Goal: Task Accomplishment & Management: Complete application form

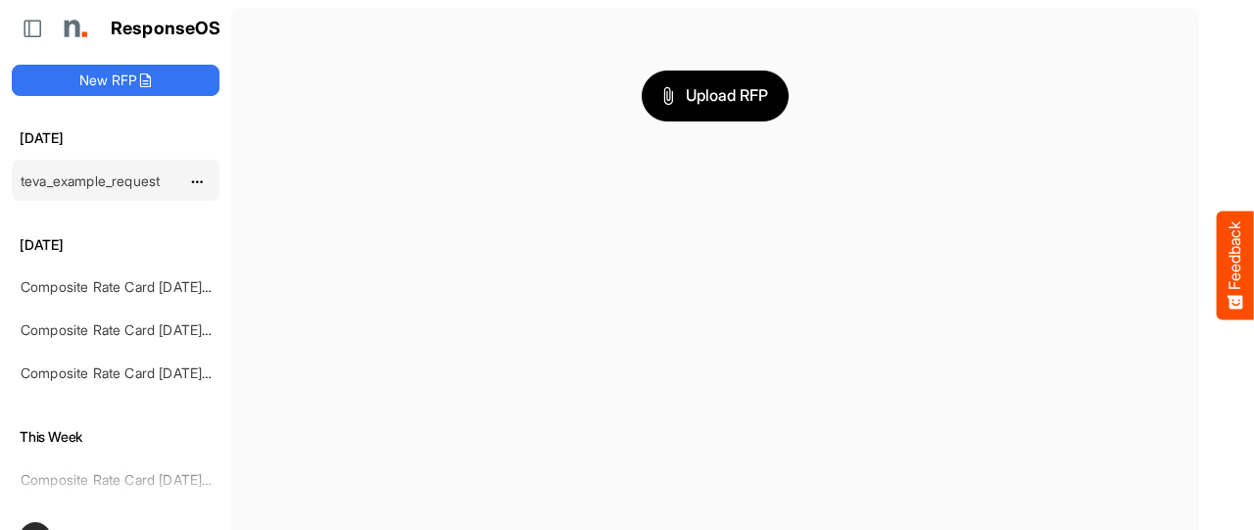
click at [92, 177] on link "teva_example_request" at bounding box center [90, 180] width 139 height 17
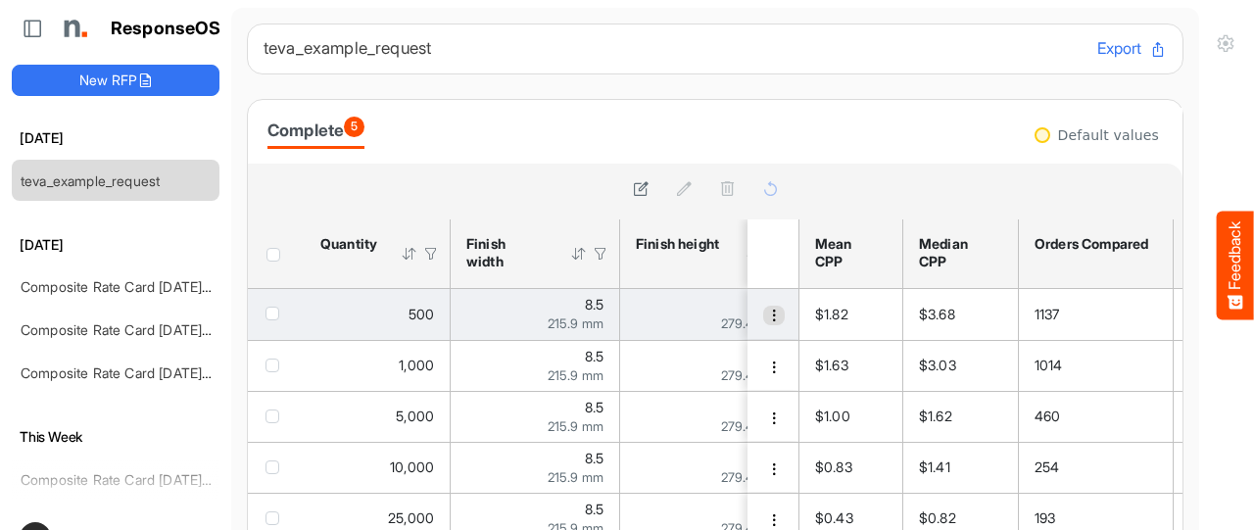
click at [767, 319] on span "dropdownbutton" at bounding box center [774, 315] width 14 height 14
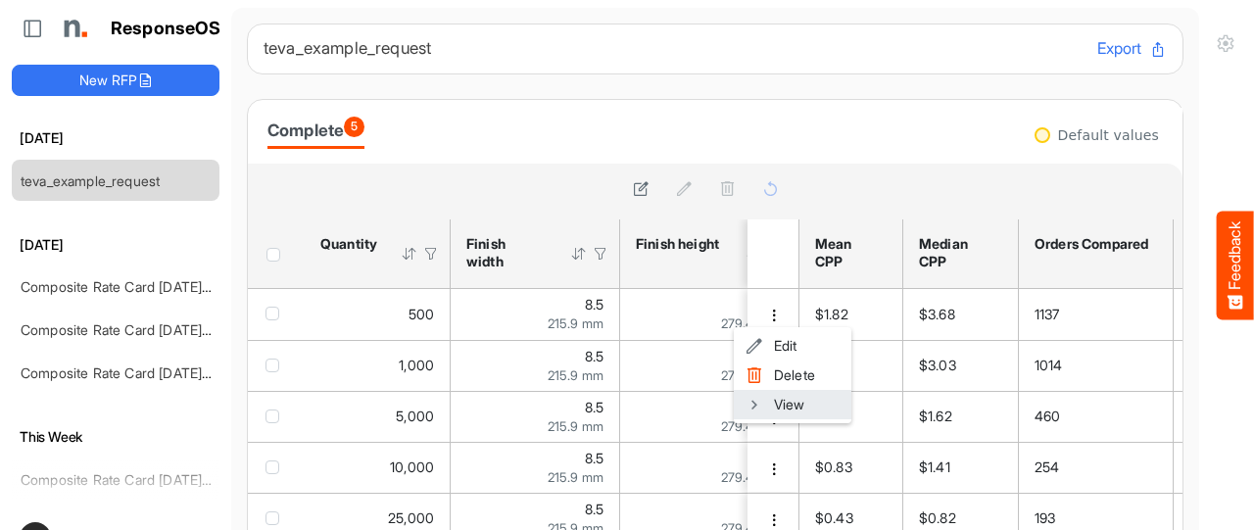
click at [757, 403] on span at bounding box center [754, 404] width 18 height 29
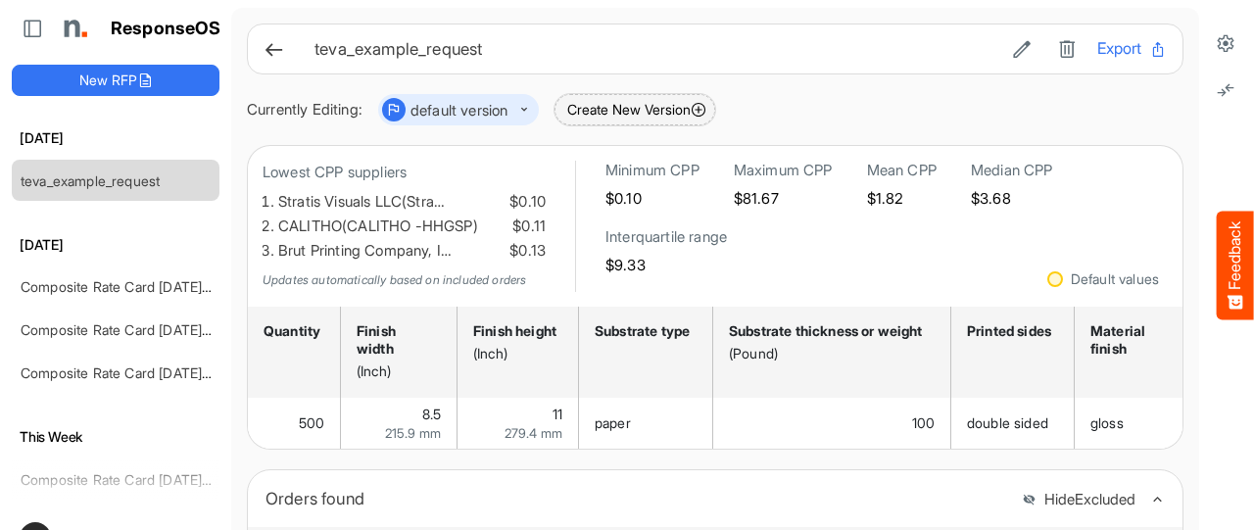
click at [610, 103] on button "Create New Version" at bounding box center [634, 109] width 161 height 31
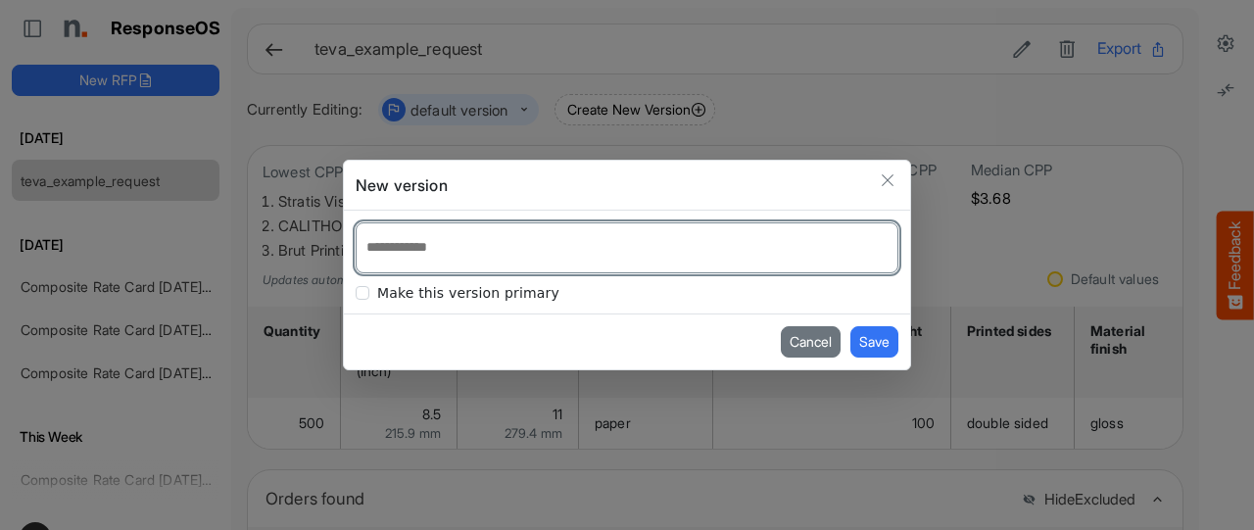
click at [435, 255] on input at bounding box center [626, 247] width 541 height 49
type input "**"
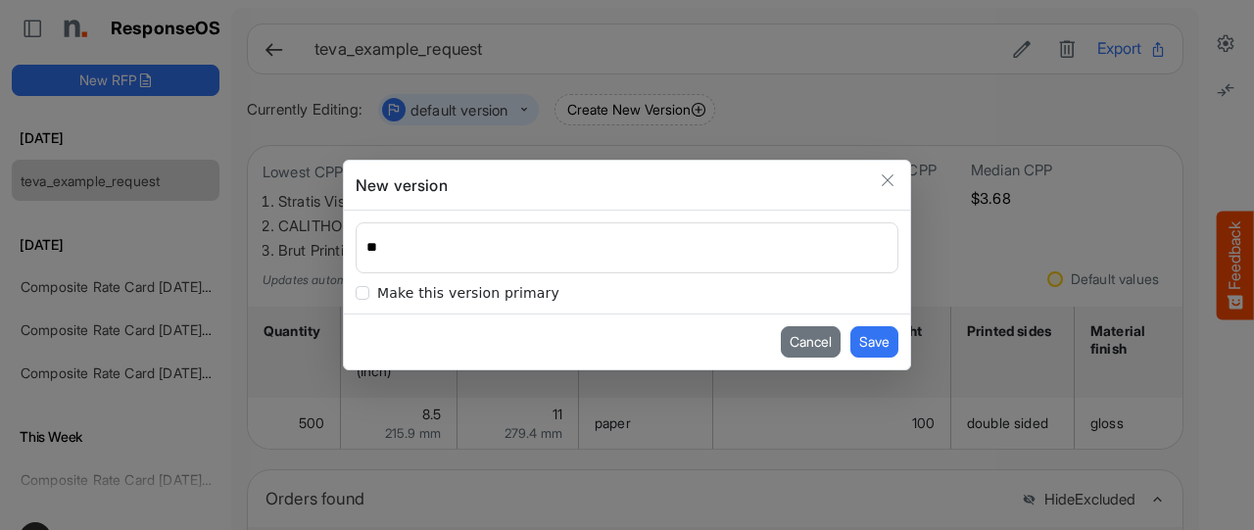
click at [360, 295] on span at bounding box center [363, 293] width 14 height 14
click at [870, 346] on button "Save" at bounding box center [874, 341] width 48 height 31
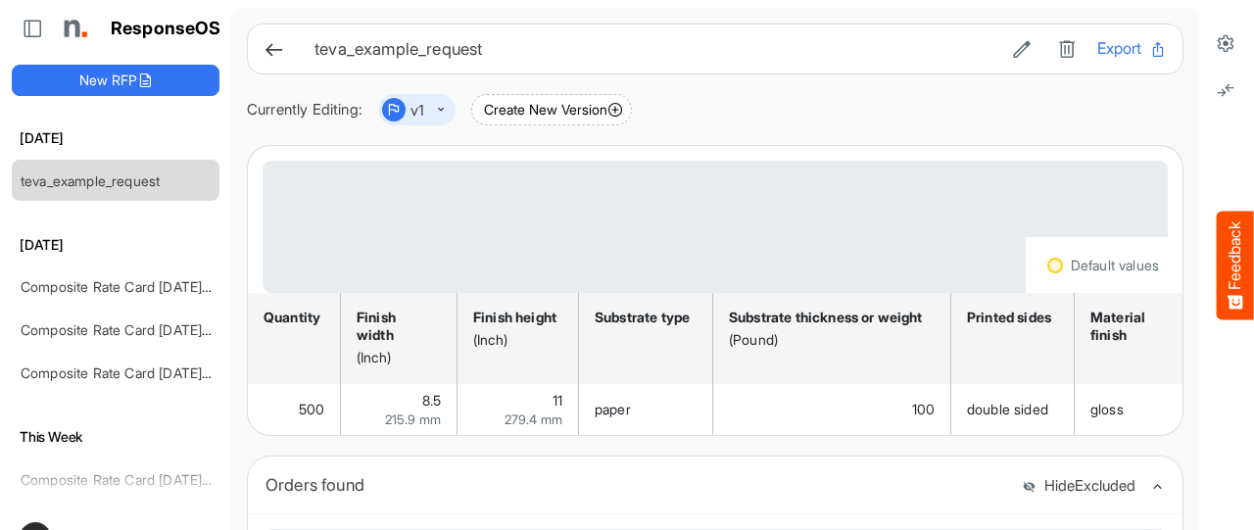
click at [441, 113] on button "dropdownbutton" at bounding box center [425, 110] width 40 height 24
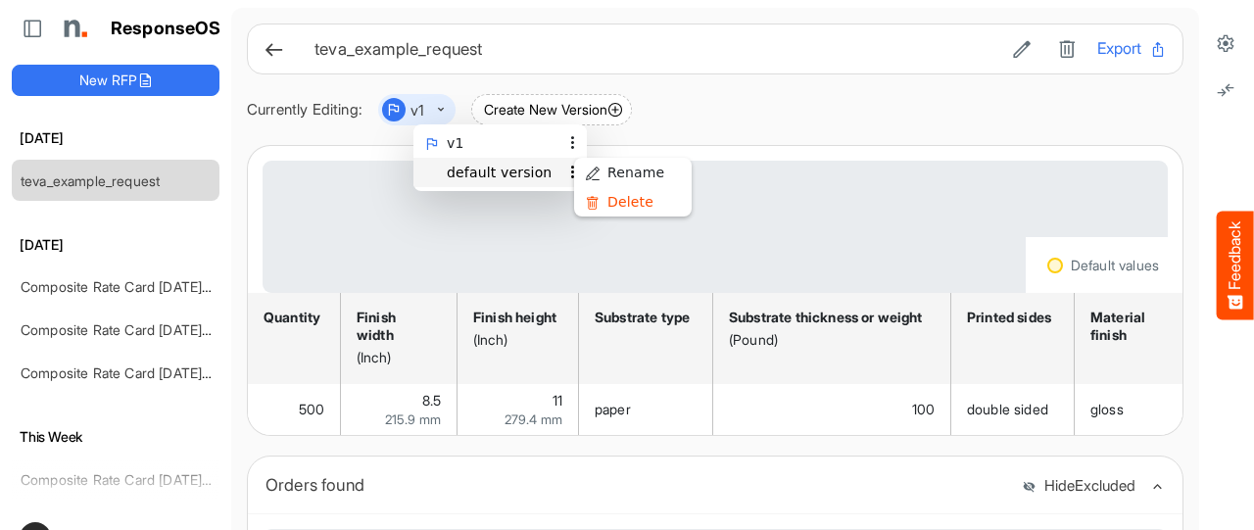
click at [452, 179] on li "default version" at bounding box center [499, 172] width 173 height 29
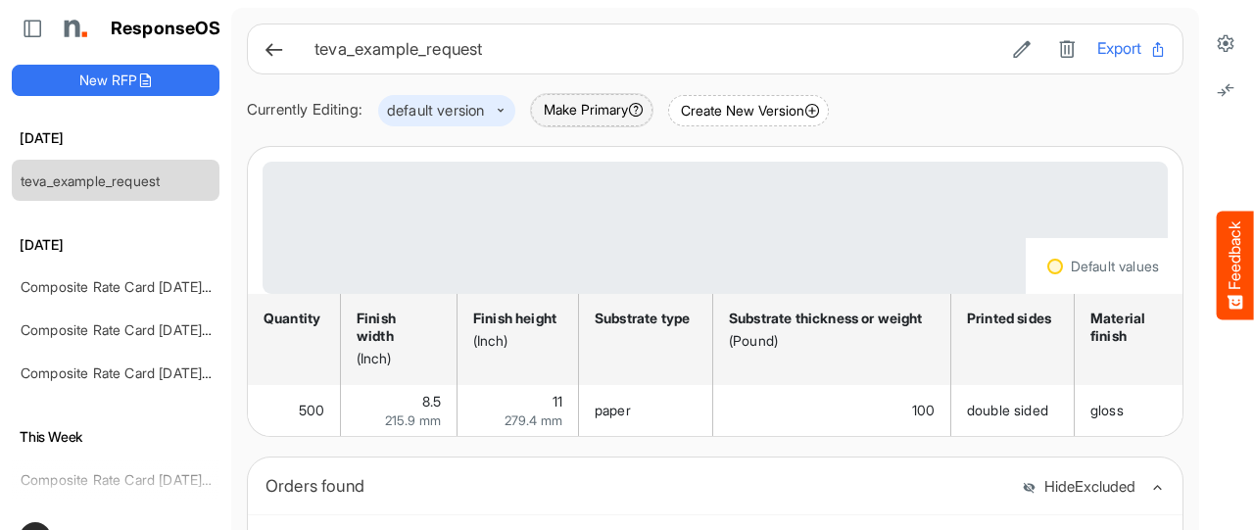
click at [602, 115] on button "Make Primary" at bounding box center [591, 110] width 121 height 32
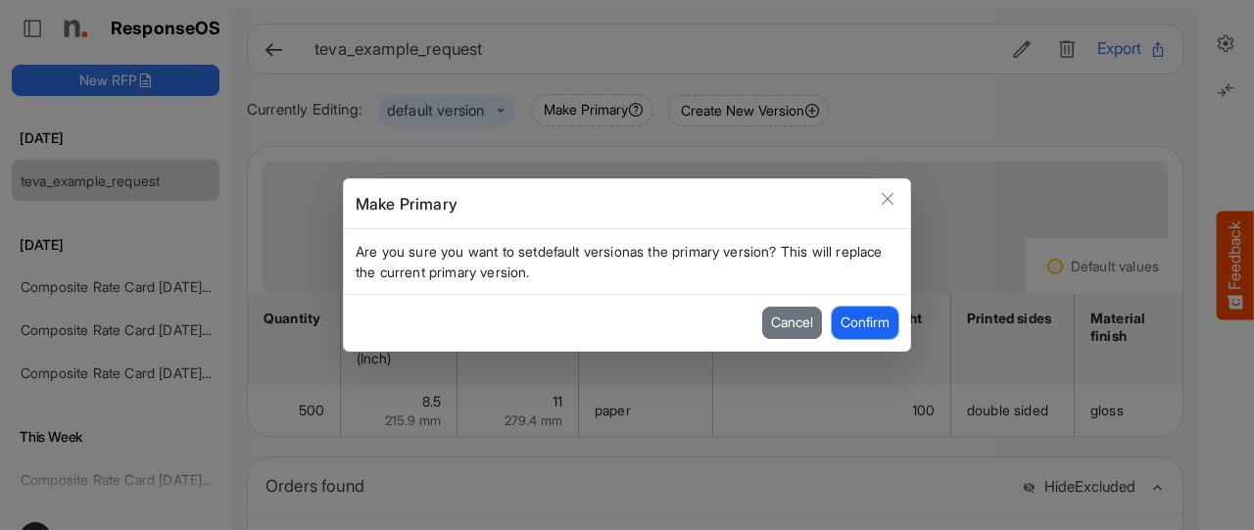
click at [859, 328] on button "Confirm" at bounding box center [864, 322] width 67 height 31
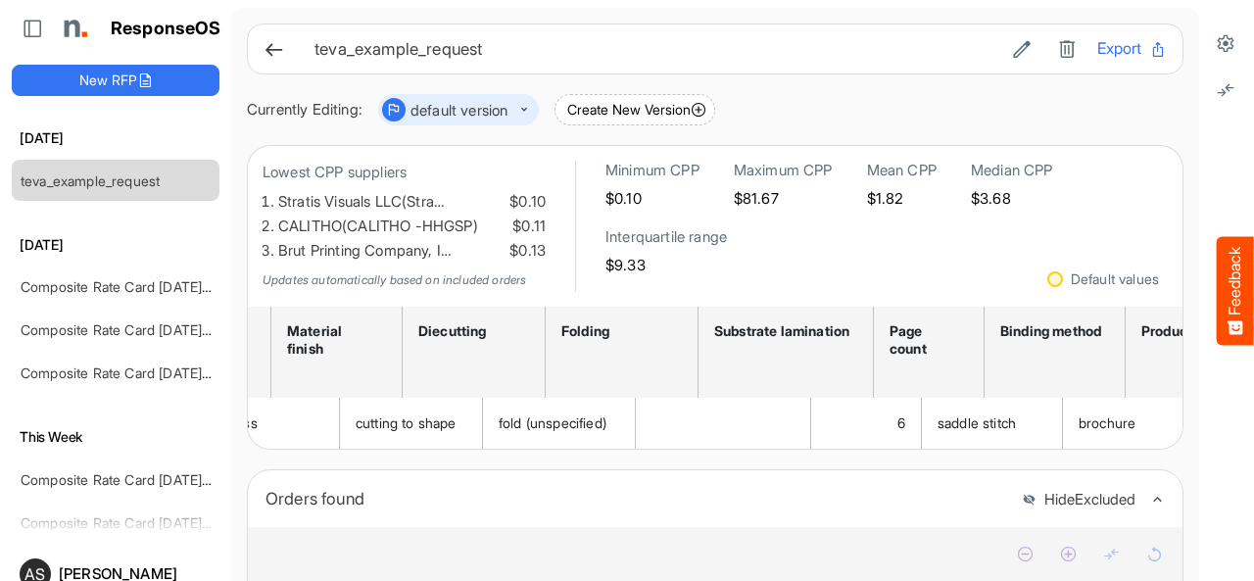
scroll to position [0, 866]
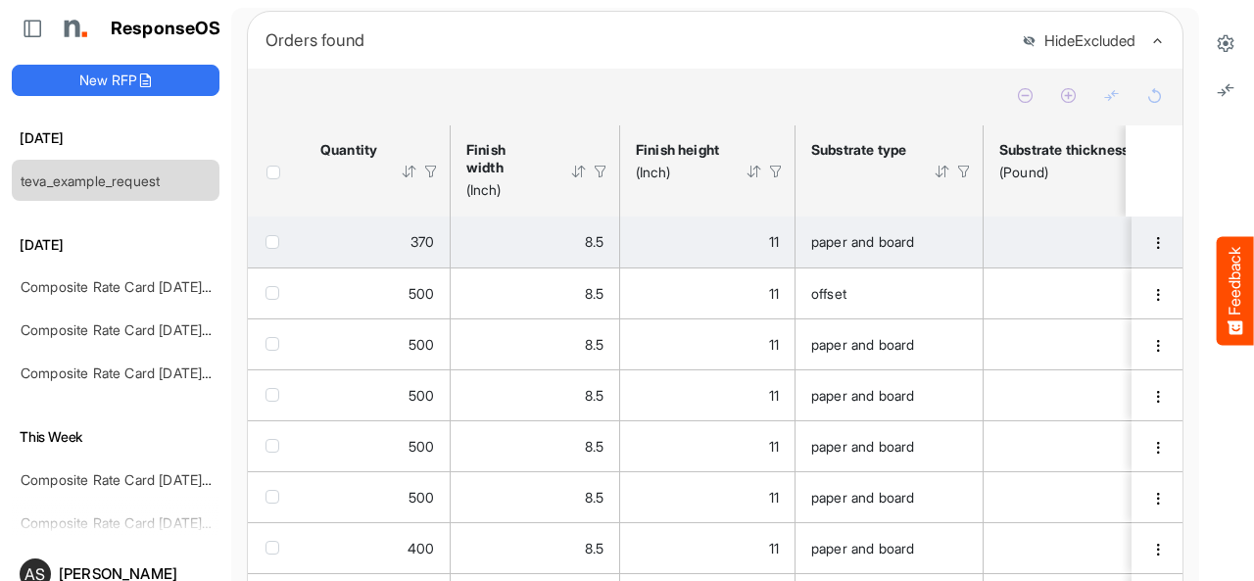
click at [274, 249] on span "checkbox" at bounding box center [272, 242] width 14 height 14
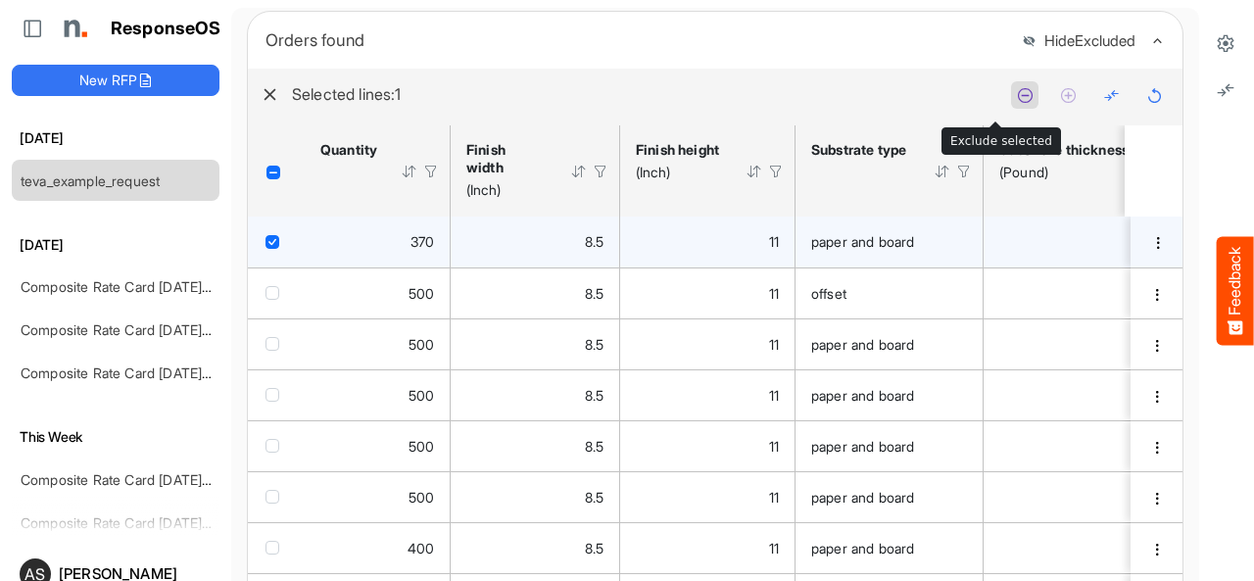
click at [1017, 104] on icon at bounding box center [1025, 95] width 17 height 17
click at [1017, 102] on icon at bounding box center [1025, 95] width 17 height 17
click at [1017, 104] on icon at bounding box center [1025, 95] width 17 height 17
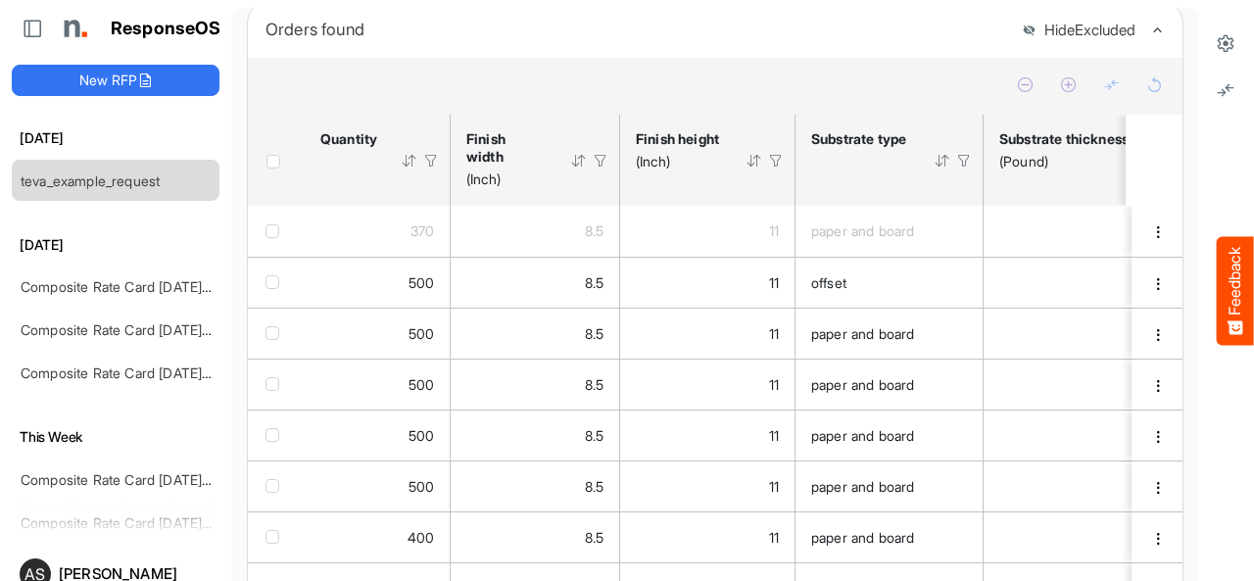
scroll to position [444, 0]
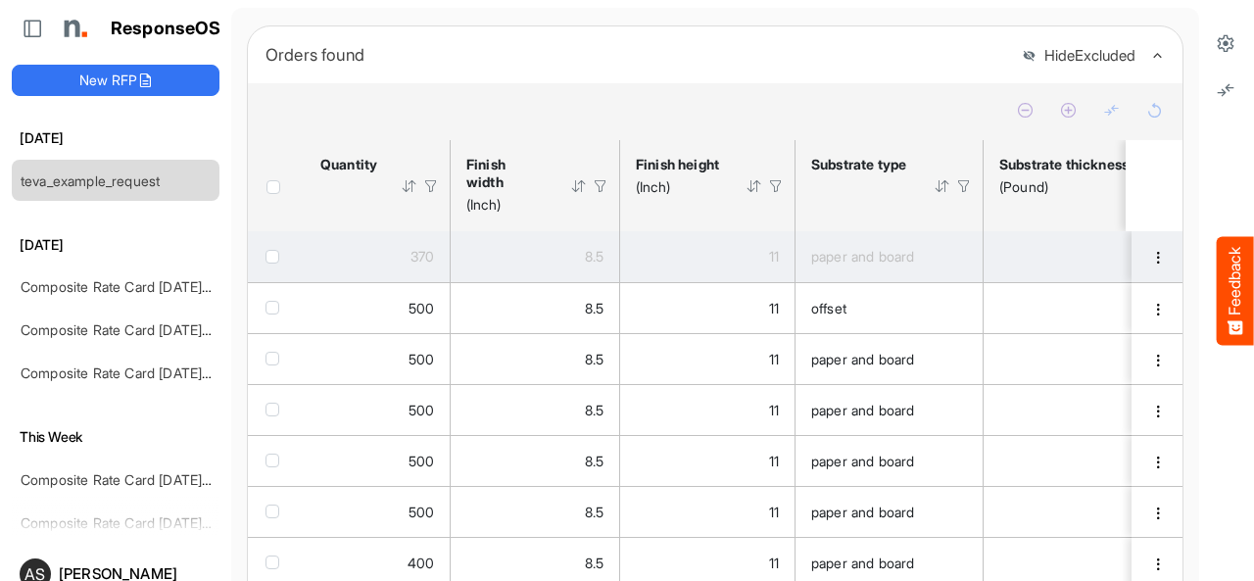
click at [272, 263] on span "checkbox" at bounding box center [272, 257] width 14 height 14
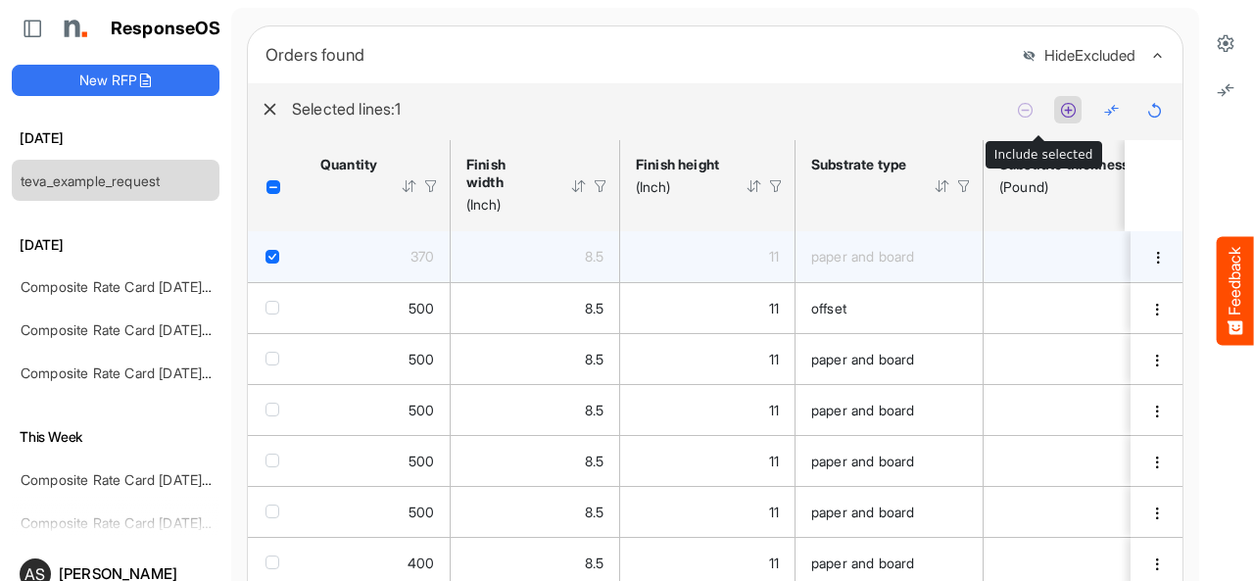
click at [1060, 119] on icon at bounding box center [1068, 110] width 17 height 17
click at [1017, 119] on icon at bounding box center [1025, 110] width 17 height 17
click at [1151, 264] on span "dropdownbutton" at bounding box center [1158, 258] width 14 height 14
click at [1139, 297] on span at bounding box center [1132, 298] width 18 height 29
click at [1151, 264] on span "dropdownbutton" at bounding box center [1158, 258] width 14 height 14
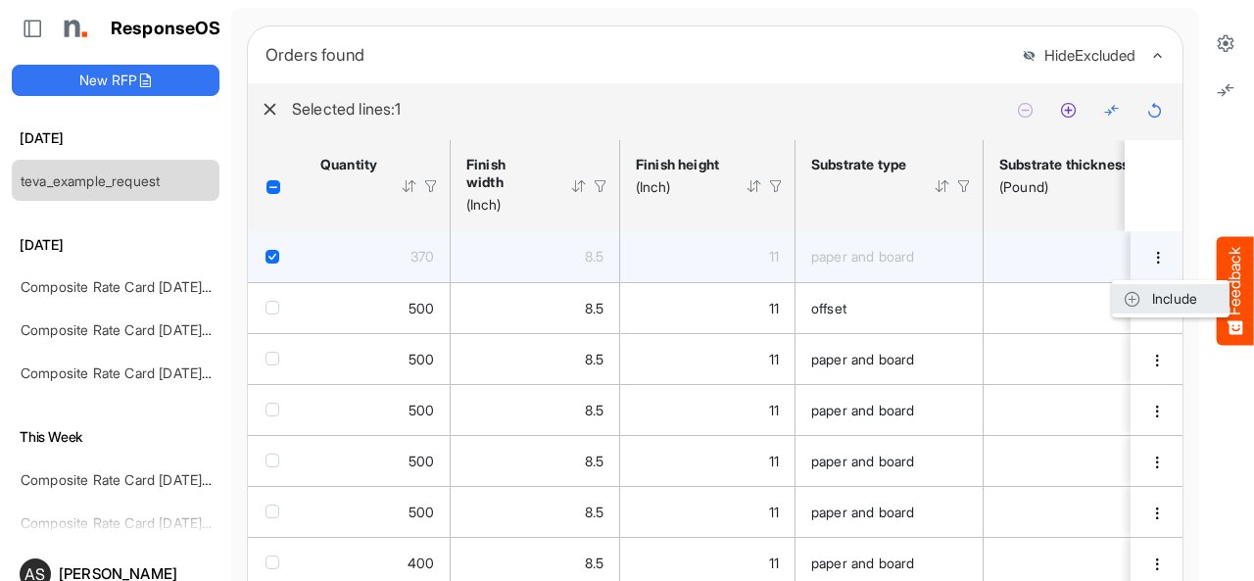
click at [1152, 302] on li "Include" at bounding box center [1171, 298] width 118 height 29
click at [1151, 264] on span "dropdownbutton" at bounding box center [1158, 258] width 14 height 14
click at [1140, 297] on span at bounding box center [1132, 298] width 18 height 29
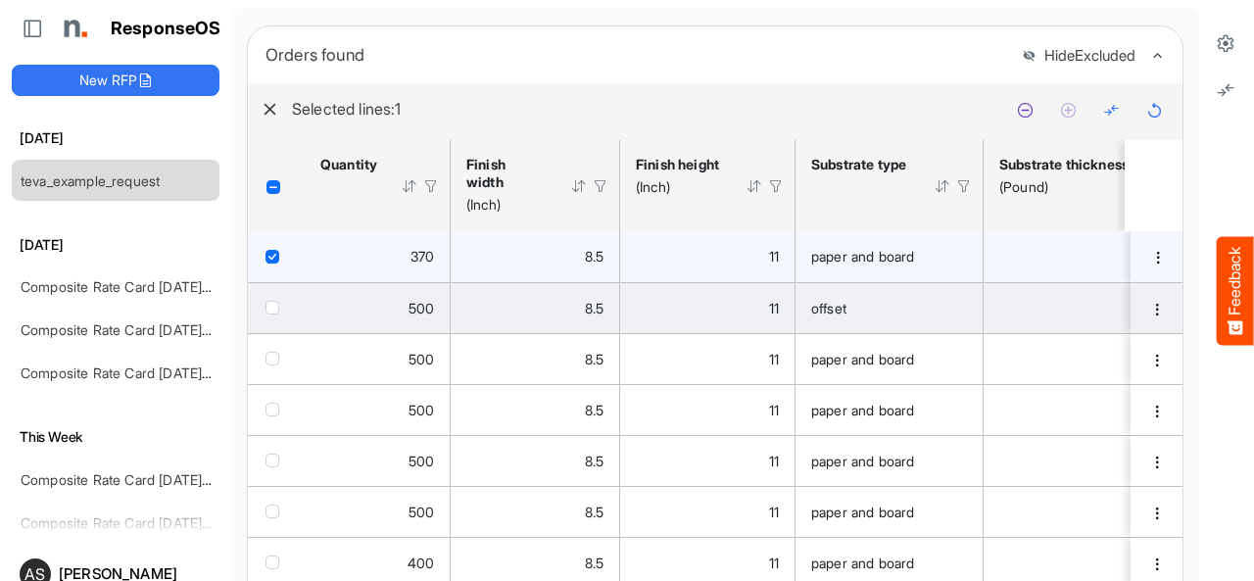
click at [268, 314] on span "checkbox" at bounding box center [272, 308] width 14 height 14
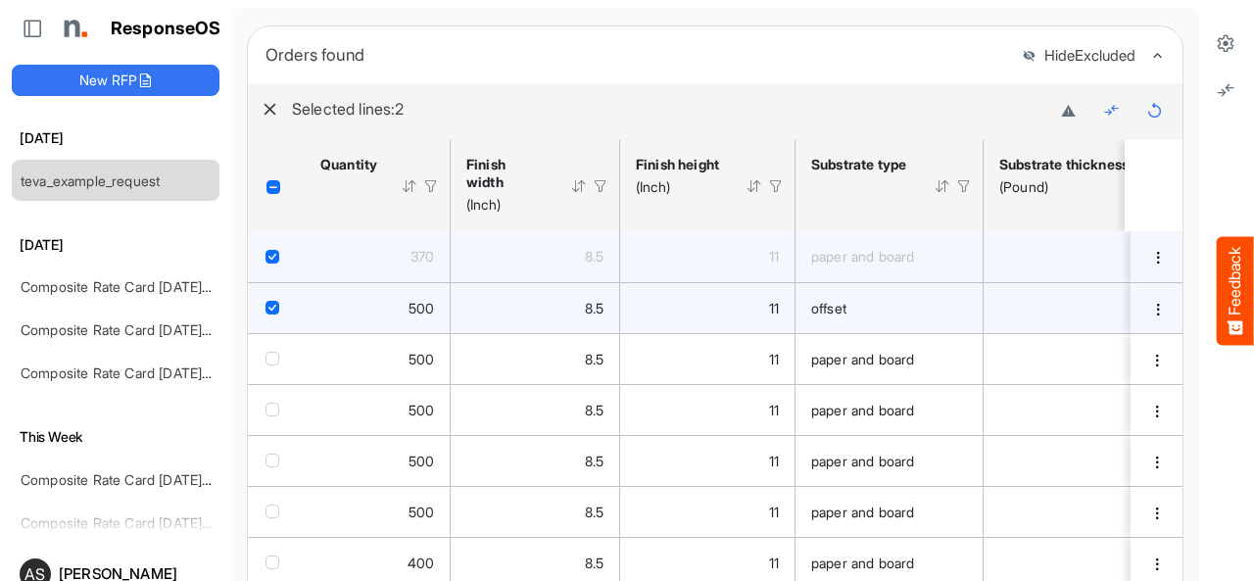
click at [272, 314] on span "checkbox" at bounding box center [272, 308] width 14 height 14
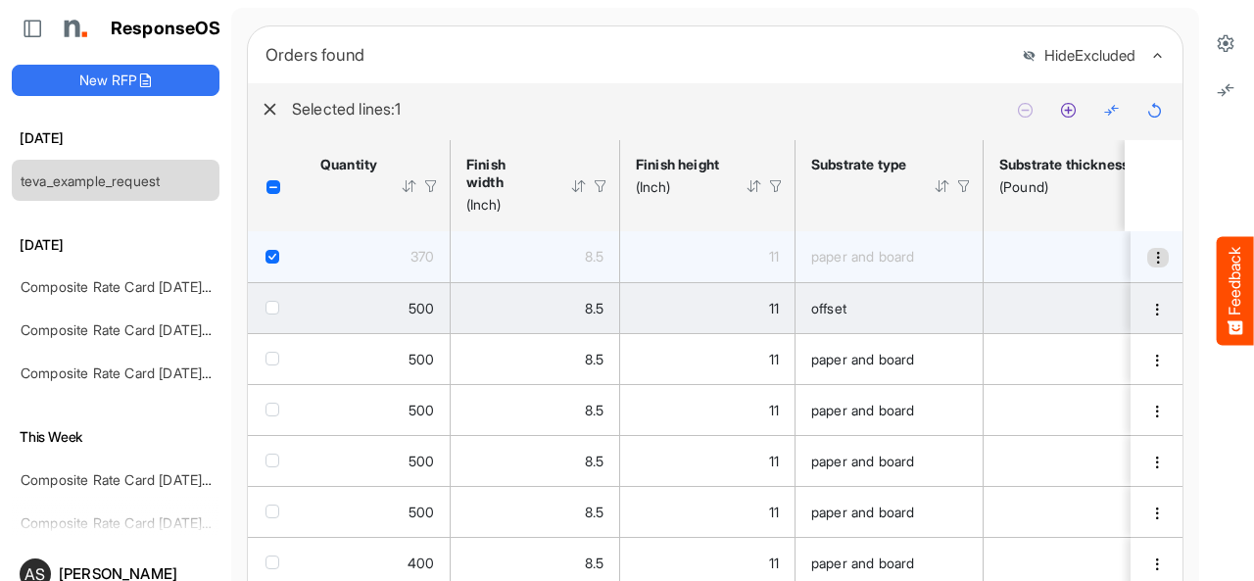
click at [1151, 264] on span "dropdownbutton" at bounding box center [1158, 258] width 14 height 14
click at [1137, 297] on span at bounding box center [1132, 298] width 18 height 29
click at [1151, 264] on span "dropdownbutton" at bounding box center [1158, 258] width 14 height 14
click at [1199, 226] on div at bounding box center [1226, 329] width 55 height 658
click at [270, 314] on span "checkbox" at bounding box center [272, 308] width 14 height 14
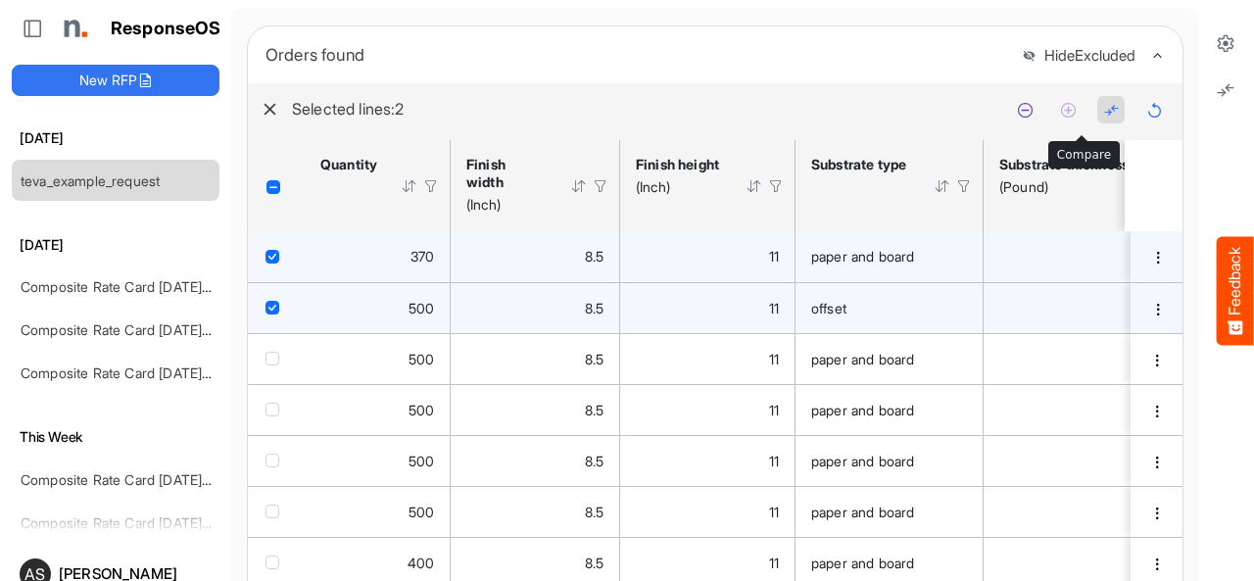
click at [1103, 119] on icon at bounding box center [1111, 110] width 17 height 17
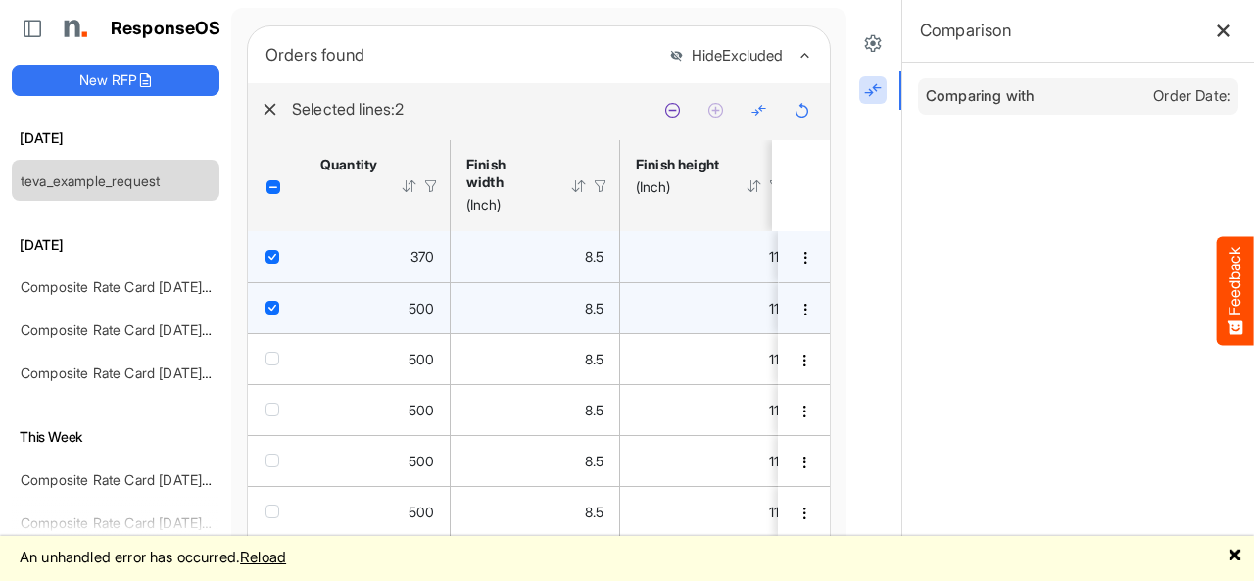
click at [1230, 264] on button "Feedback" at bounding box center [1234, 290] width 37 height 109
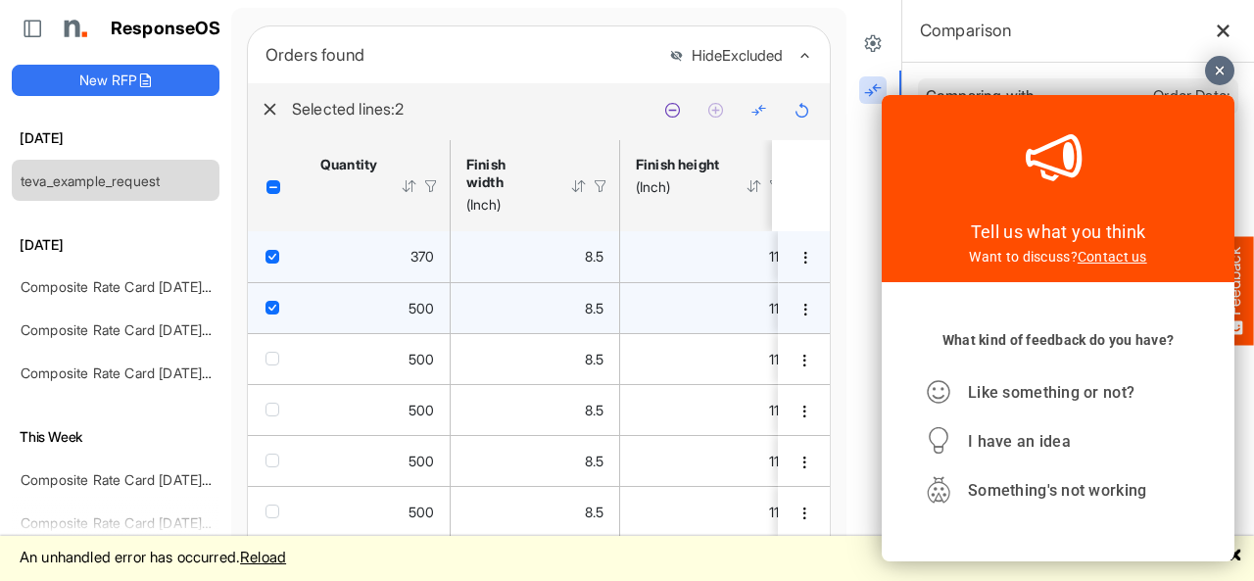
scroll to position [0, 0]
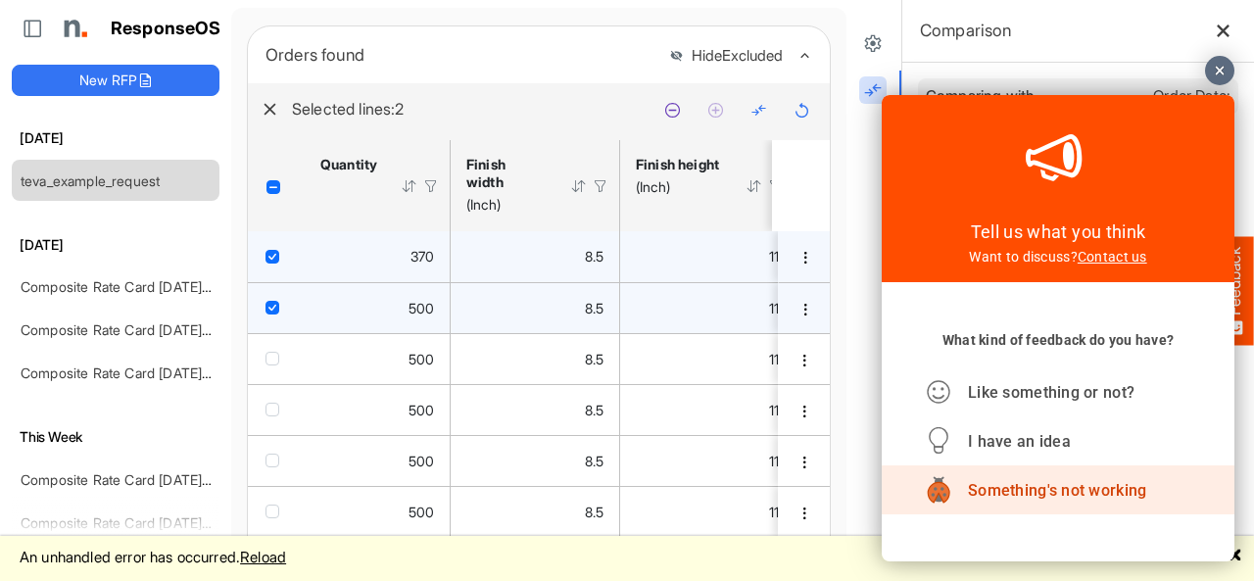
click at [1046, 492] on span "Something's not working" at bounding box center [1057, 490] width 178 height 19
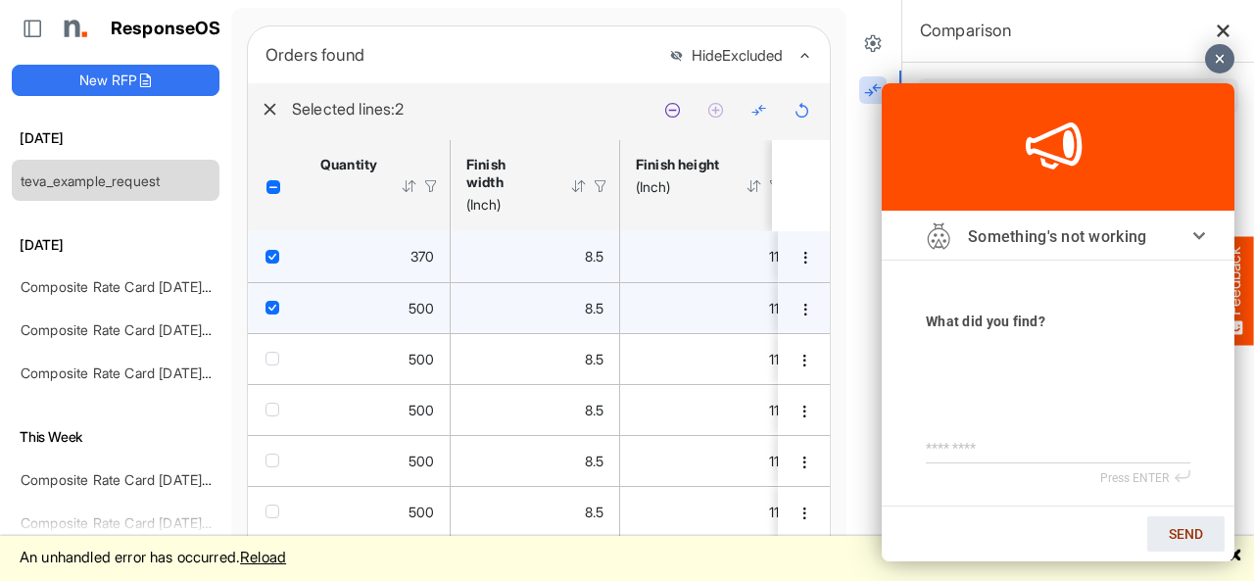
click at [1214, 54] on div at bounding box center [1219, 58] width 29 height 29
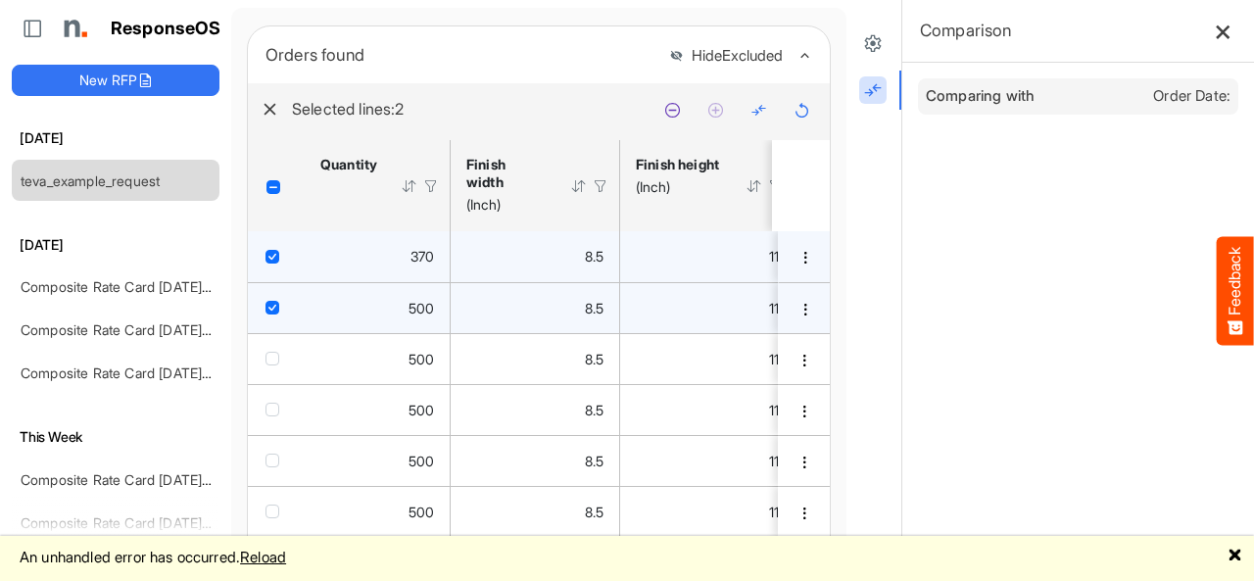
click at [1214, 32] on icon at bounding box center [1222, 31] width 17 height 17
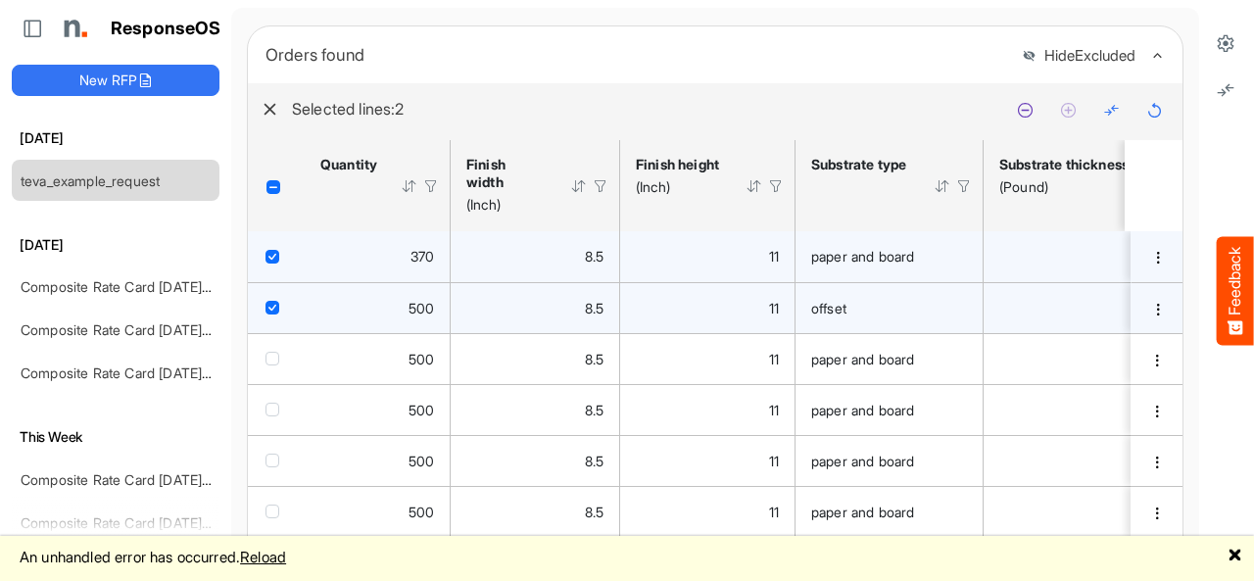
click at [280, 556] on link "Reload" at bounding box center [263, 556] width 46 height 19
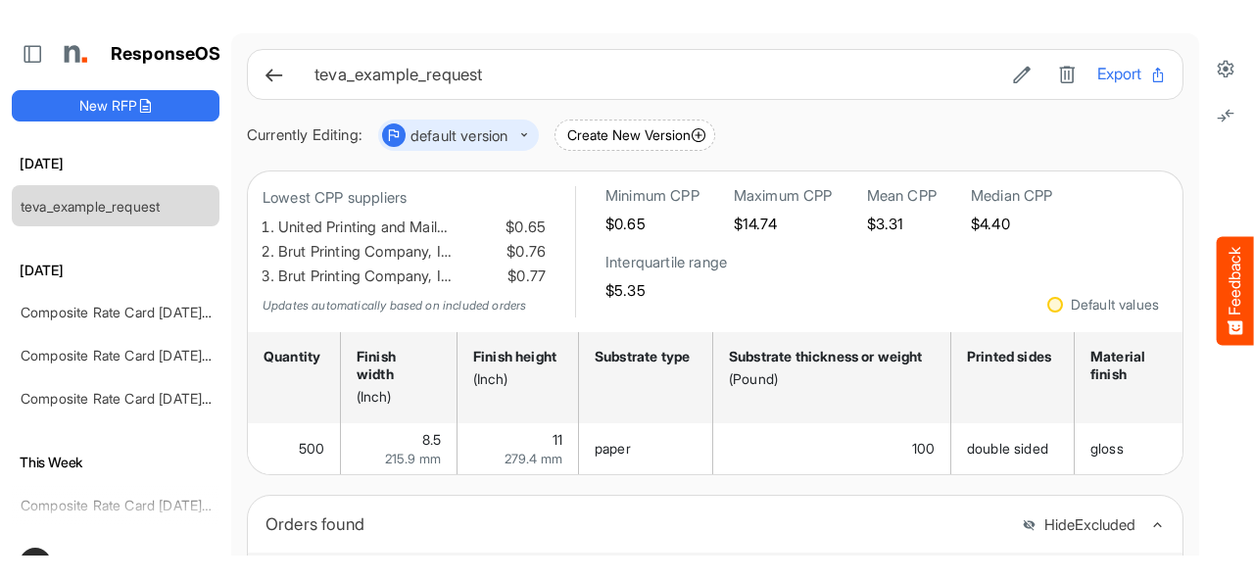
scroll to position [530, 0]
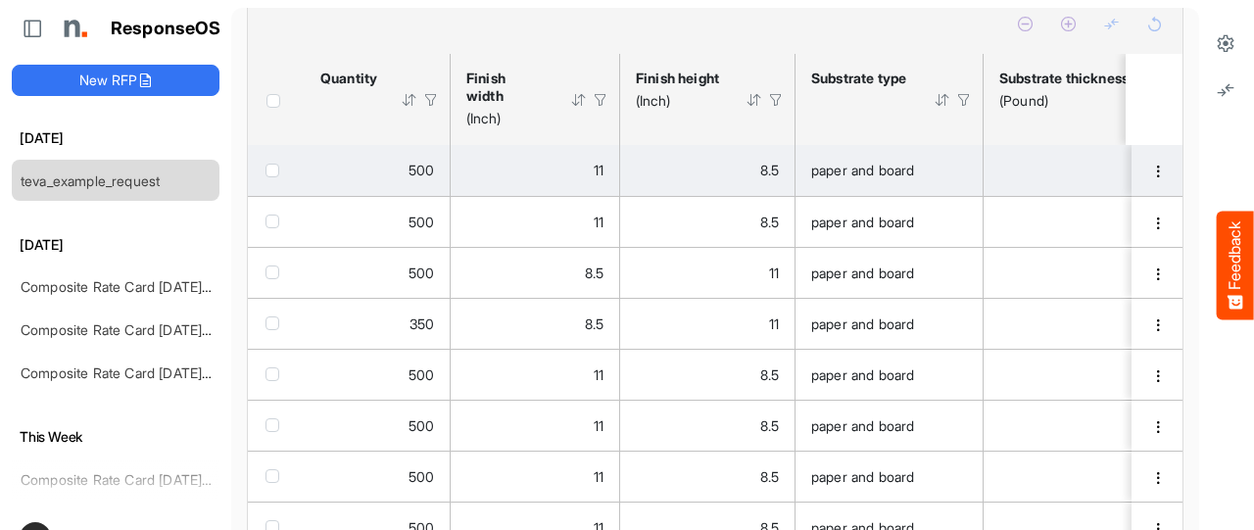
click at [278, 177] on span "checkbox" at bounding box center [272, 171] width 14 height 14
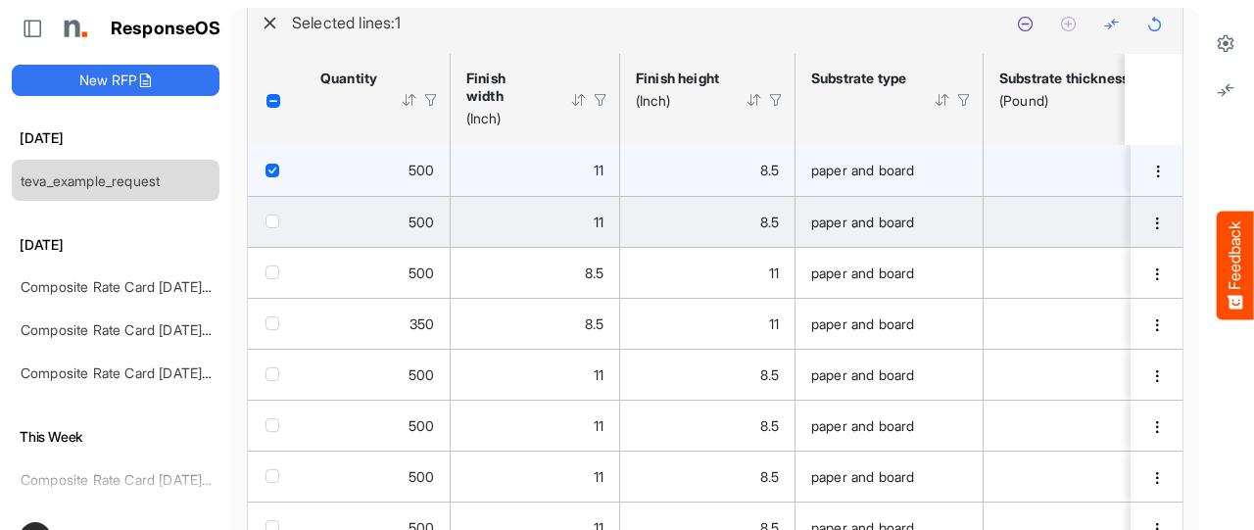
click at [270, 228] on span "checkbox" at bounding box center [272, 221] width 14 height 14
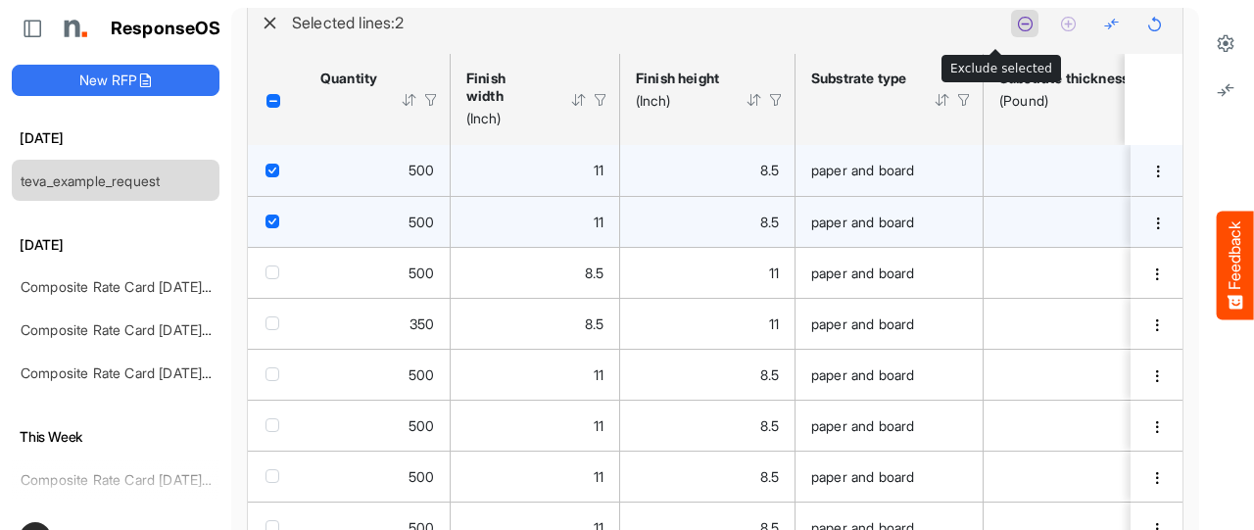
click at [1017, 32] on icon at bounding box center [1025, 24] width 17 height 17
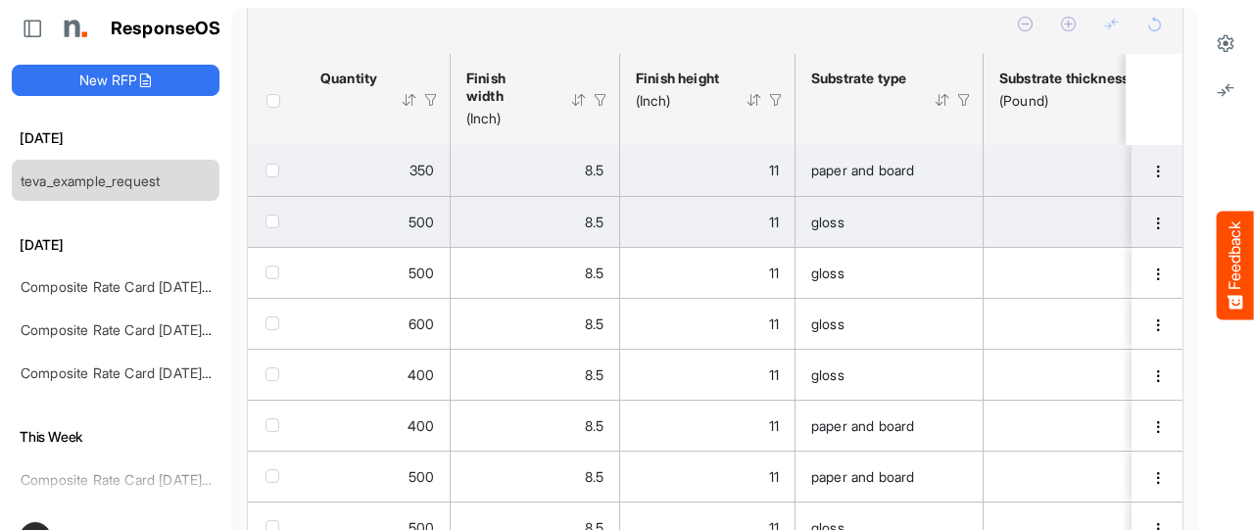
click at [269, 177] on span "checkbox" at bounding box center [272, 171] width 14 height 14
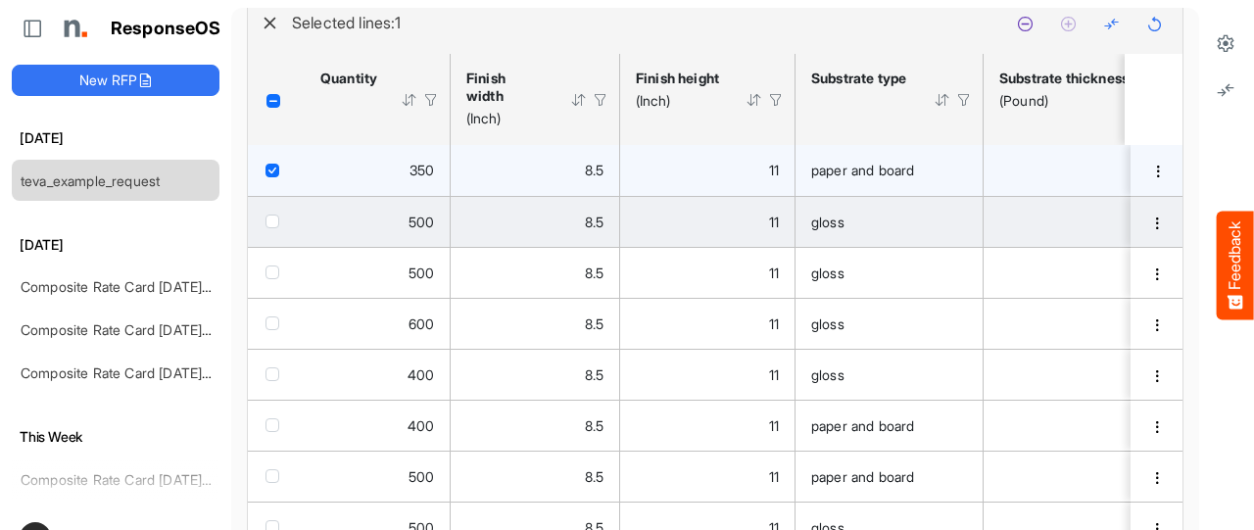
click at [271, 228] on span "checkbox" at bounding box center [272, 221] width 14 height 14
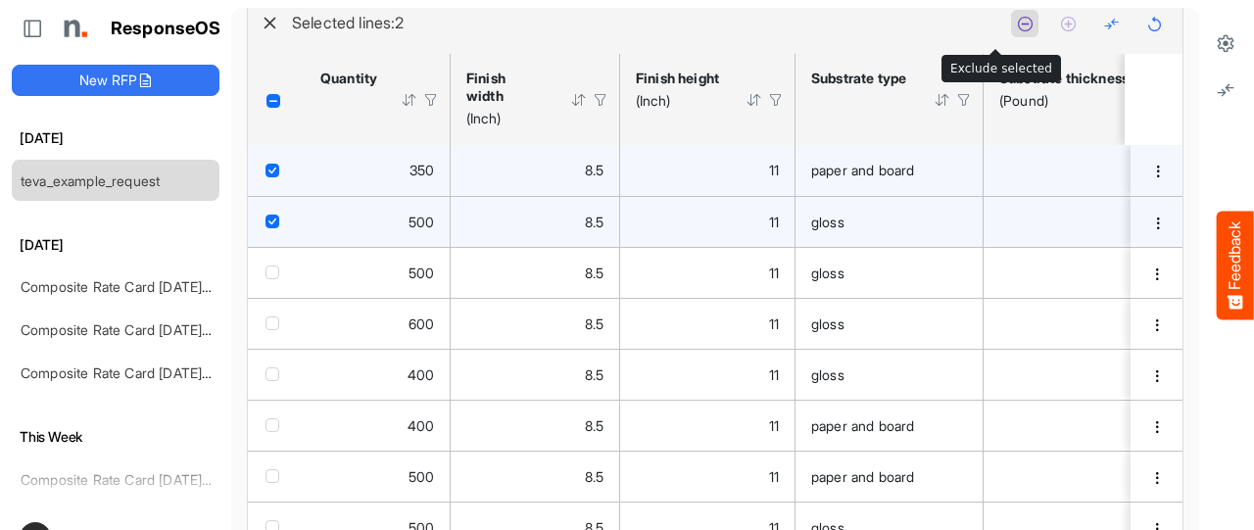
click at [1017, 32] on icon at bounding box center [1025, 24] width 17 height 17
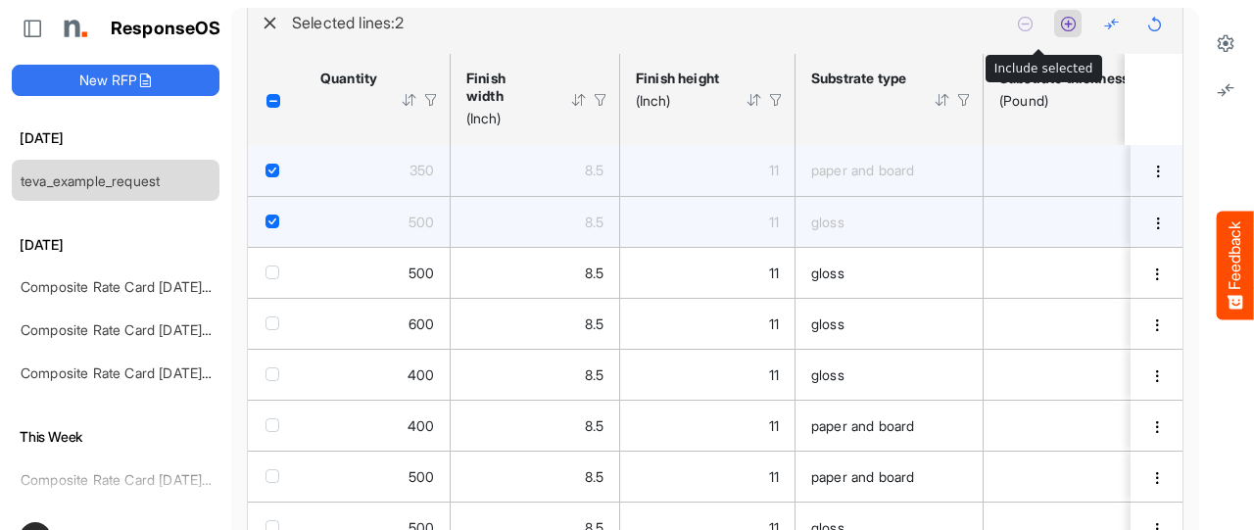
click at [1060, 32] on icon at bounding box center [1068, 24] width 17 height 17
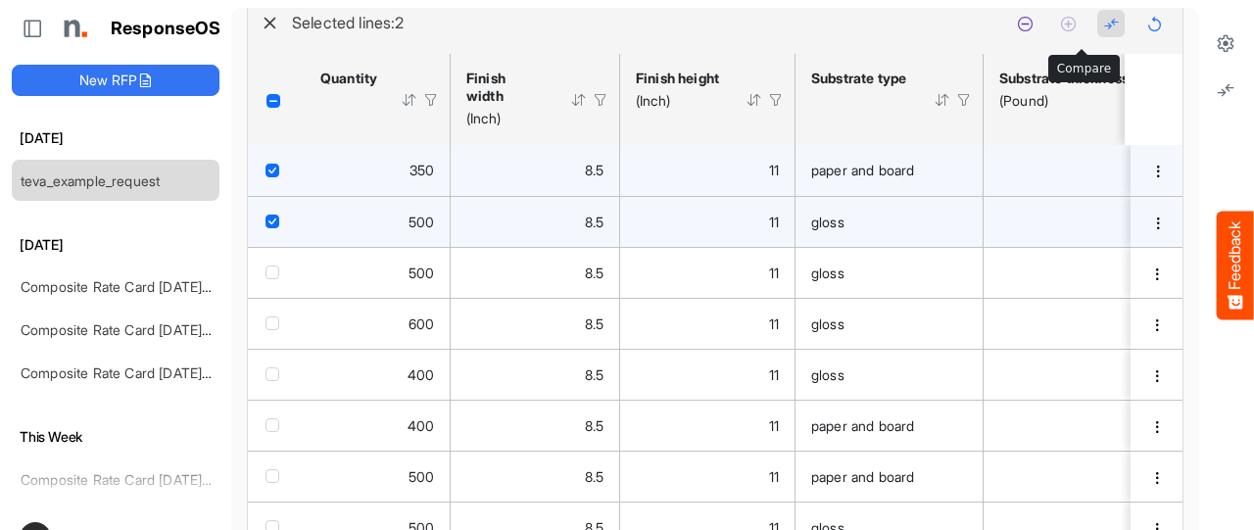
click at [1103, 32] on icon at bounding box center [1111, 24] width 17 height 17
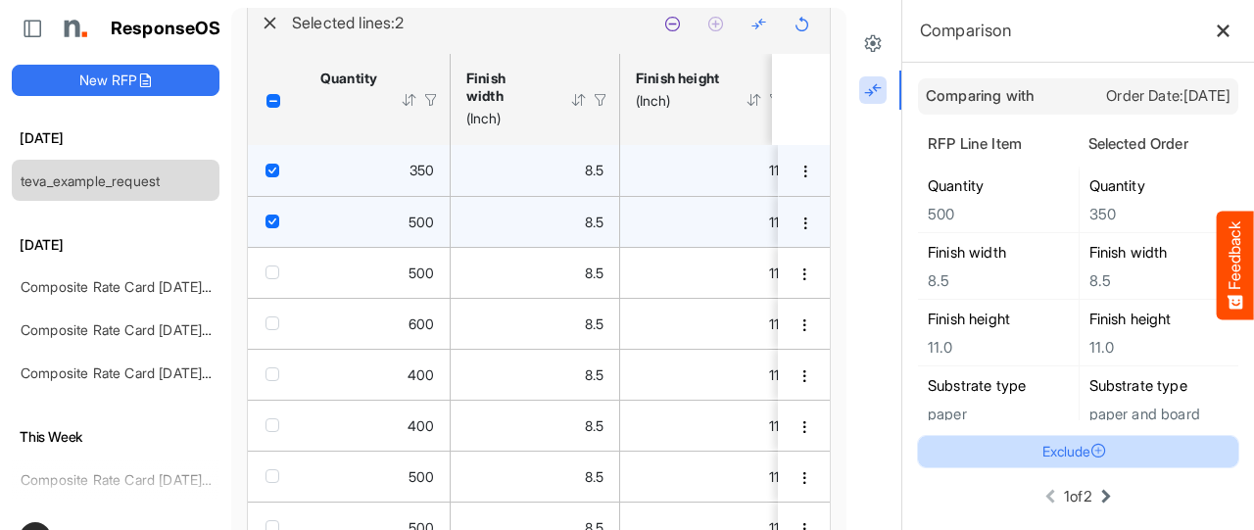
click at [1019, 451] on button "Exclude" at bounding box center [1078, 451] width 320 height 31
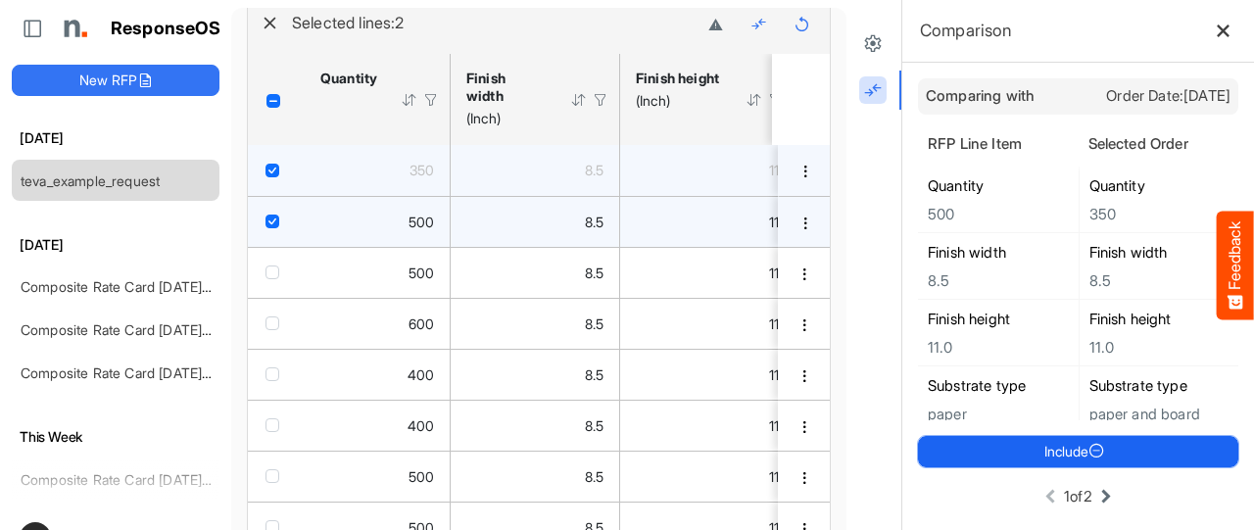
click at [1019, 451] on button "Include" at bounding box center [1078, 451] width 320 height 31
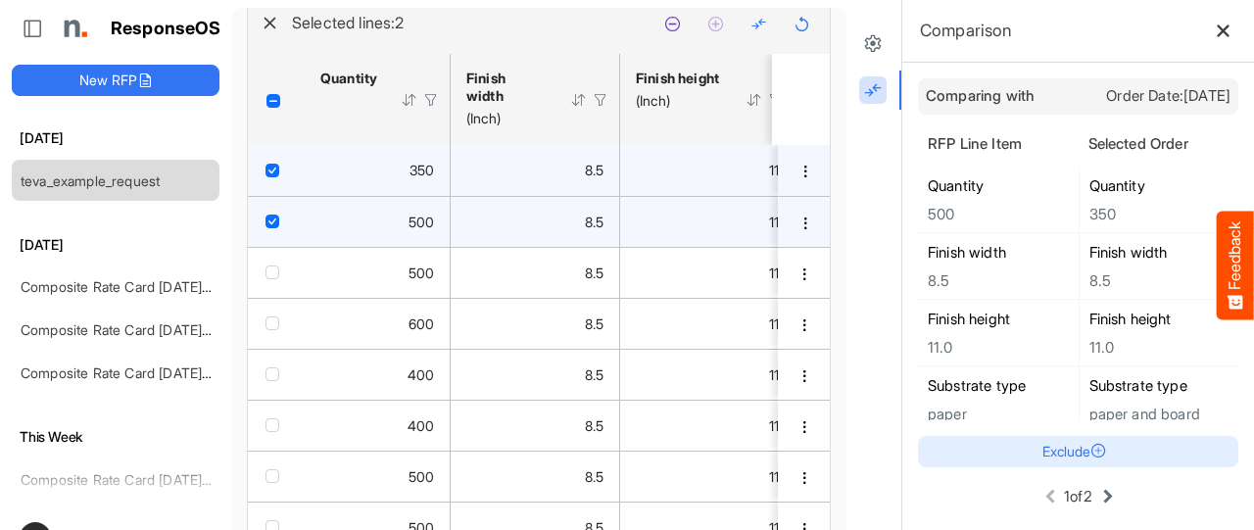
click at [1096, 495] on icon at bounding box center [1108, 497] width 24 height 24
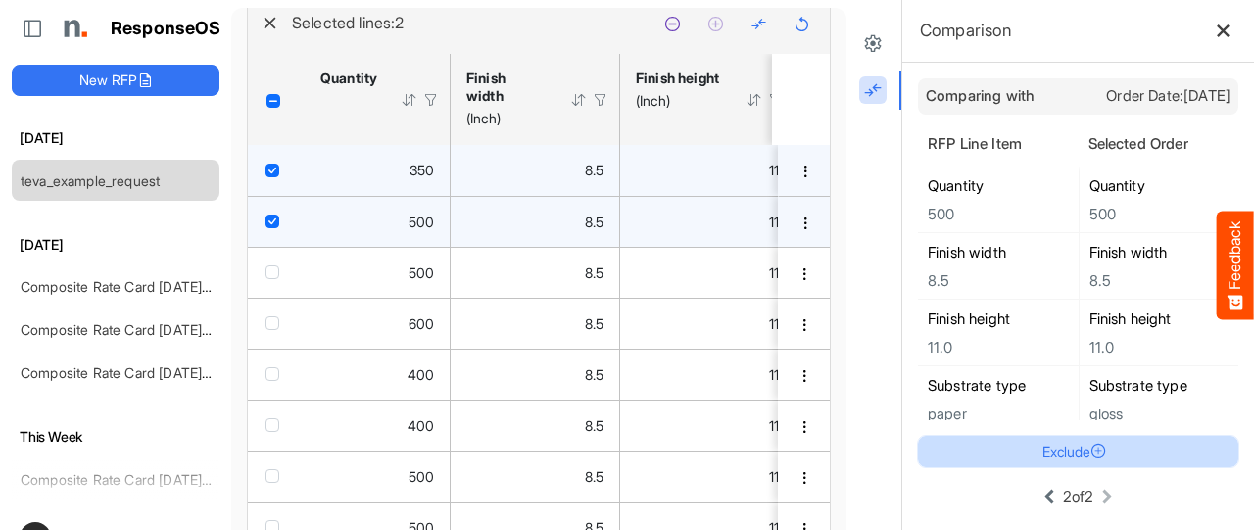
click at [1024, 451] on button "Exclude" at bounding box center [1078, 451] width 320 height 31
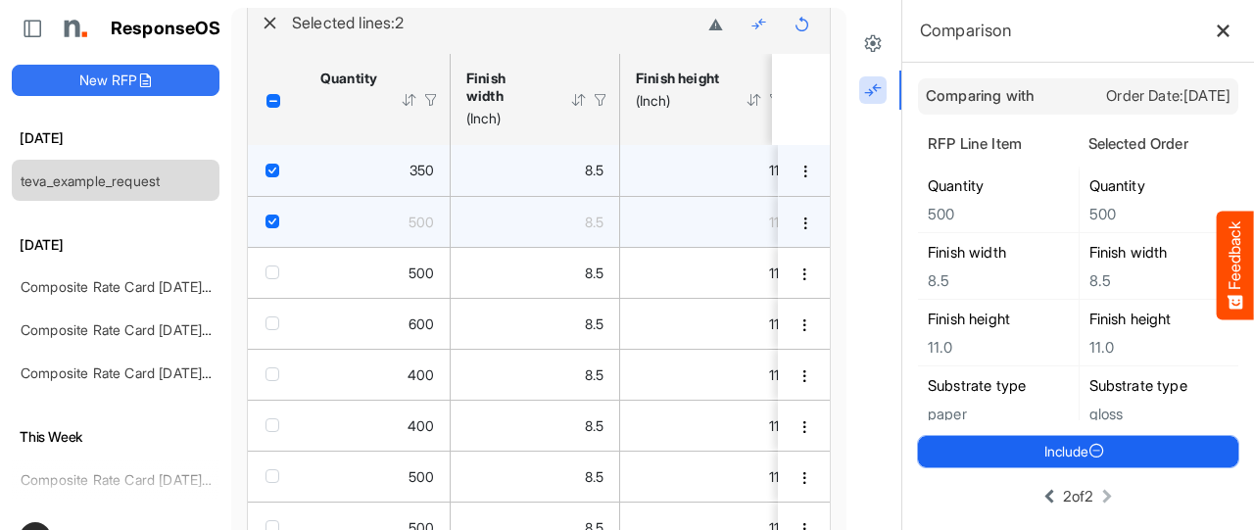
click at [1024, 451] on button "Include" at bounding box center [1078, 451] width 320 height 31
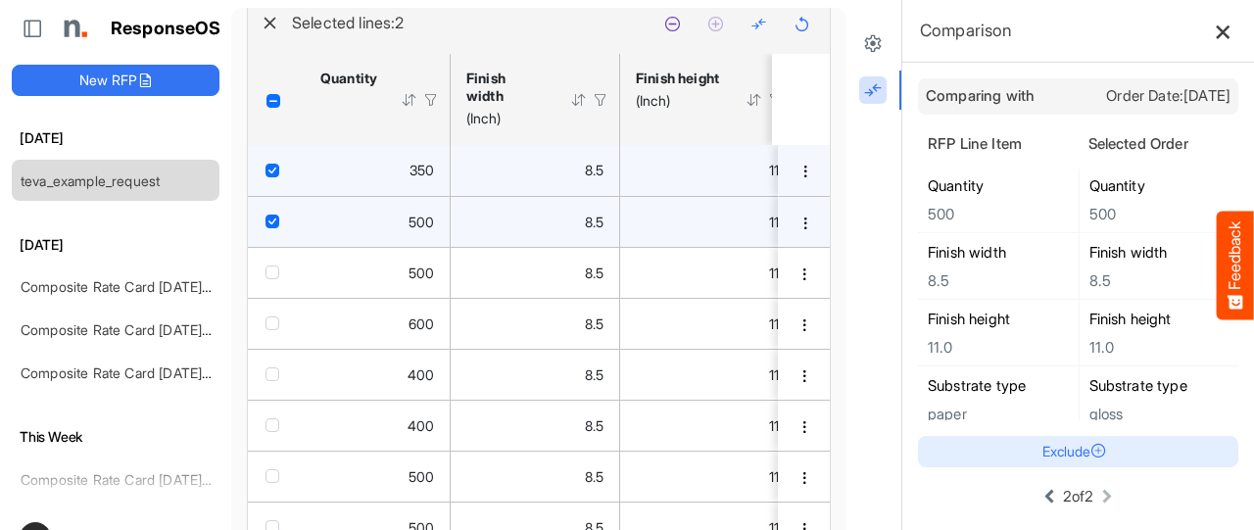
click at [1208, 38] on button at bounding box center [1223, 31] width 30 height 30
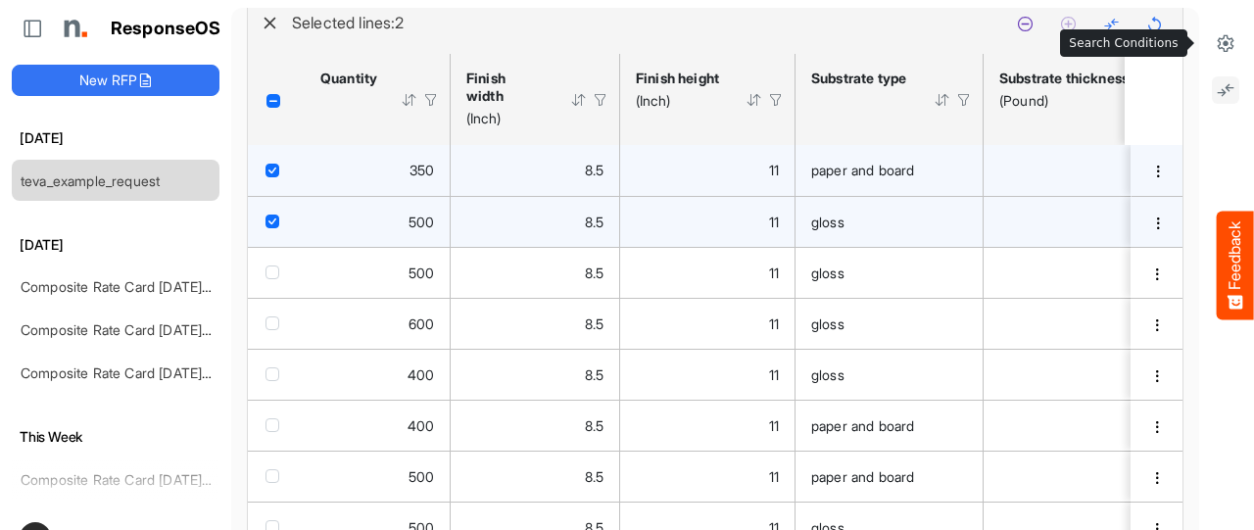
click at [1215, 34] on icon at bounding box center [1225, 43] width 20 height 20
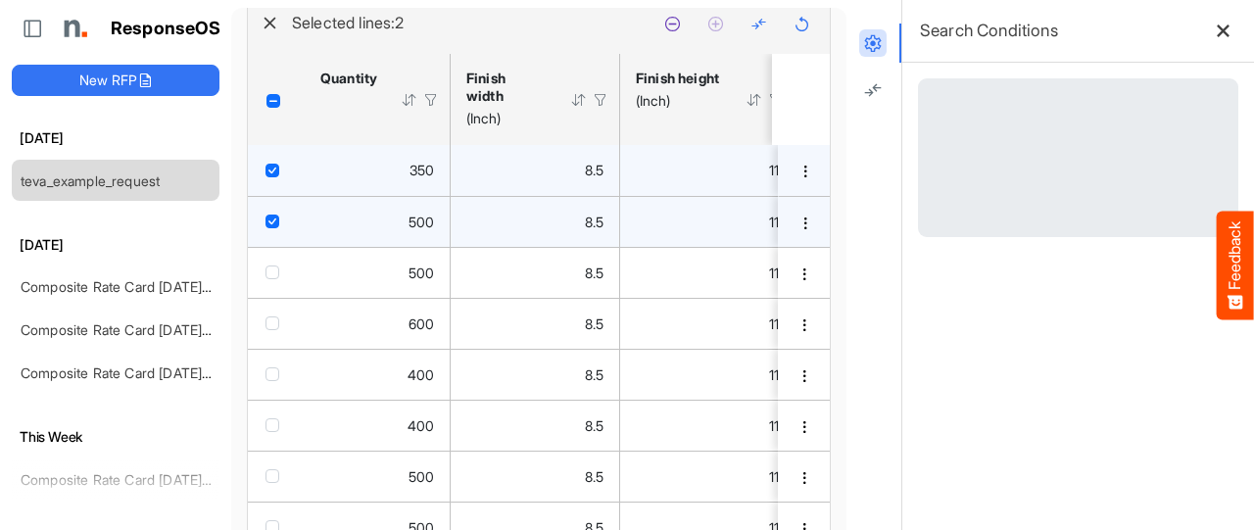
click at [1209, 86] on div "Loading..." at bounding box center [1078, 157] width 320 height 159
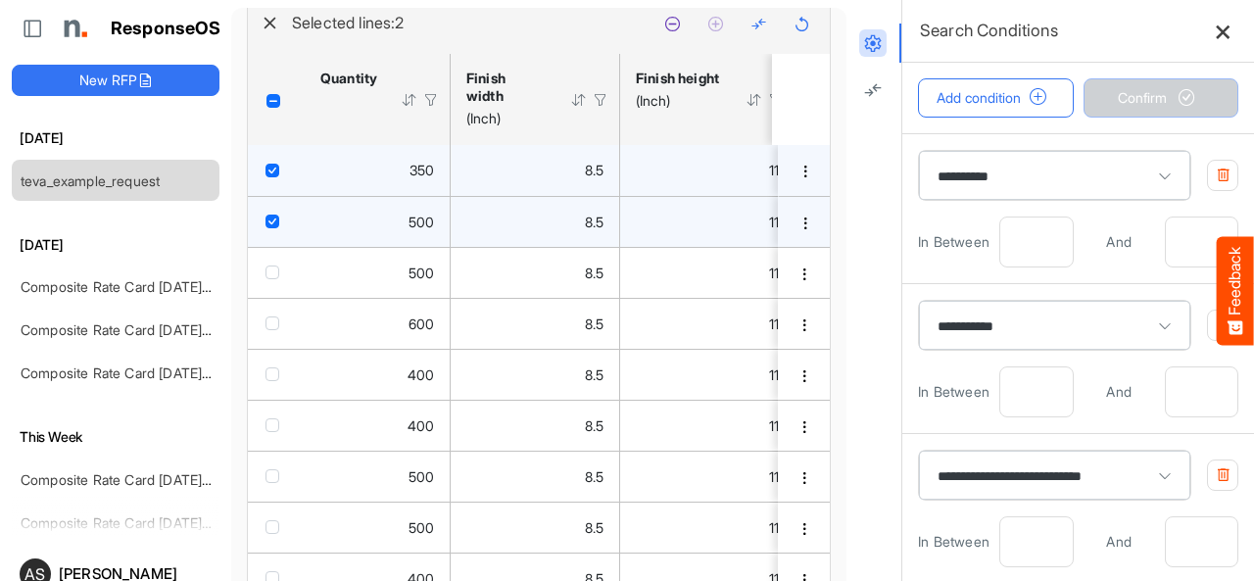
click at [1214, 32] on icon at bounding box center [1222, 31] width 17 height 17
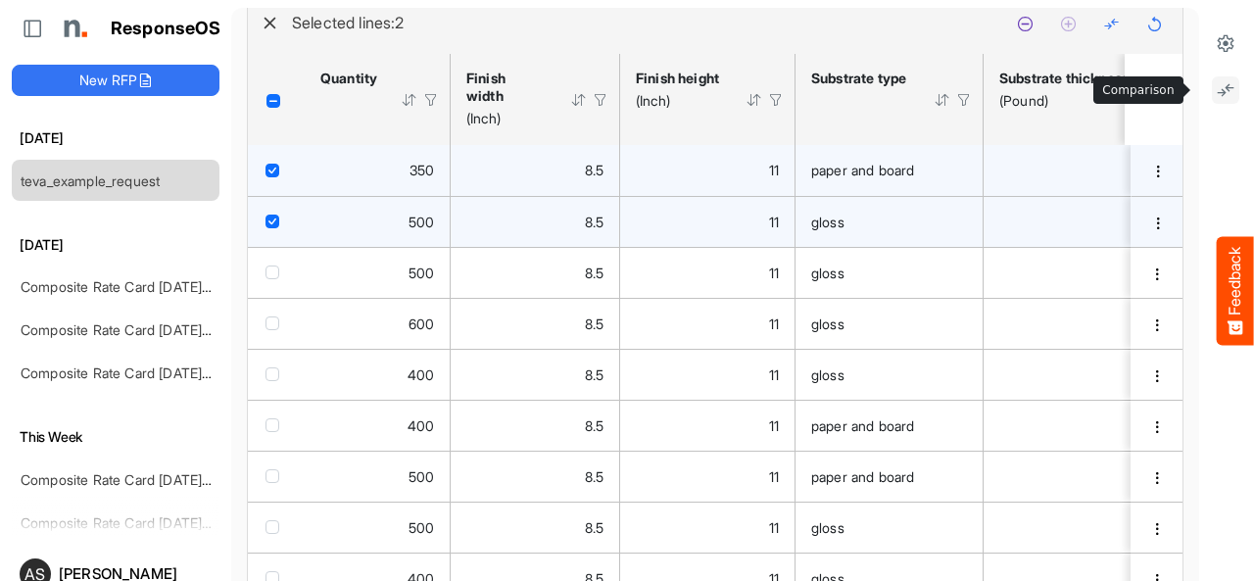
click at [1215, 85] on icon at bounding box center [1225, 90] width 20 height 20
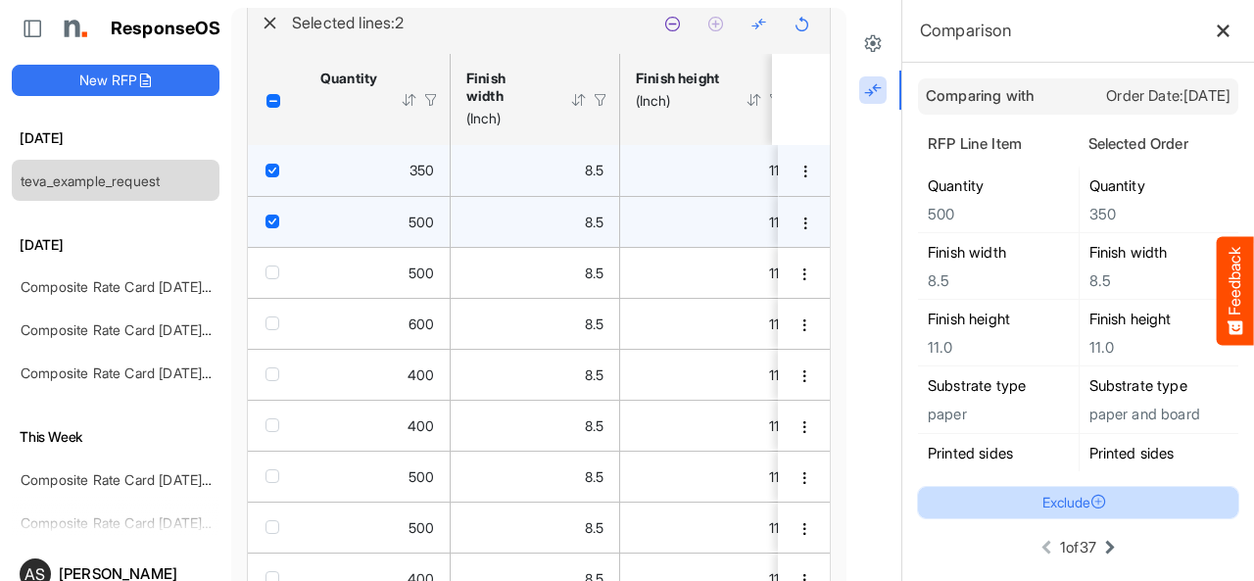
click at [1071, 510] on button "Exclude" at bounding box center [1078, 502] width 320 height 31
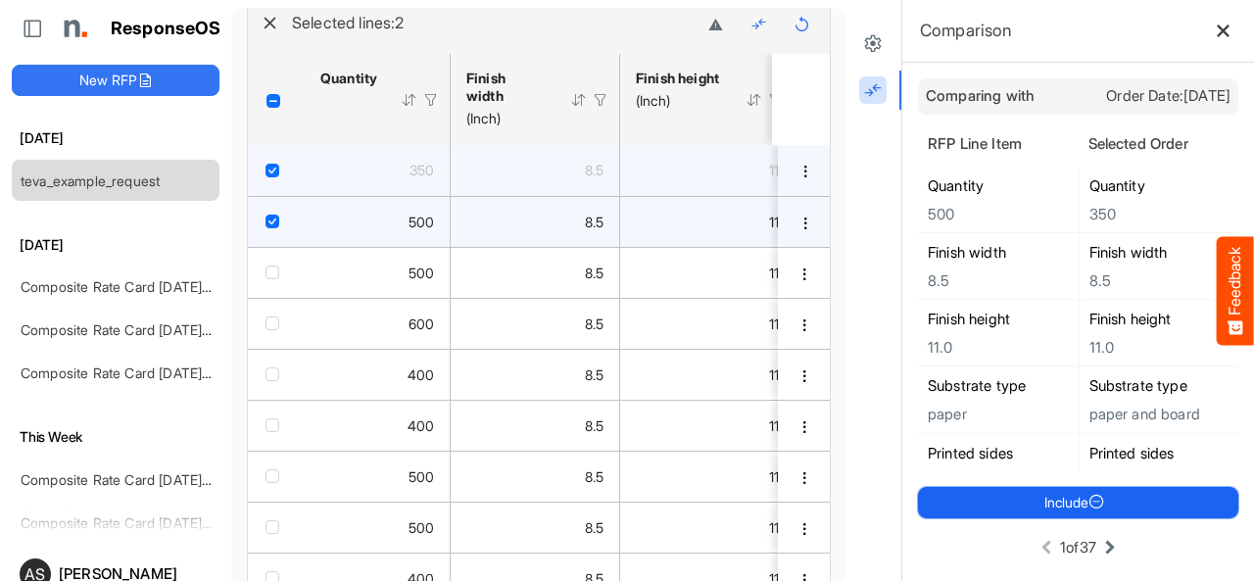
click at [1088, 510] on icon at bounding box center [1096, 503] width 17 height 17
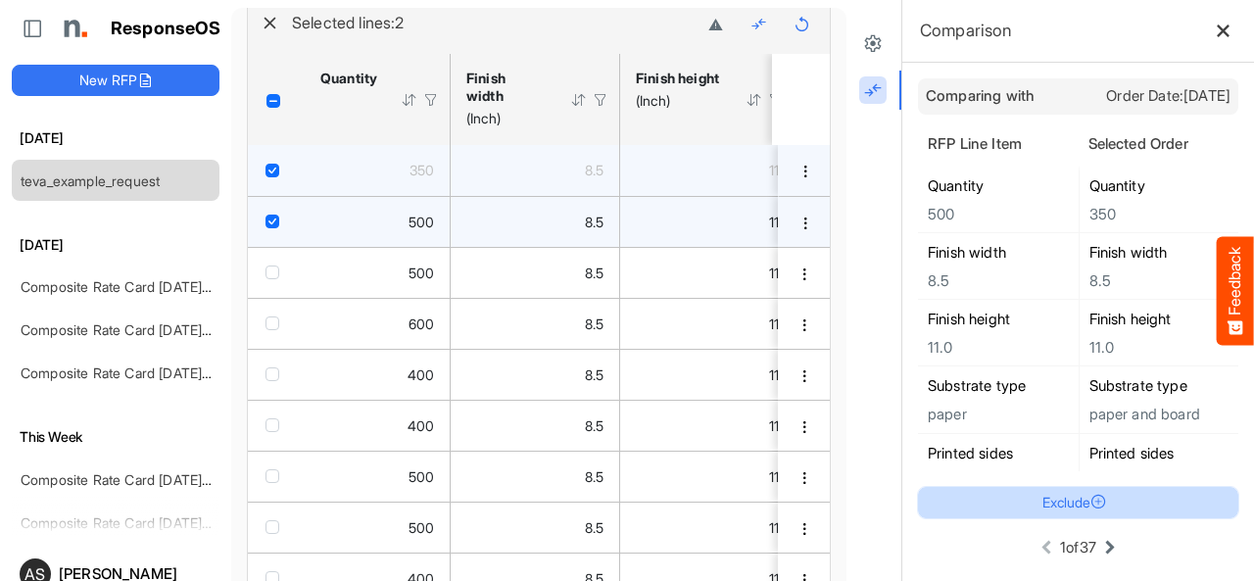
click at [1071, 510] on button "Exclude" at bounding box center [1078, 502] width 320 height 31
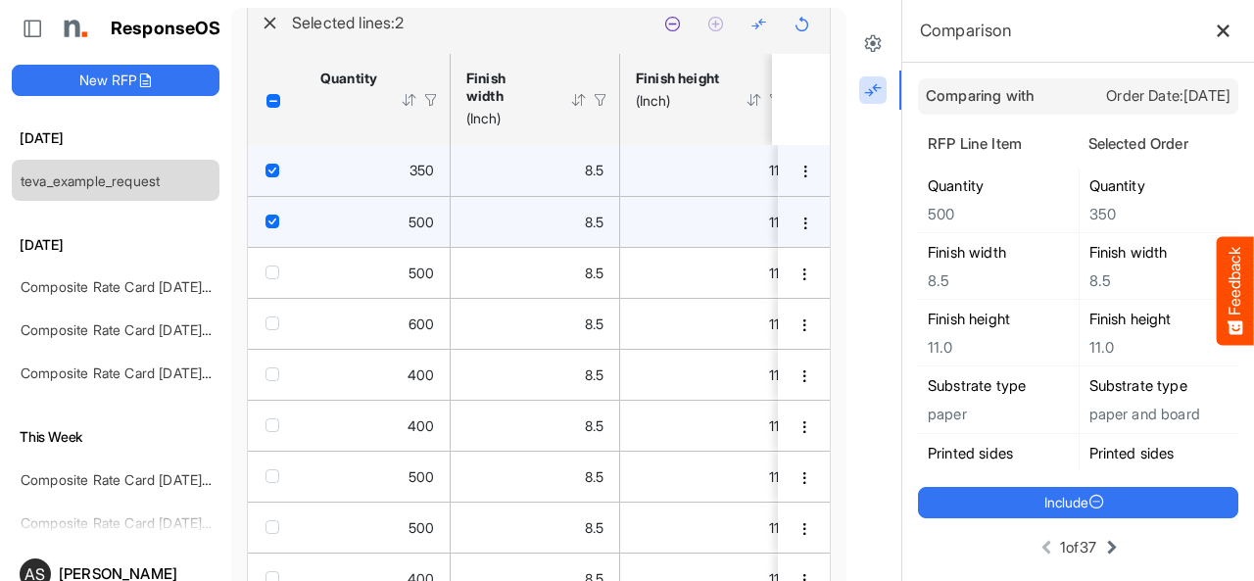
click at [1100, 555] on icon at bounding box center [1112, 548] width 24 height 24
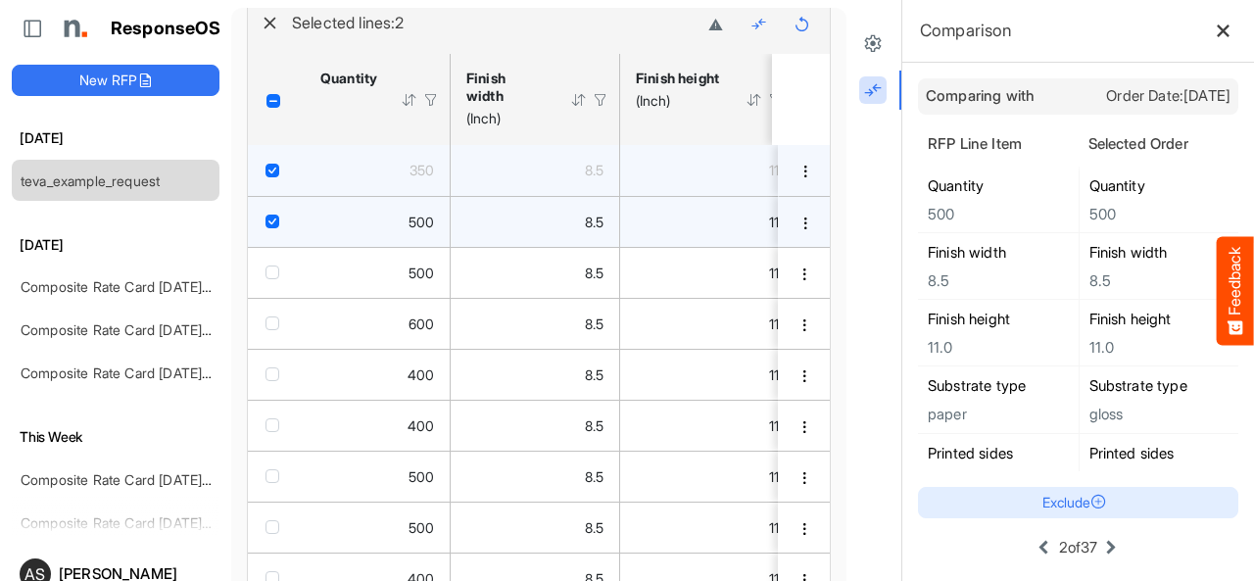
click at [1031, 543] on icon at bounding box center [1043, 548] width 24 height 24
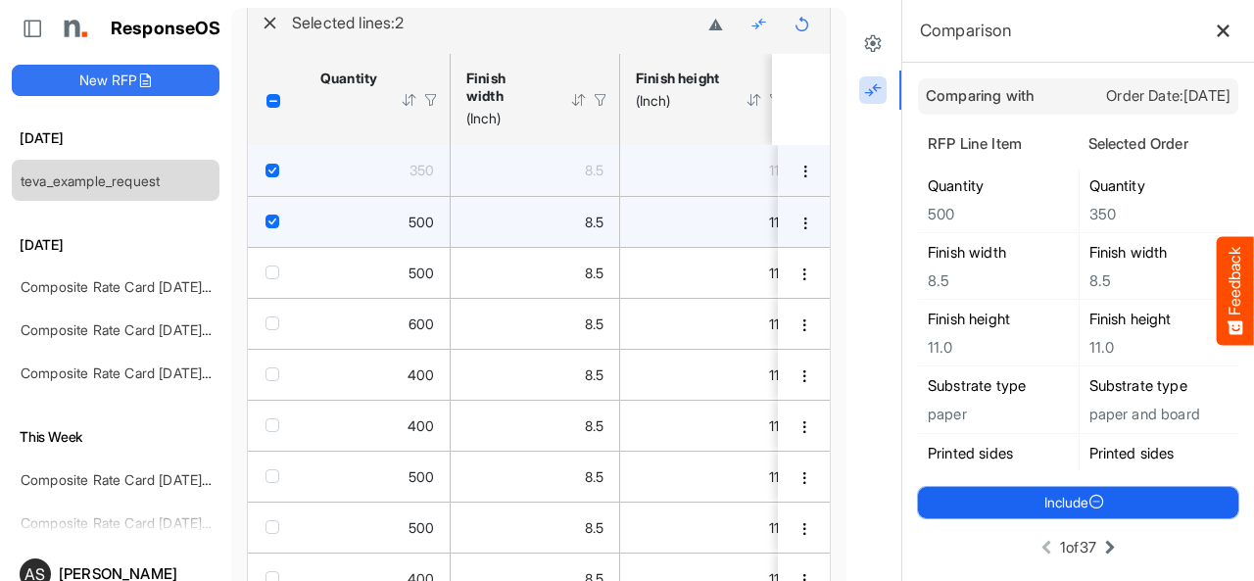
click at [1051, 500] on button "Include" at bounding box center [1078, 502] width 320 height 31
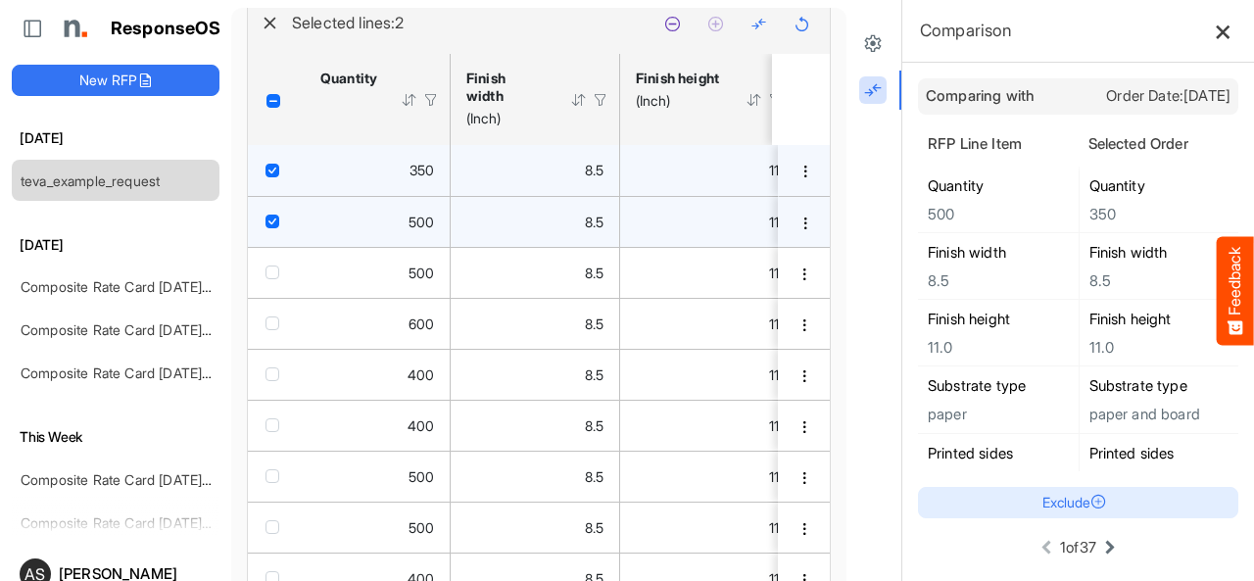
click at [1214, 27] on icon at bounding box center [1222, 31] width 17 height 17
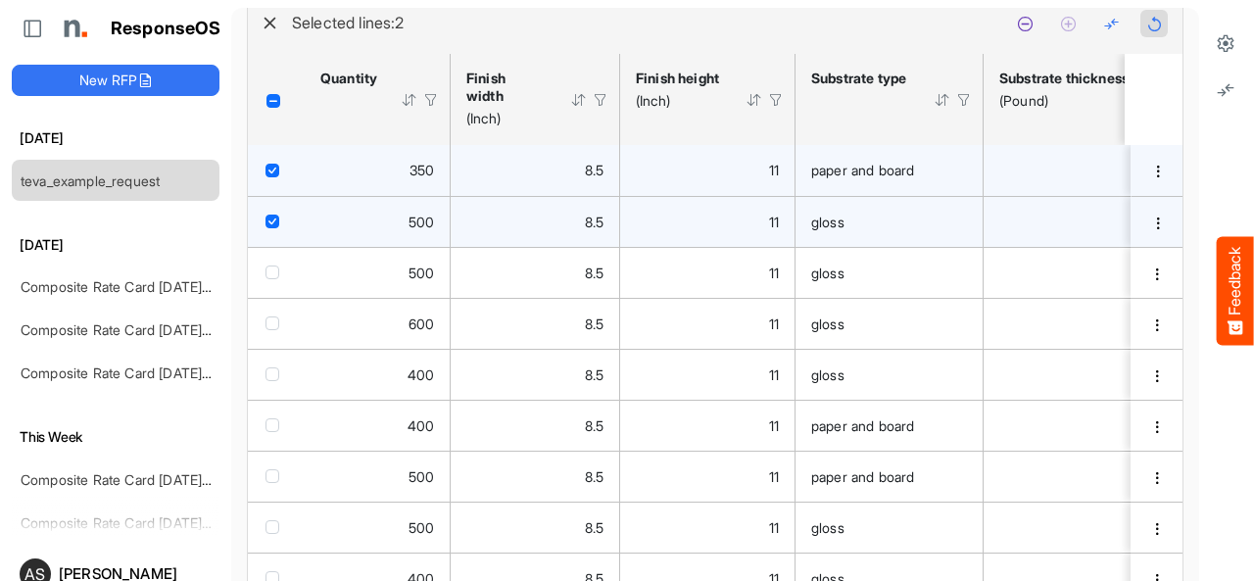
click at [1146, 32] on icon at bounding box center [1154, 24] width 17 height 17
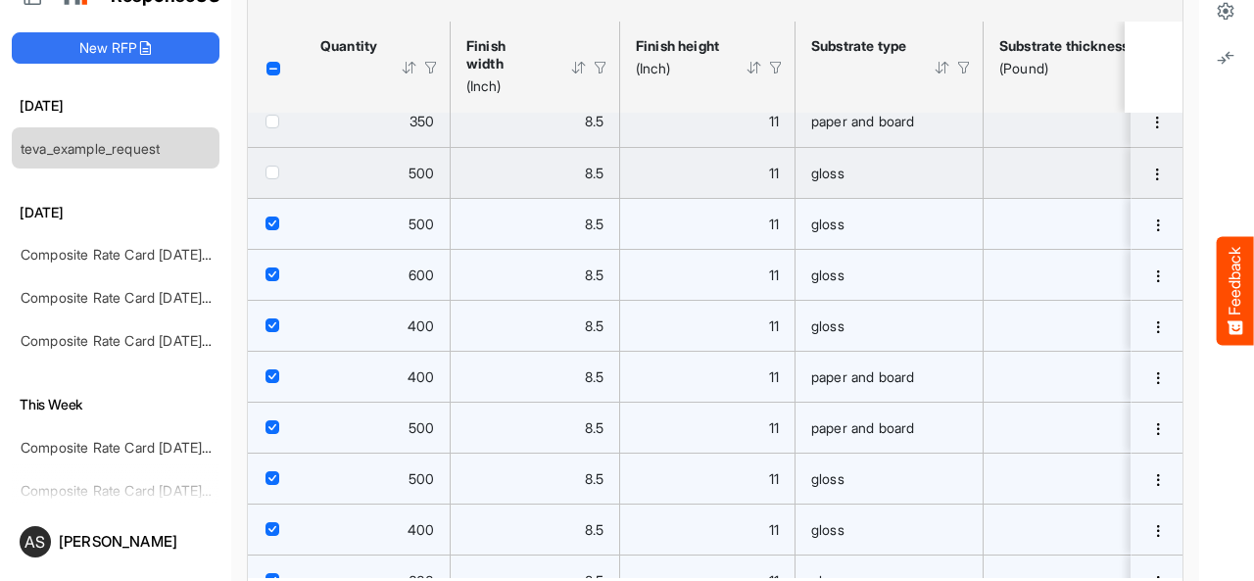
scroll to position [0, 0]
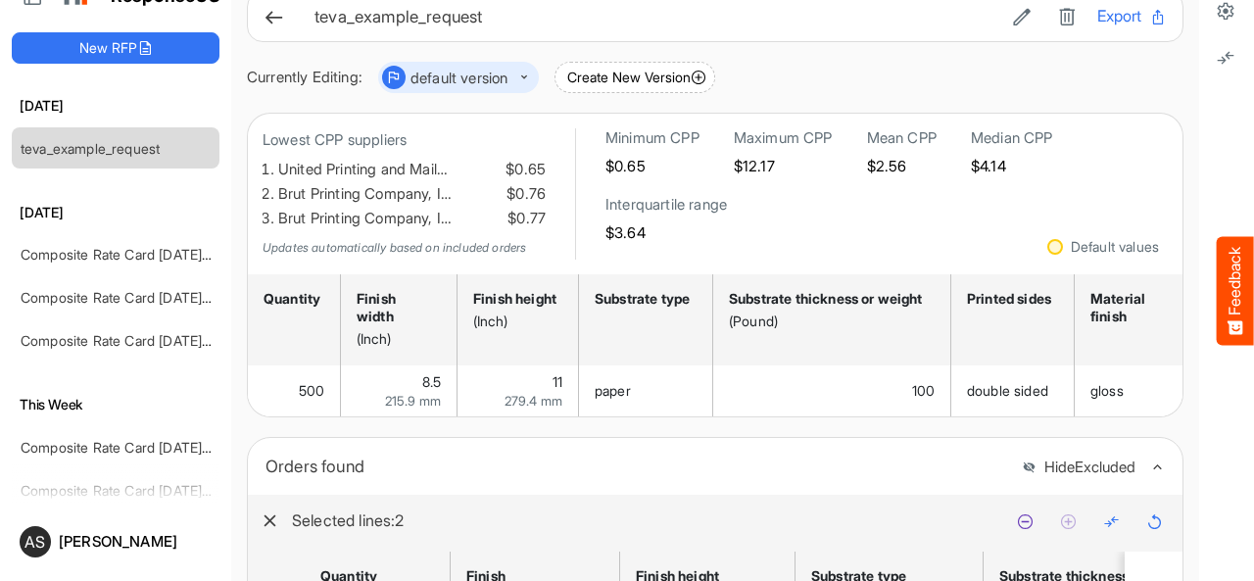
click at [268, 528] on icon "button" at bounding box center [269, 520] width 15 height 15
click at [503, 492] on div "Orders found Hide Excluded" at bounding box center [715, 466] width 934 height 57
click at [1097, 19] on button "Export" at bounding box center [1132, 16] width 70 height 25
click at [275, 15] on icon at bounding box center [273, 17] width 21 height 21
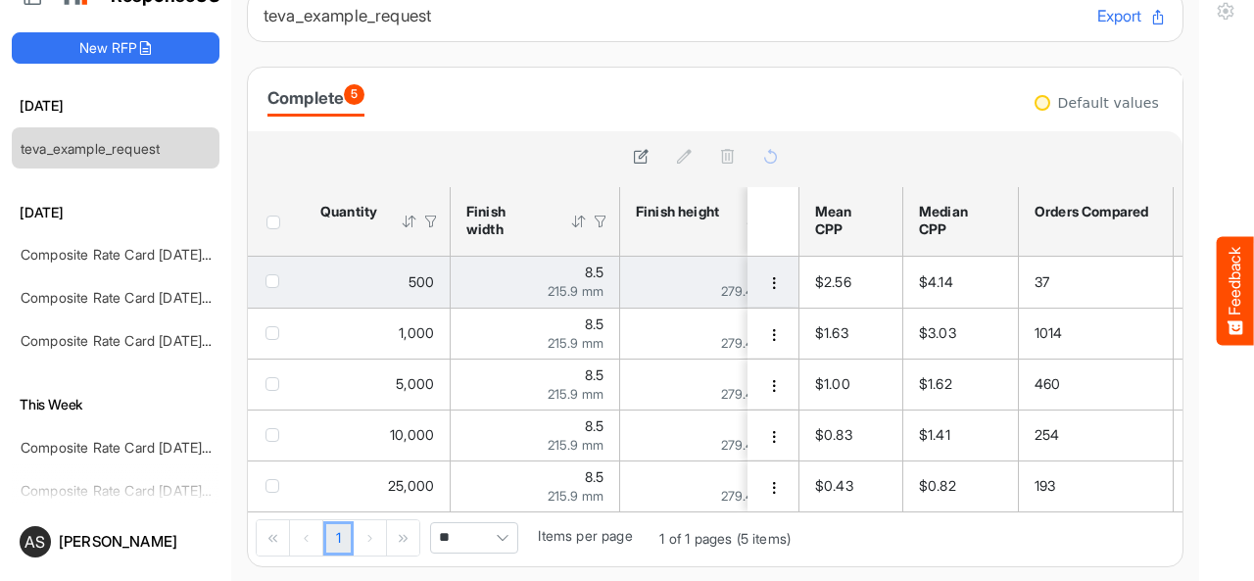
click at [273, 284] on span "checkbox" at bounding box center [272, 281] width 14 height 14
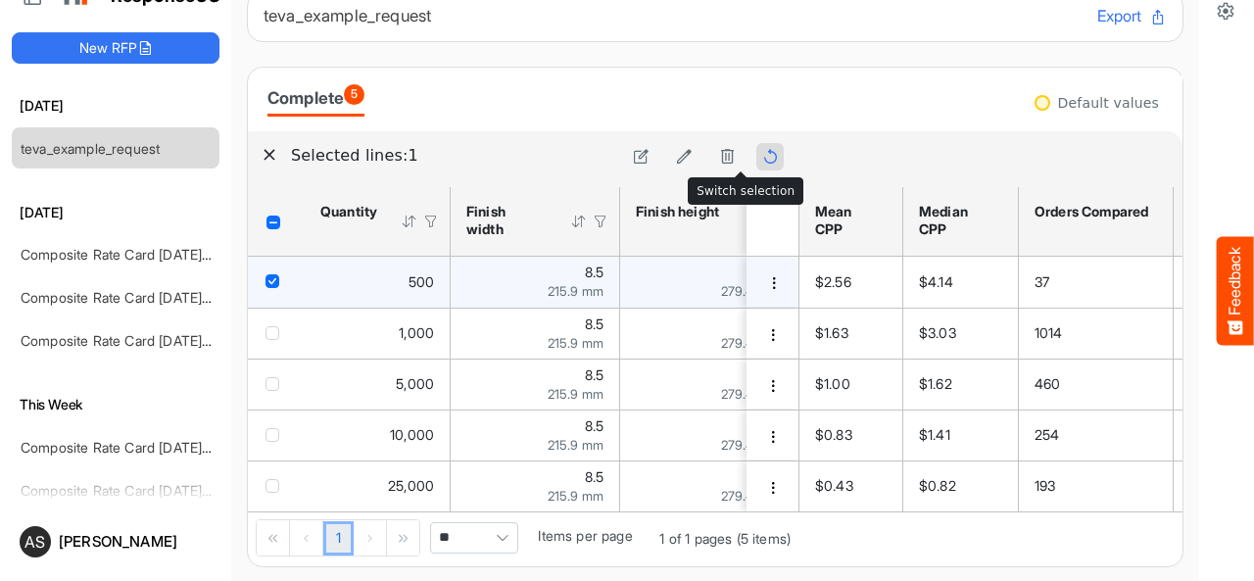
click at [762, 156] on icon at bounding box center [770, 156] width 17 height 17
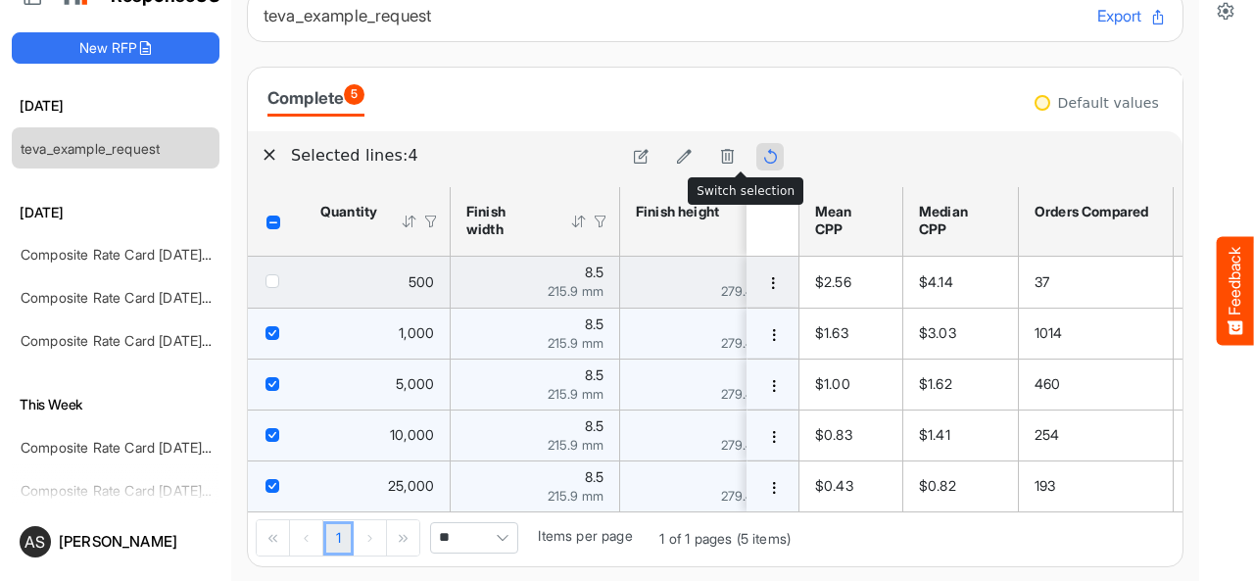
click at [762, 156] on icon at bounding box center [770, 156] width 17 height 17
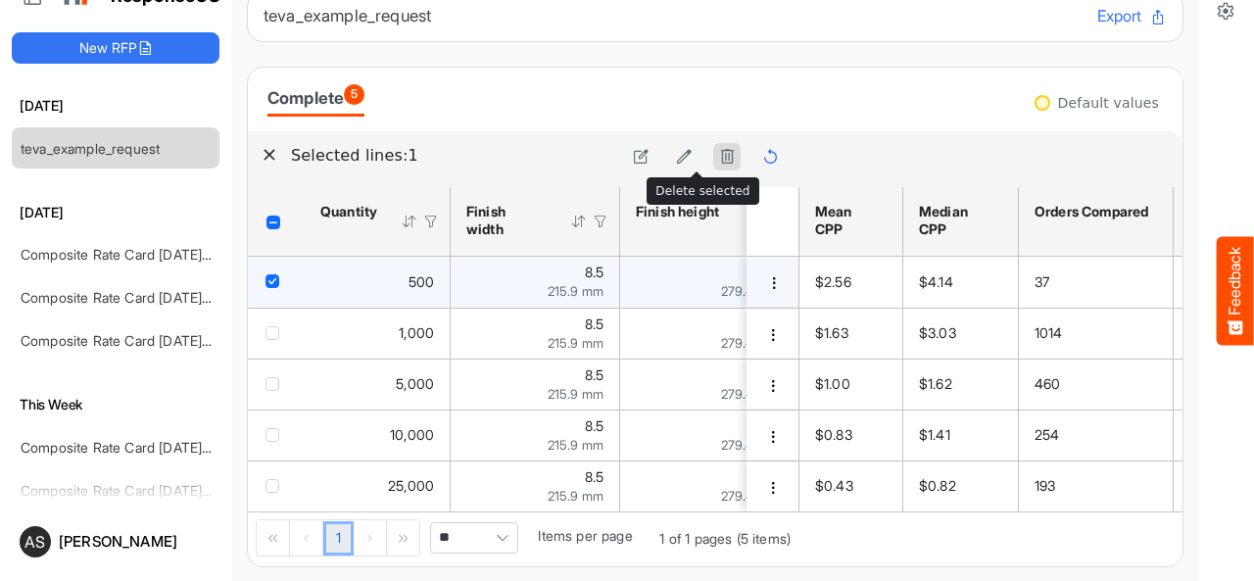
click at [719, 156] on icon at bounding box center [727, 156] width 17 height 17
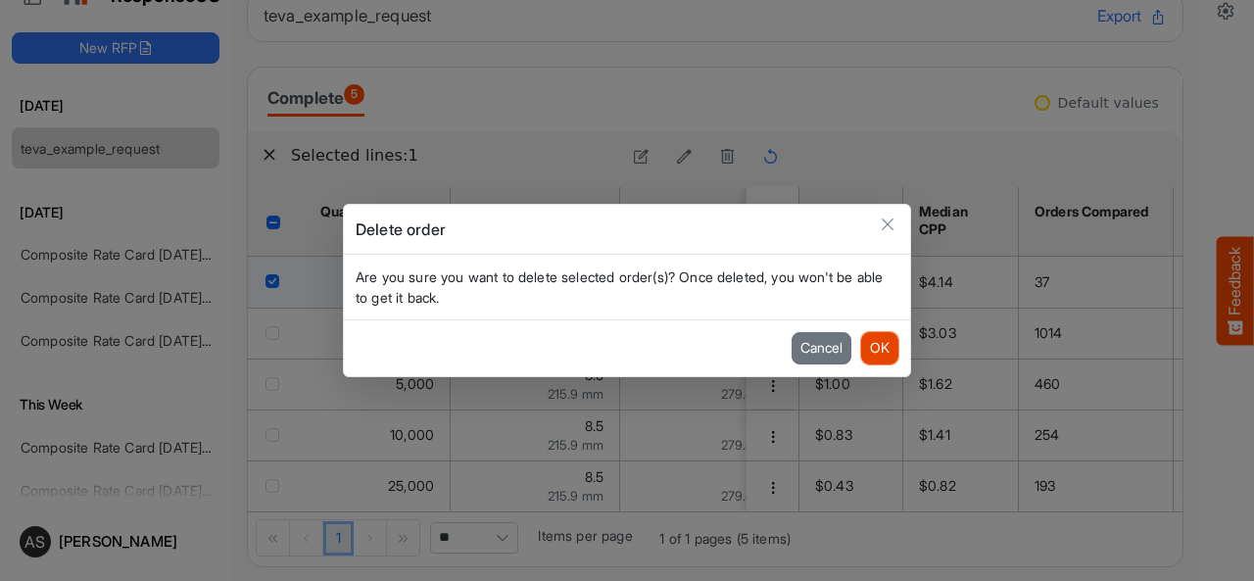
click at [879, 345] on button "OK" at bounding box center [879, 347] width 37 height 31
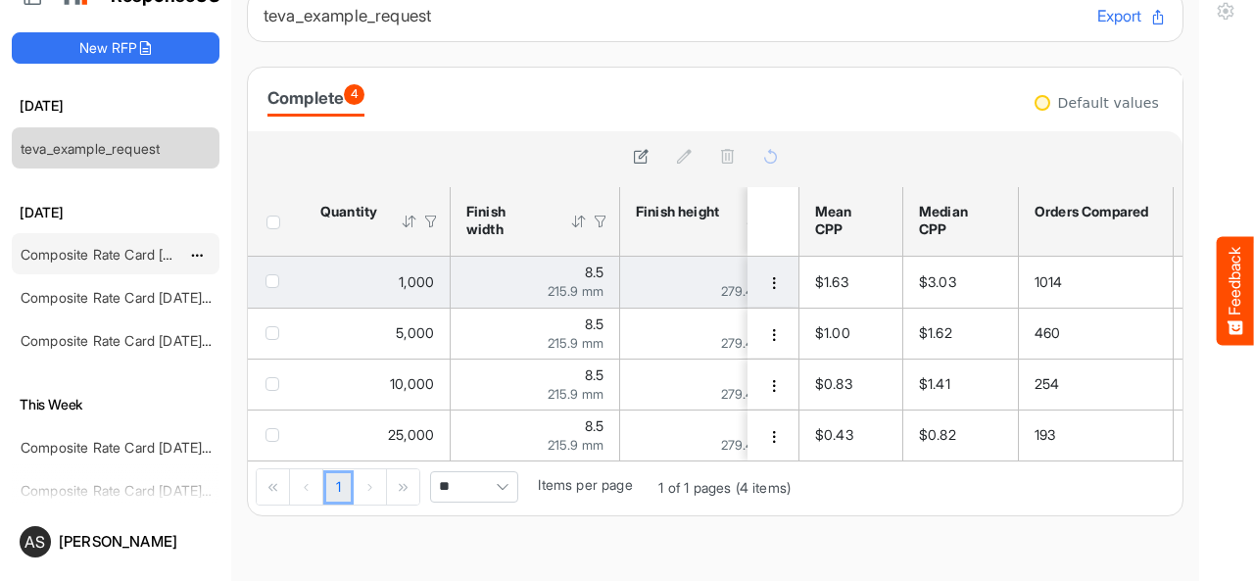
click at [108, 249] on link "Composite Rate Card [DATE]_smaller" at bounding box center [137, 254] width 232 height 17
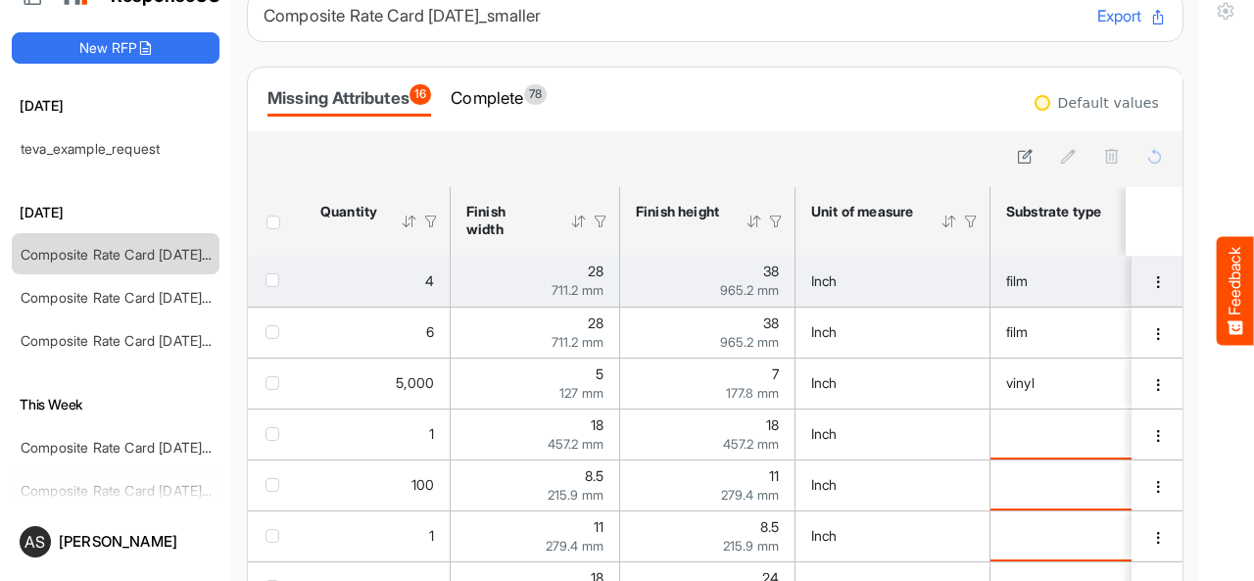
click at [273, 281] on span "checkbox" at bounding box center [272, 280] width 14 height 14
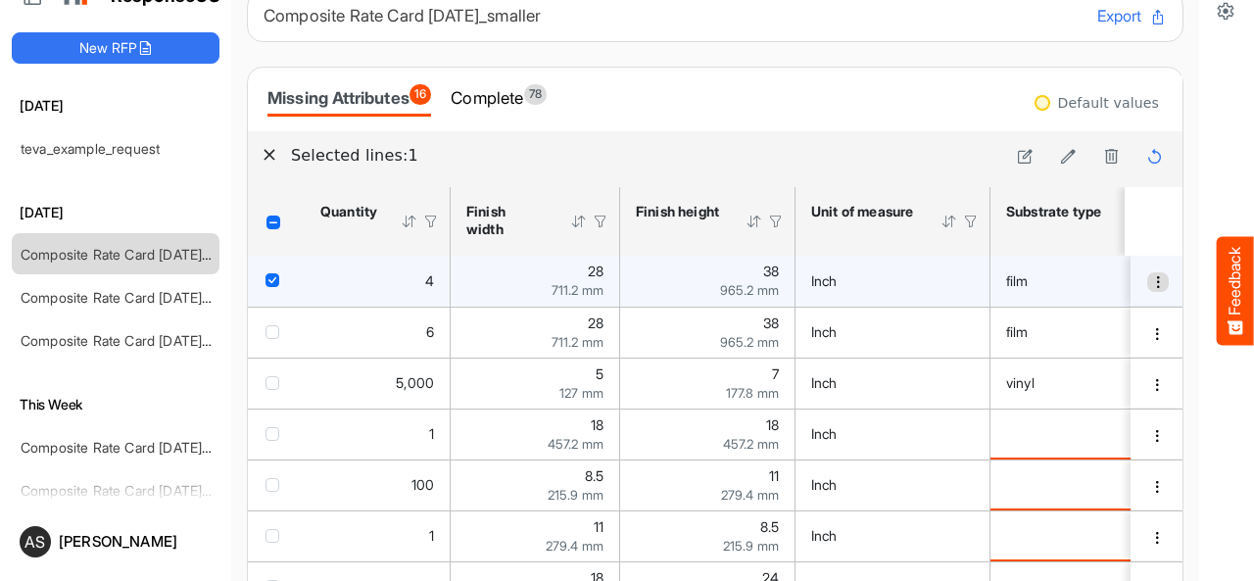
click at [1151, 281] on span "dropdownbutton" at bounding box center [1158, 282] width 14 height 14
click at [1141, 314] on li "Edit" at bounding box center [1171, 312] width 118 height 29
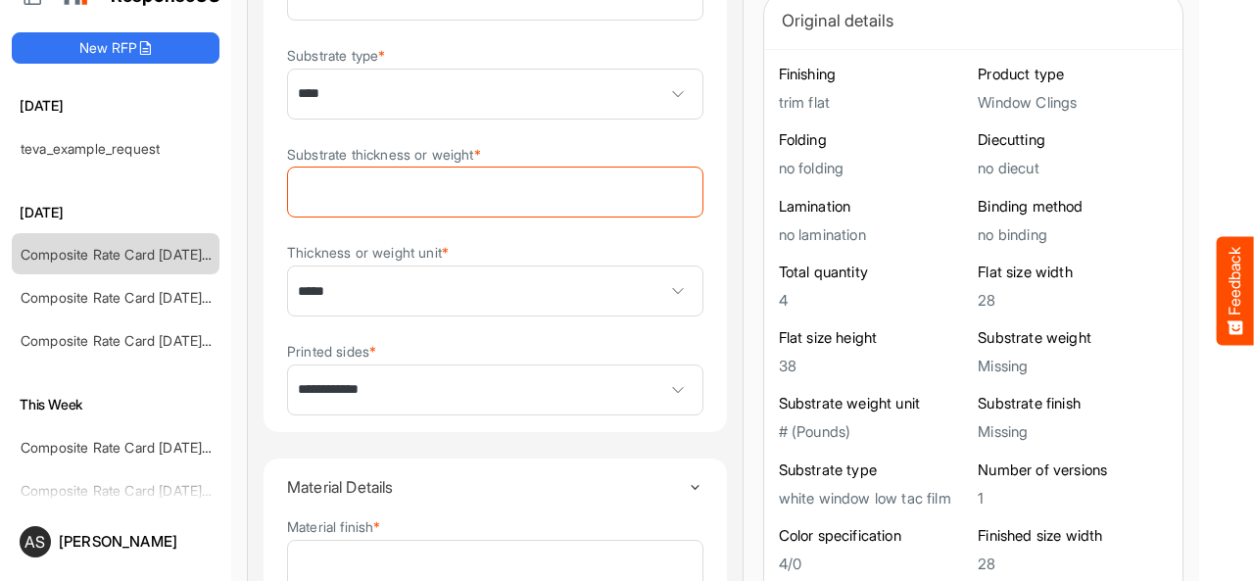
scroll to position [588, 0]
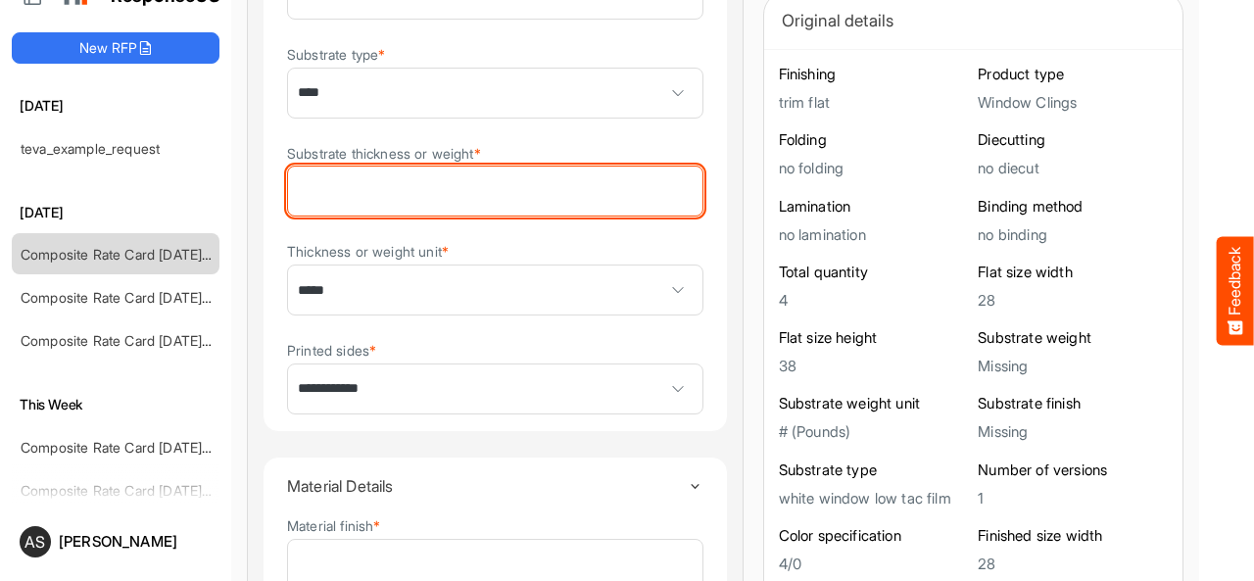
click at [453, 193] on input "Substrate thickness or weight *" at bounding box center [495, 190] width 414 height 49
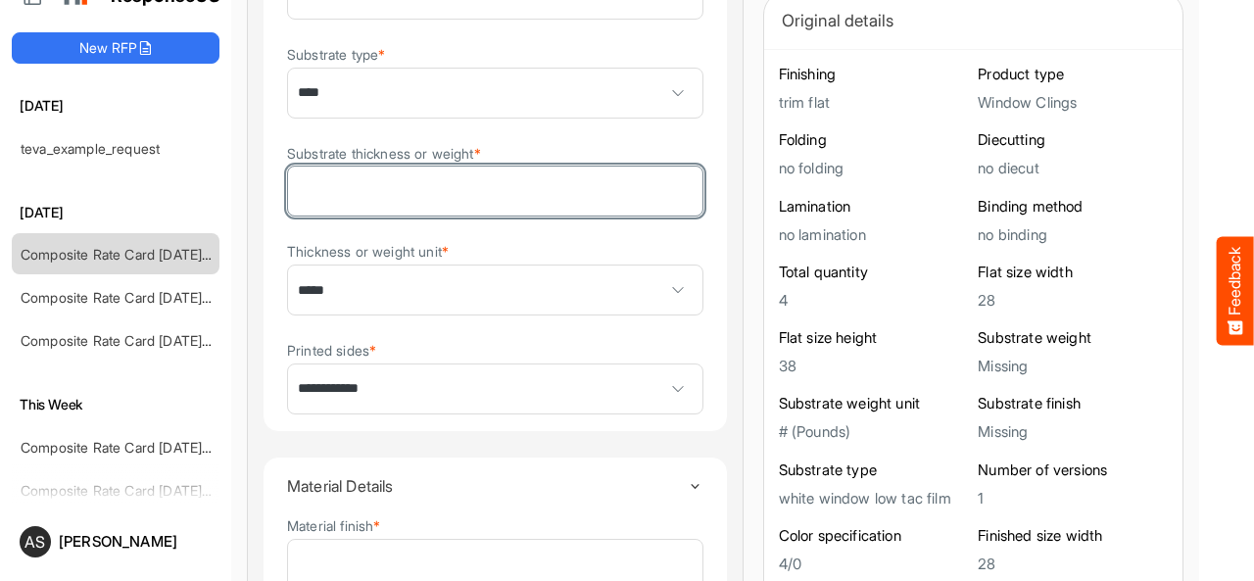
type input "*"
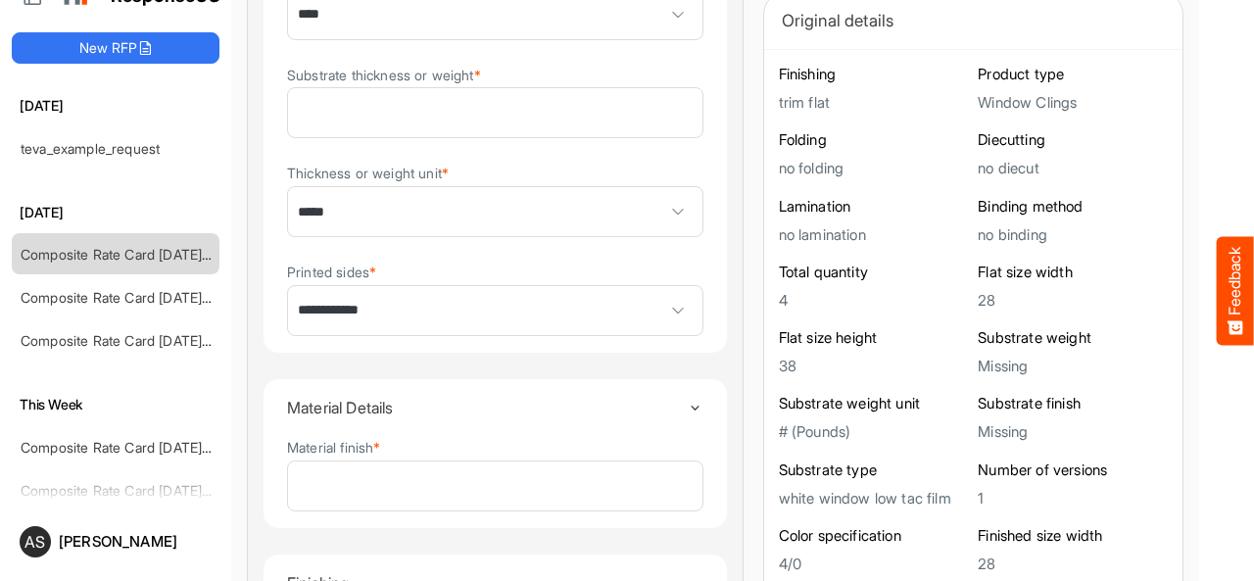
scroll to position [705, 0]
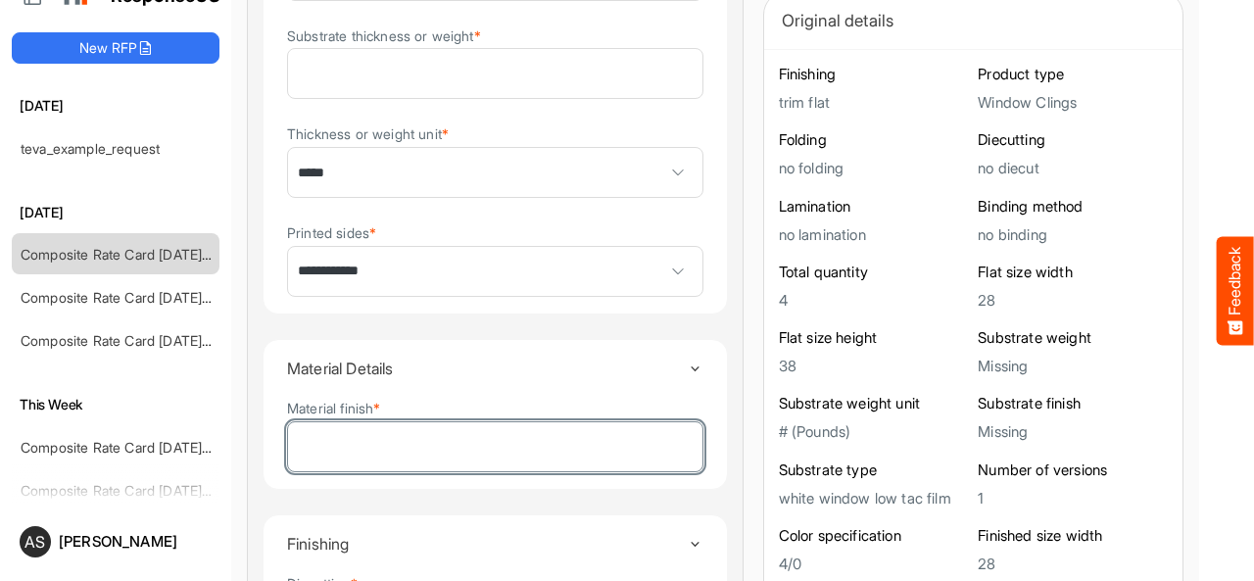
click at [417, 434] on input "Material finish *" at bounding box center [495, 446] width 414 height 49
type input "****"
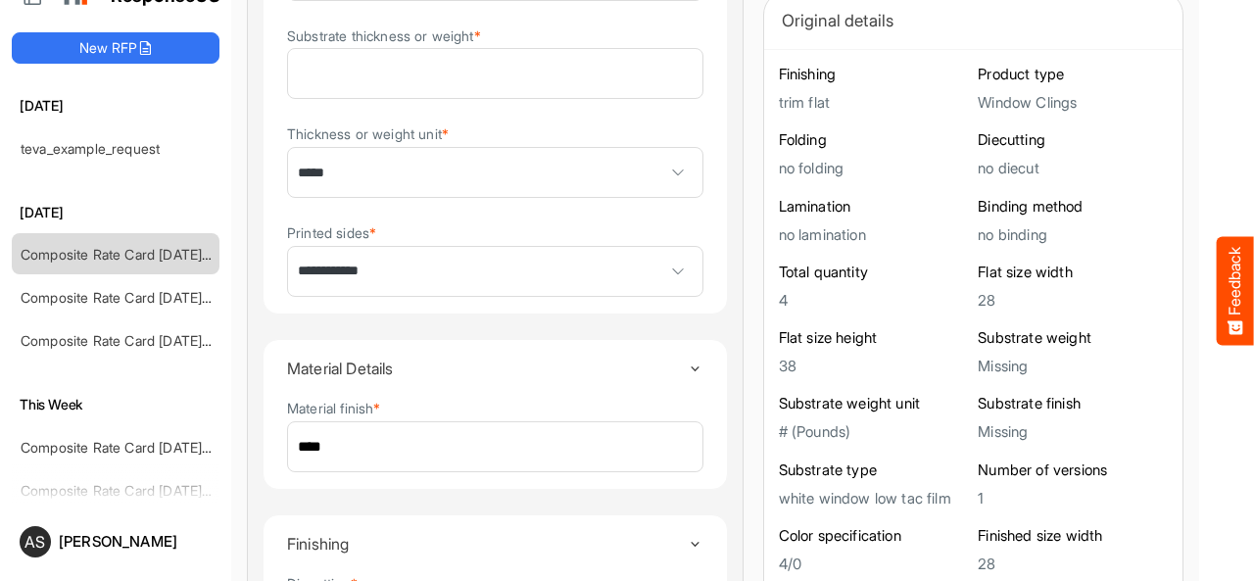
click at [661, 424] on details "Material Details Material finish * ****" at bounding box center [494, 414] width 465 height 151
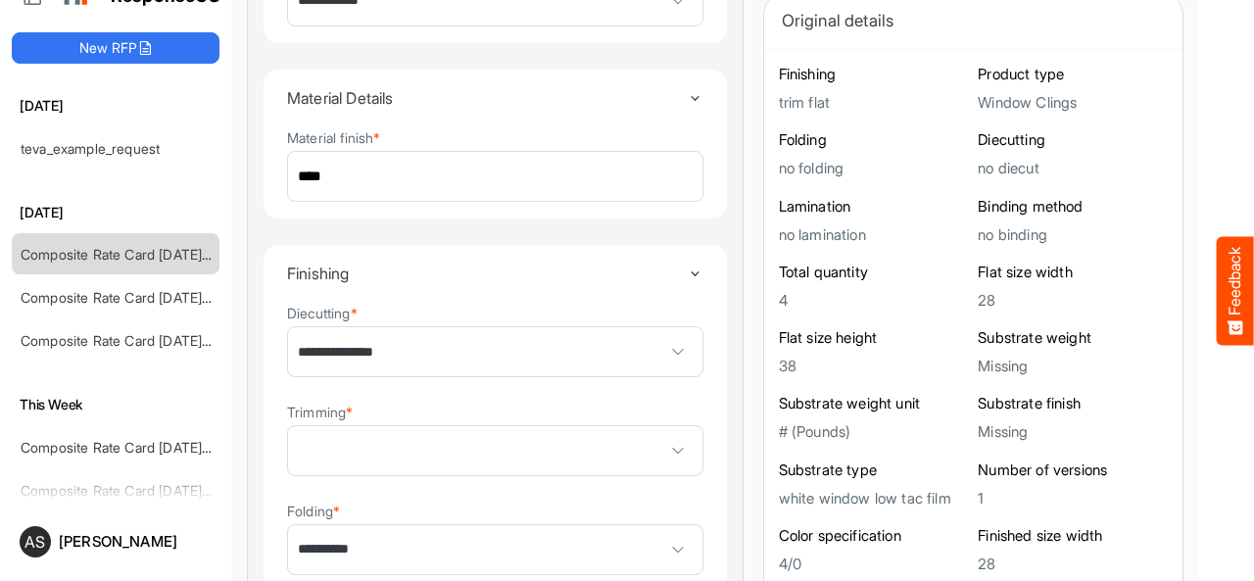
scroll to position [979, 0]
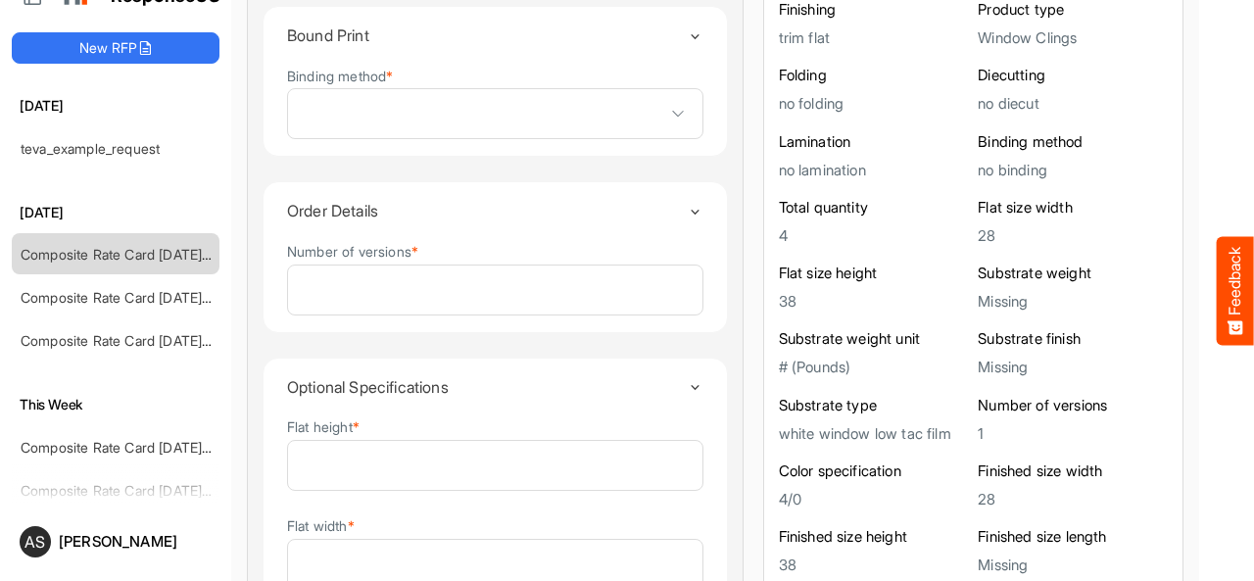
scroll to position [1645, 0]
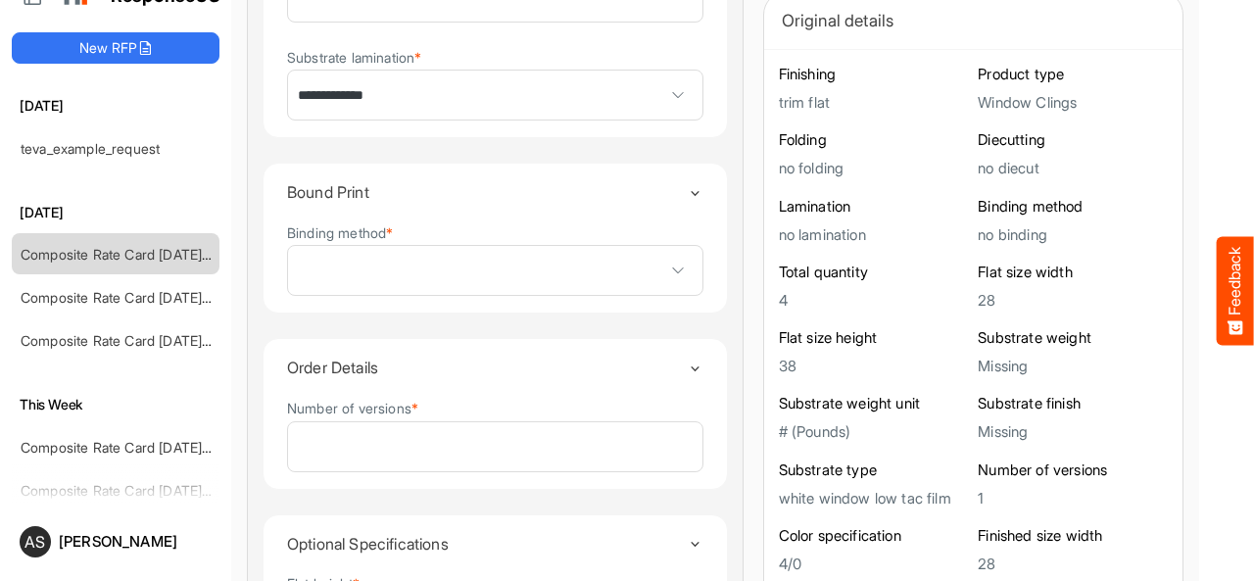
scroll to position [1489, 0]
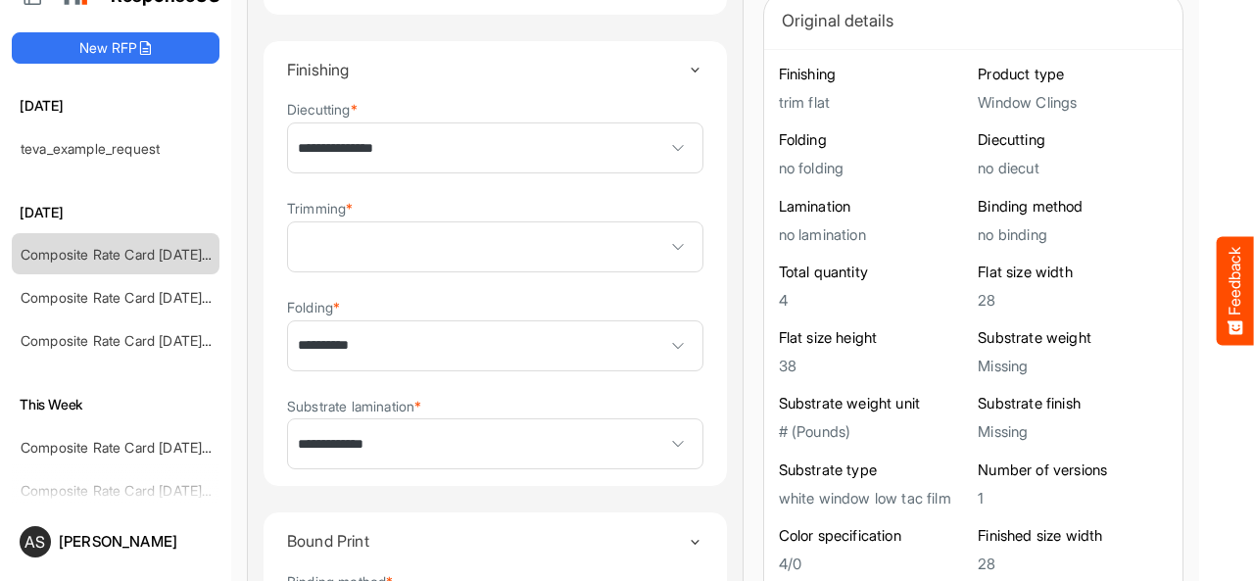
scroll to position [1175, 0]
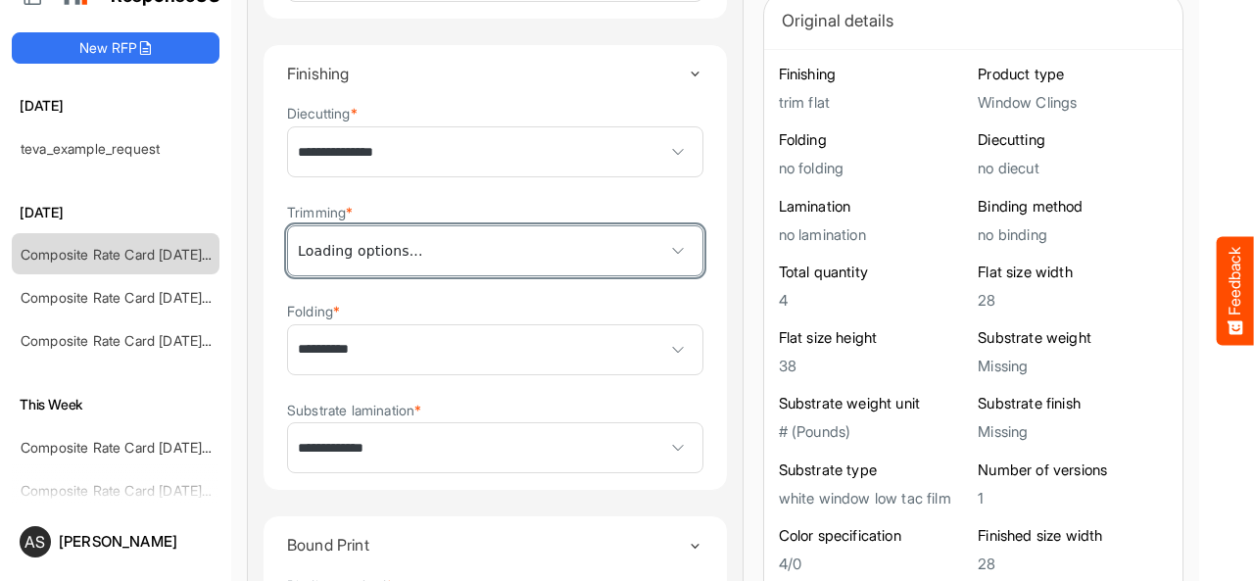
click at [507, 260] on span at bounding box center [495, 250] width 414 height 49
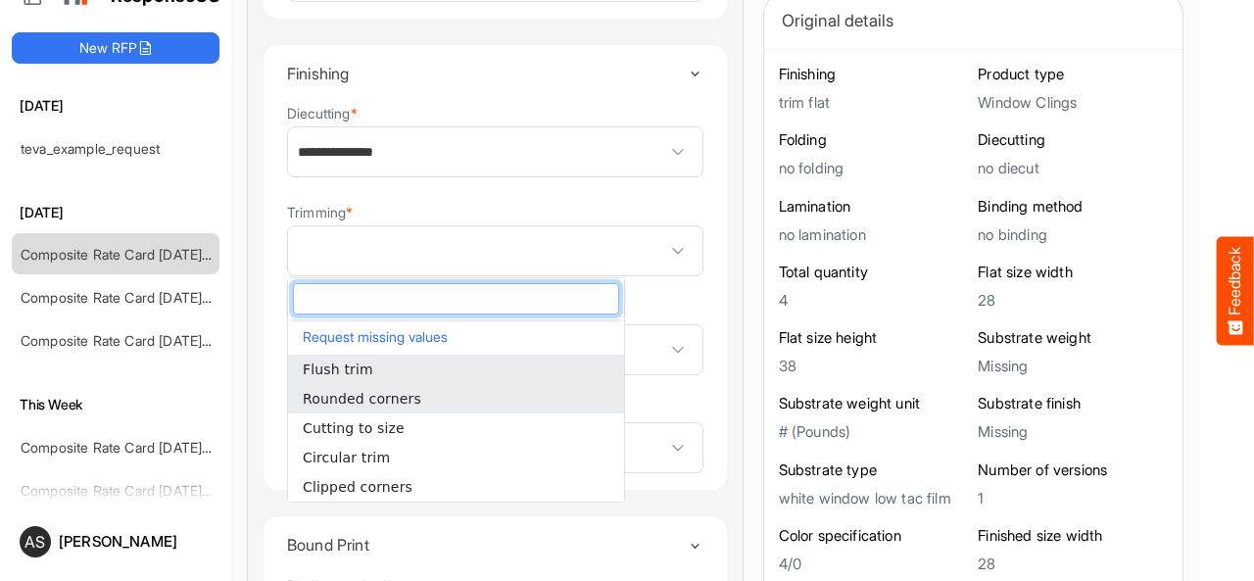
click at [434, 403] on li "Rounded corners" at bounding box center [456, 398] width 336 height 29
type input "**********"
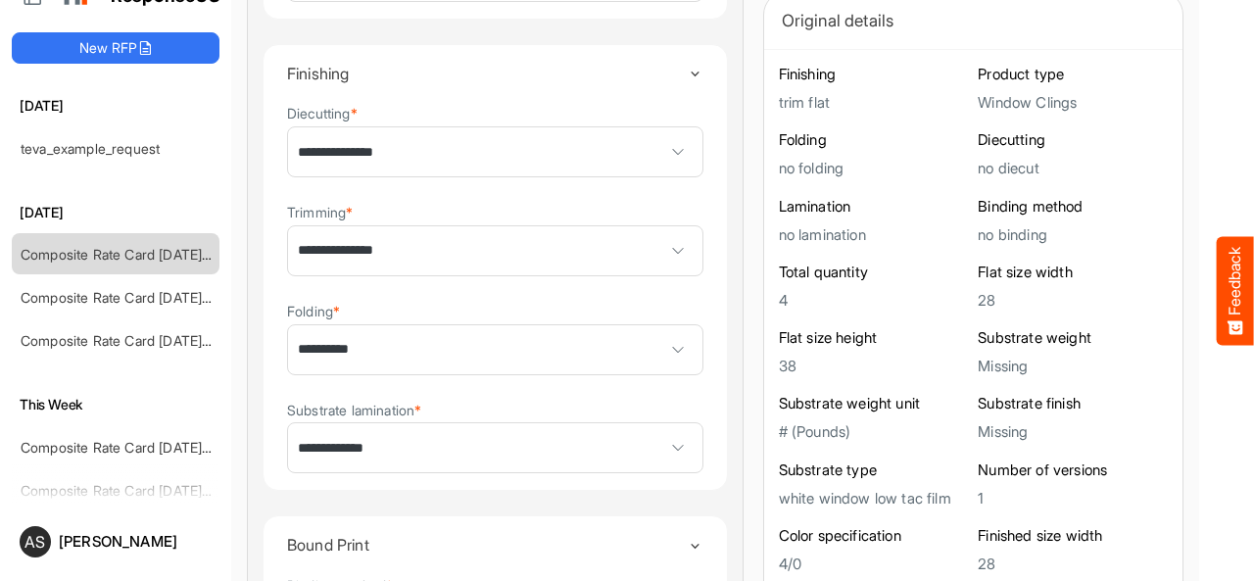
click at [660, 315] on details "**********" at bounding box center [494, 267] width 465 height 447
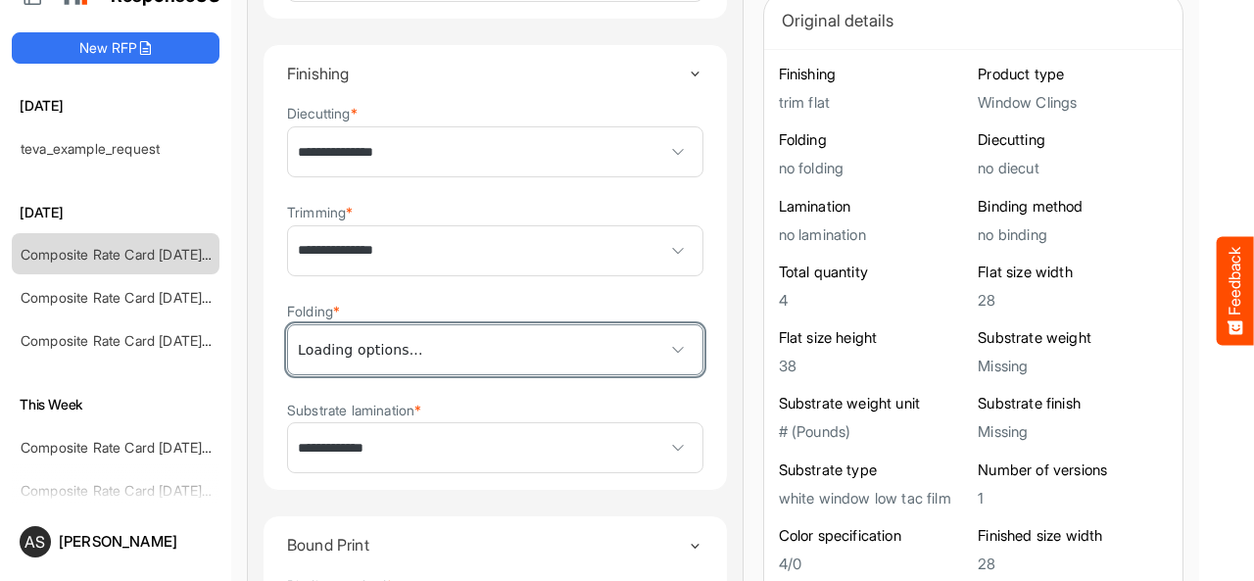
click at [663, 343] on span at bounding box center [677, 349] width 29 height 29
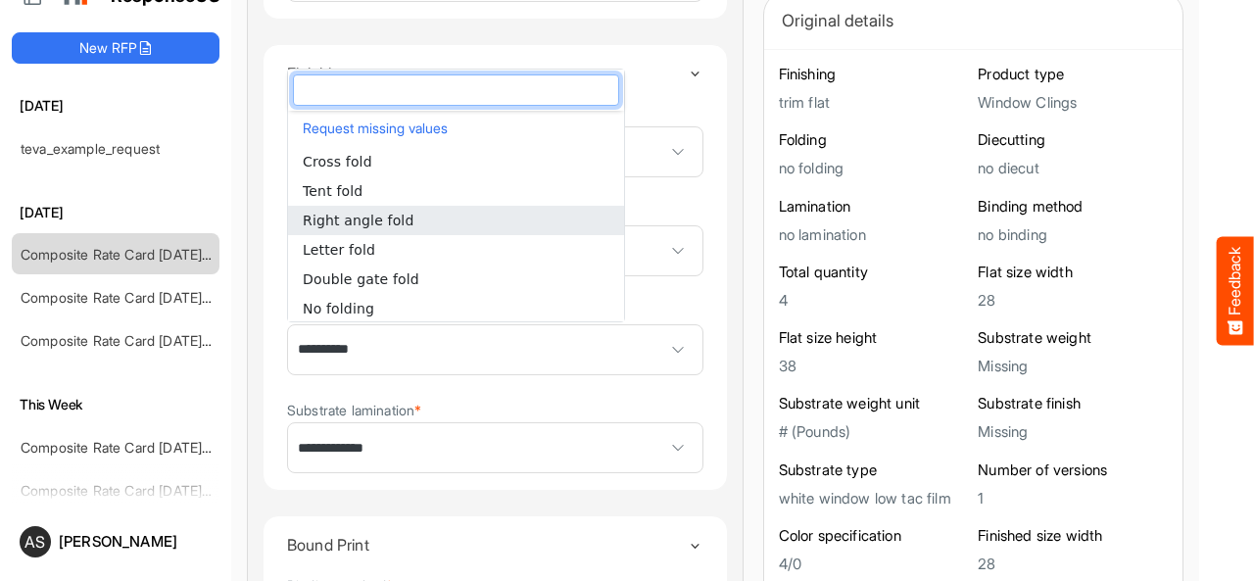
click at [405, 218] on li "Right angle fold" at bounding box center [456, 220] width 336 height 29
type input "**********"
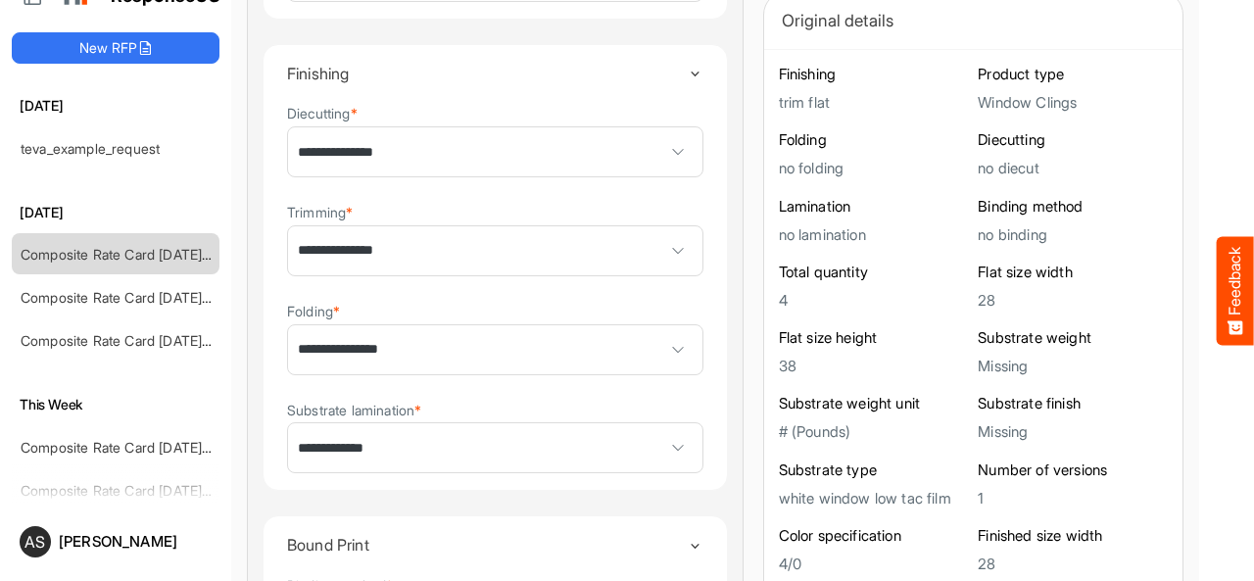
click at [659, 306] on details "**********" at bounding box center [494, 267] width 465 height 447
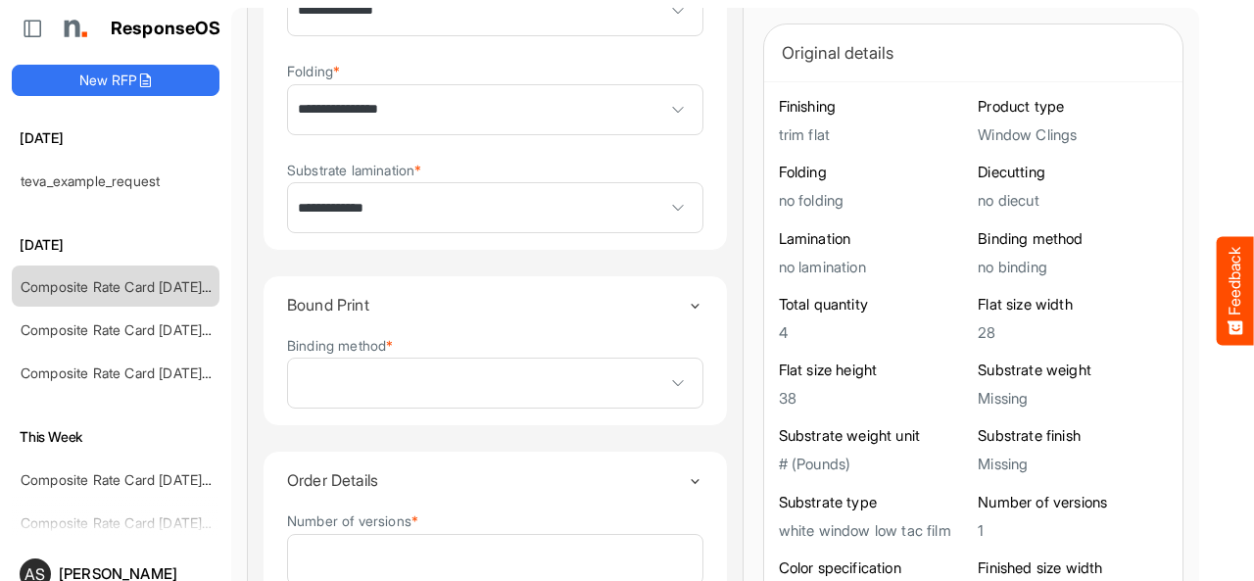
scroll to position [1449, 0]
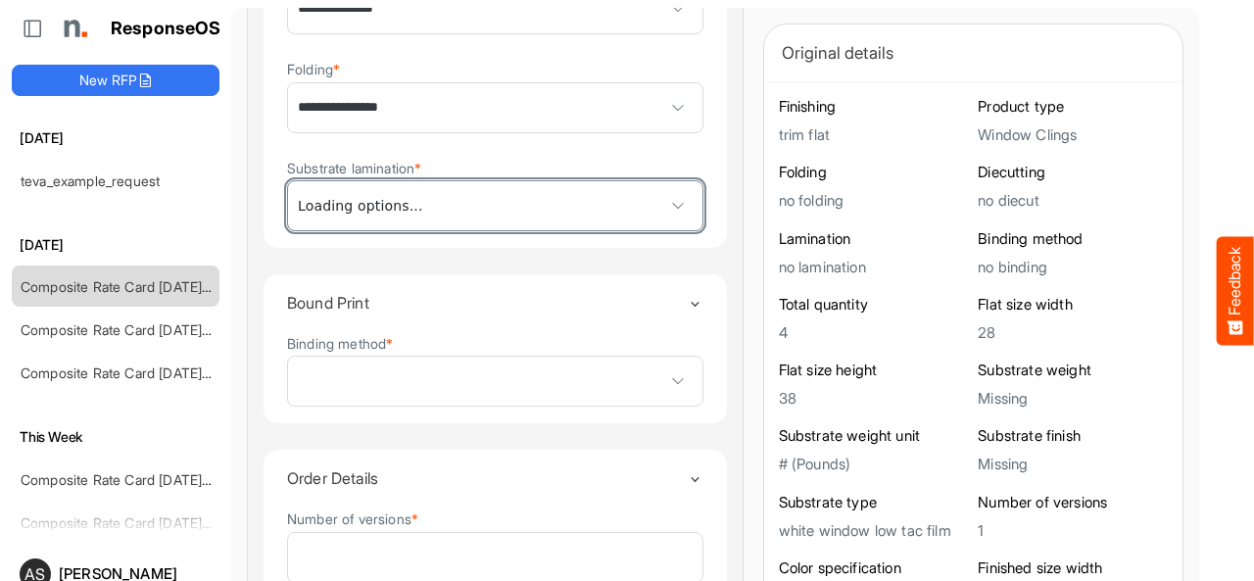
click at [492, 207] on span "**********" at bounding box center [495, 205] width 414 height 49
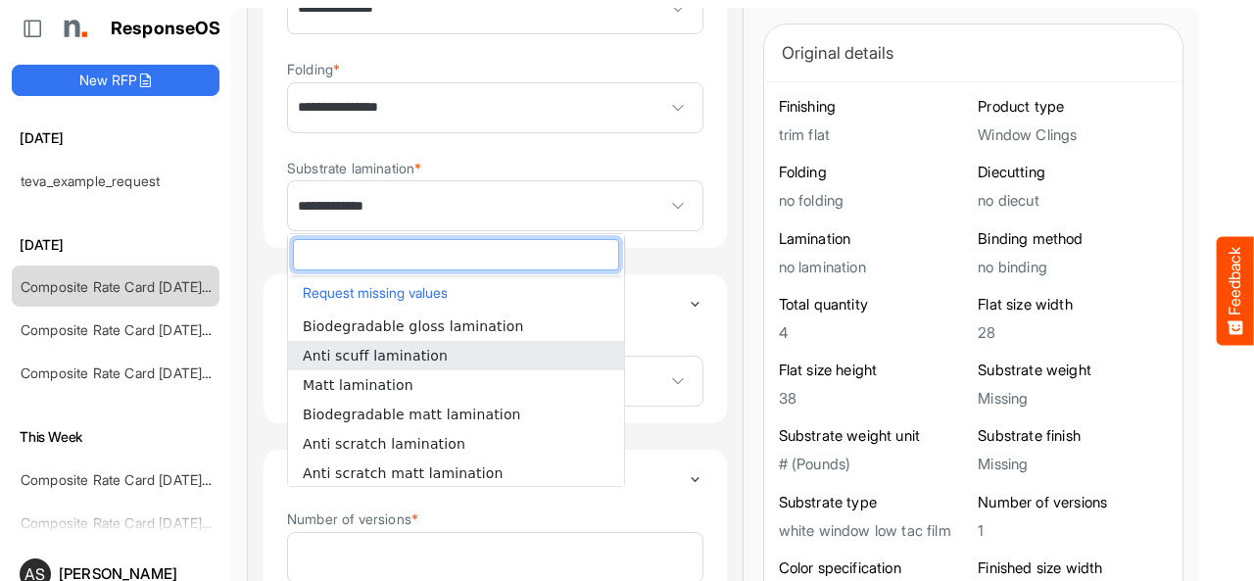
click at [448, 360] on li "Anti scuff lamination" at bounding box center [456, 355] width 336 height 29
type input "**********"
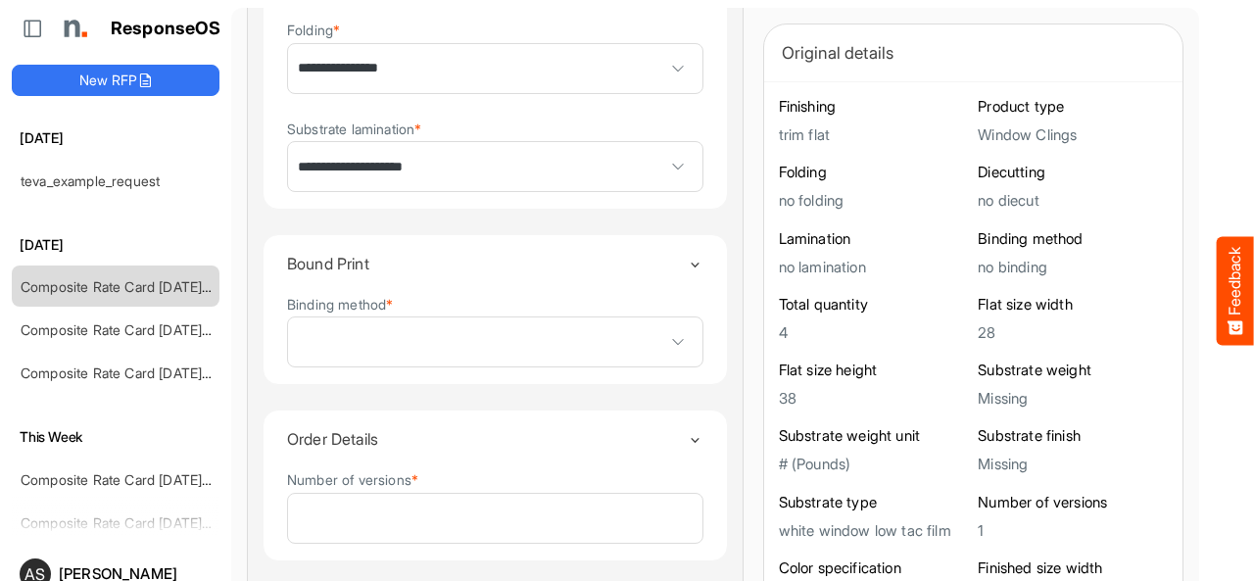
scroll to position [1528, 0]
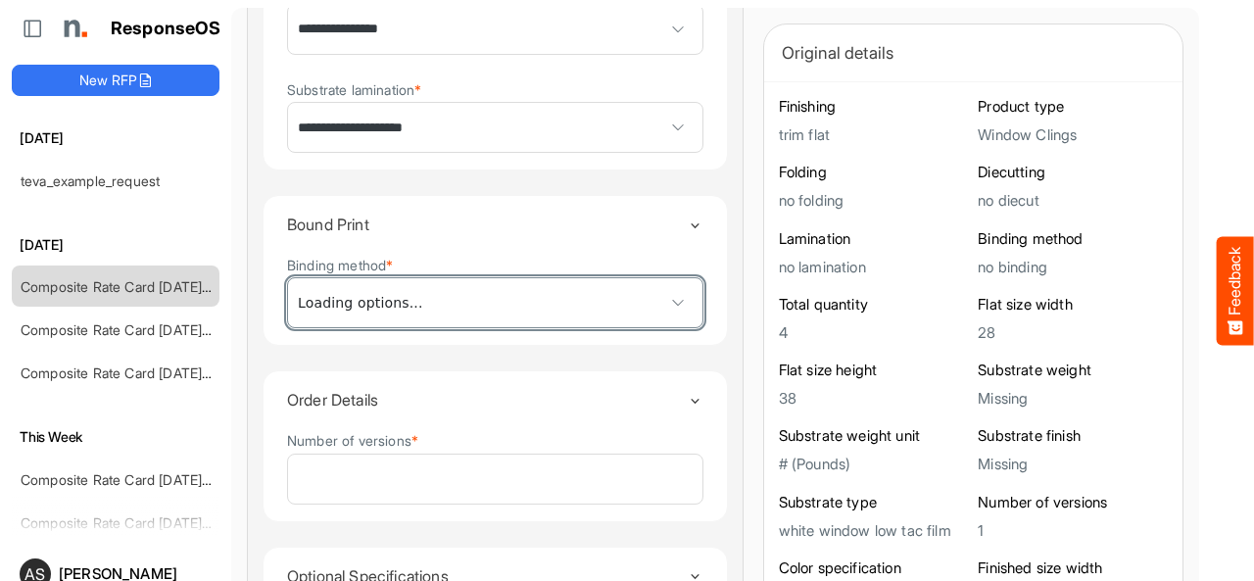
click at [536, 289] on span at bounding box center [495, 302] width 414 height 49
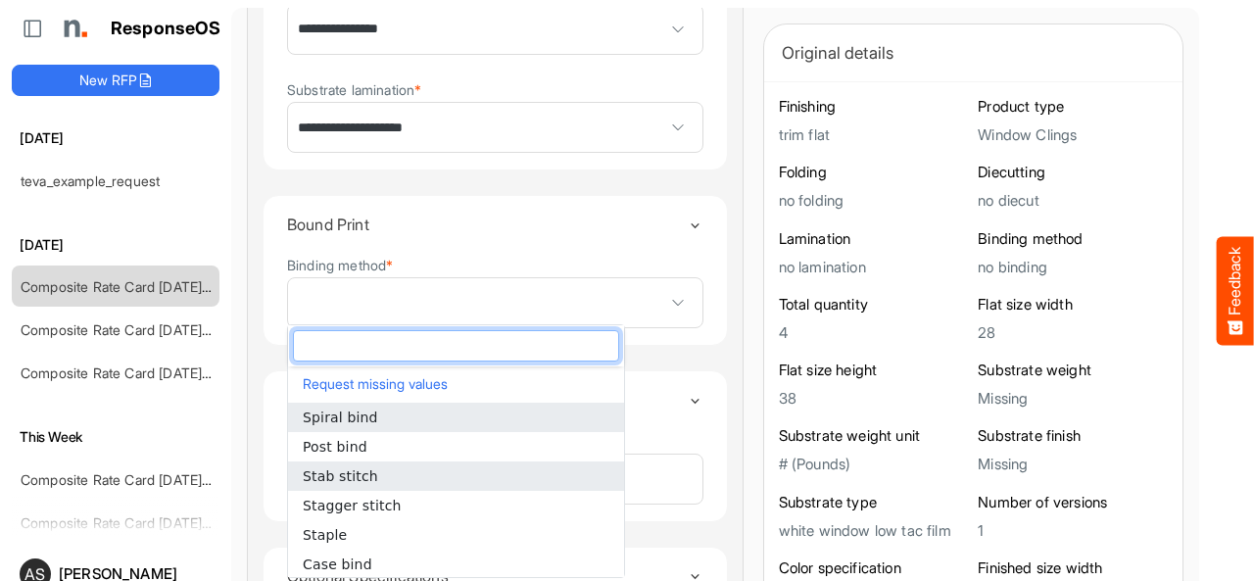
click at [399, 464] on li "Stab stitch" at bounding box center [456, 475] width 336 height 29
type input "**********"
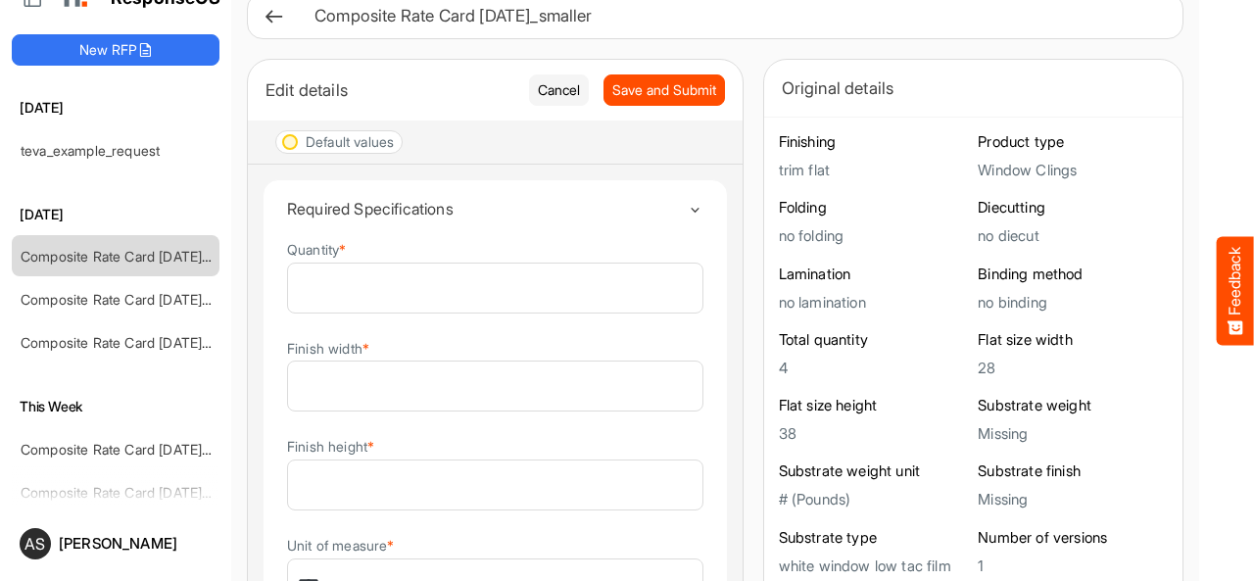
scroll to position [0, 0]
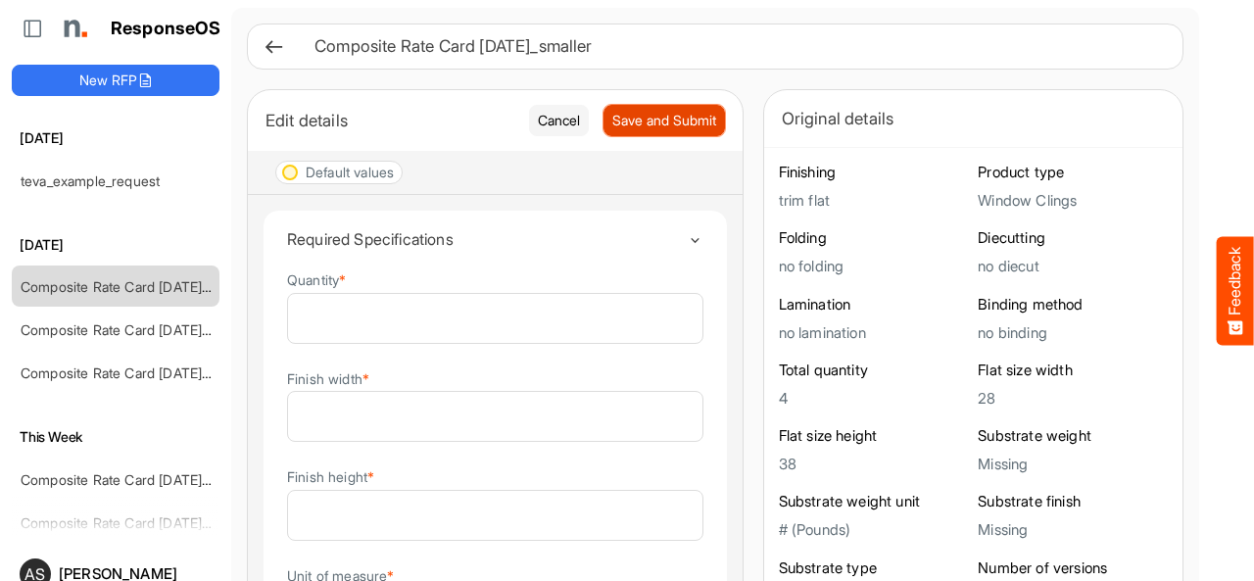
click at [612, 129] on span "Save and Submit" at bounding box center [664, 121] width 104 height 22
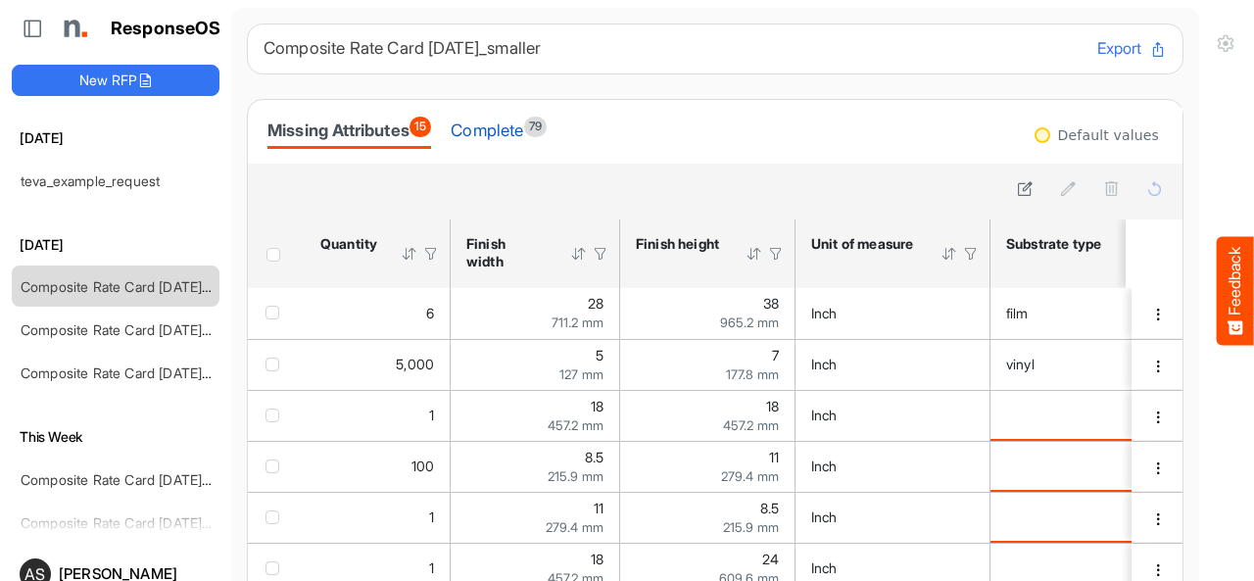
click at [532, 130] on div "Complete 79" at bounding box center [499, 130] width 96 height 27
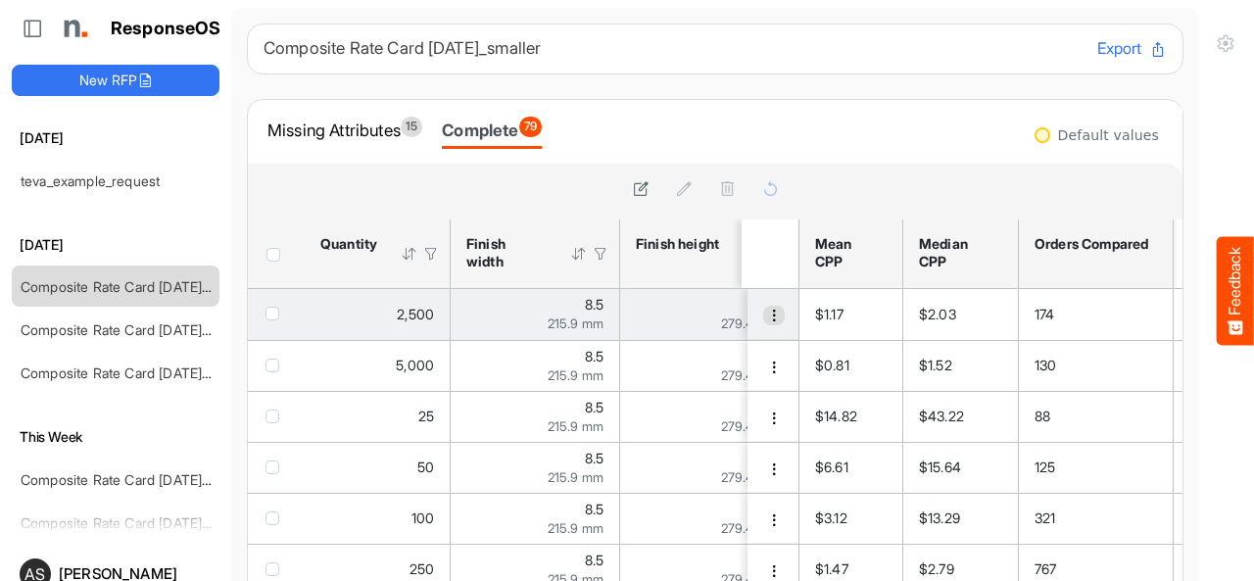
click at [763, 317] on button "dropdownbutton" at bounding box center [774, 316] width 22 height 20
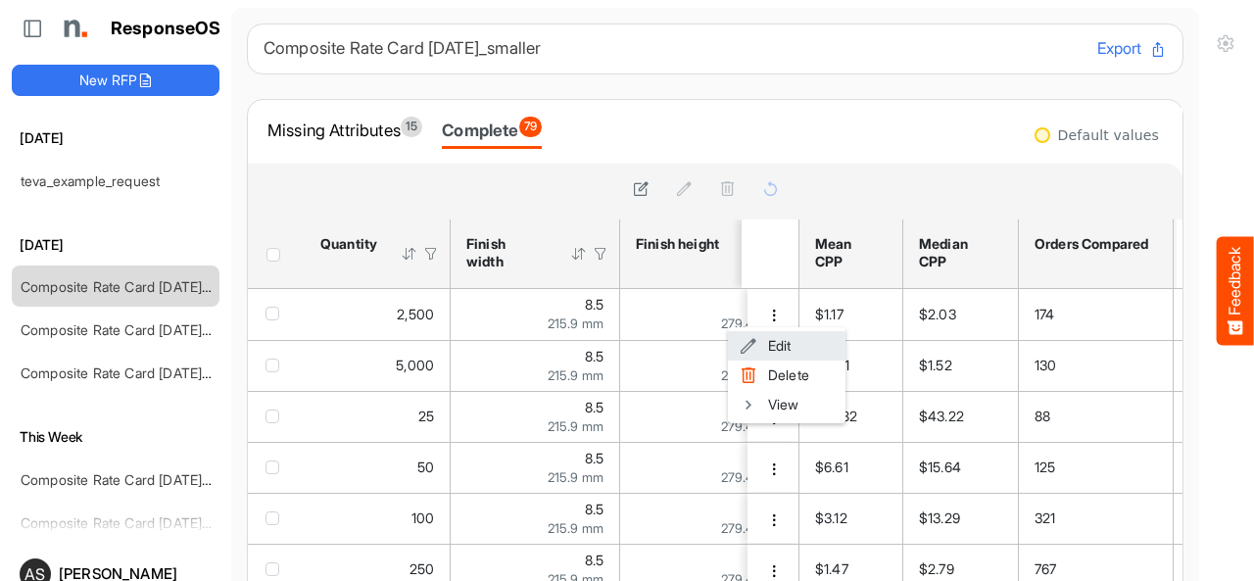
click at [749, 348] on span at bounding box center [748, 345] width 18 height 29
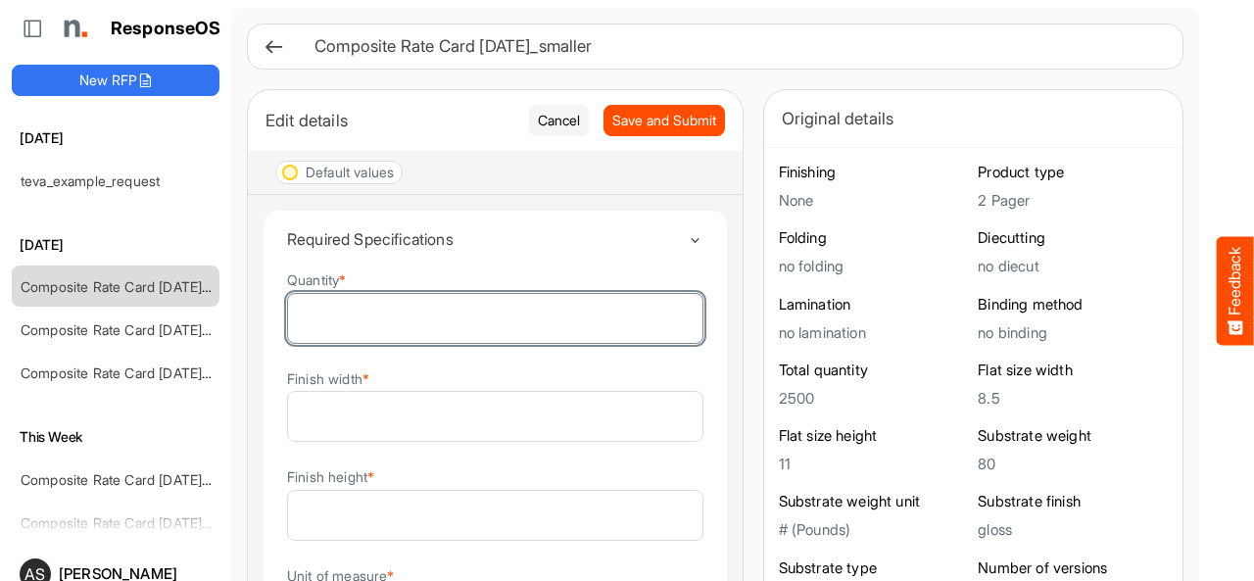
click at [502, 314] on input "****" at bounding box center [495, 318] width 414 height 49
type input "****"
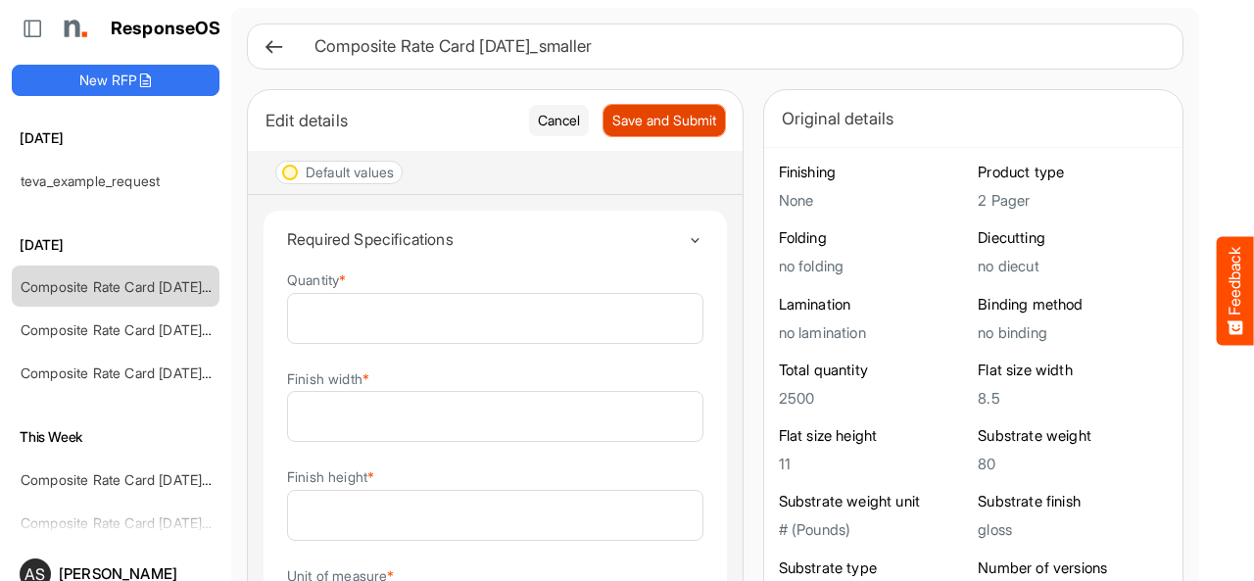
click at [617, 107] on button "Save and Submit" at bounding box center [663, 120] width 121 height 31
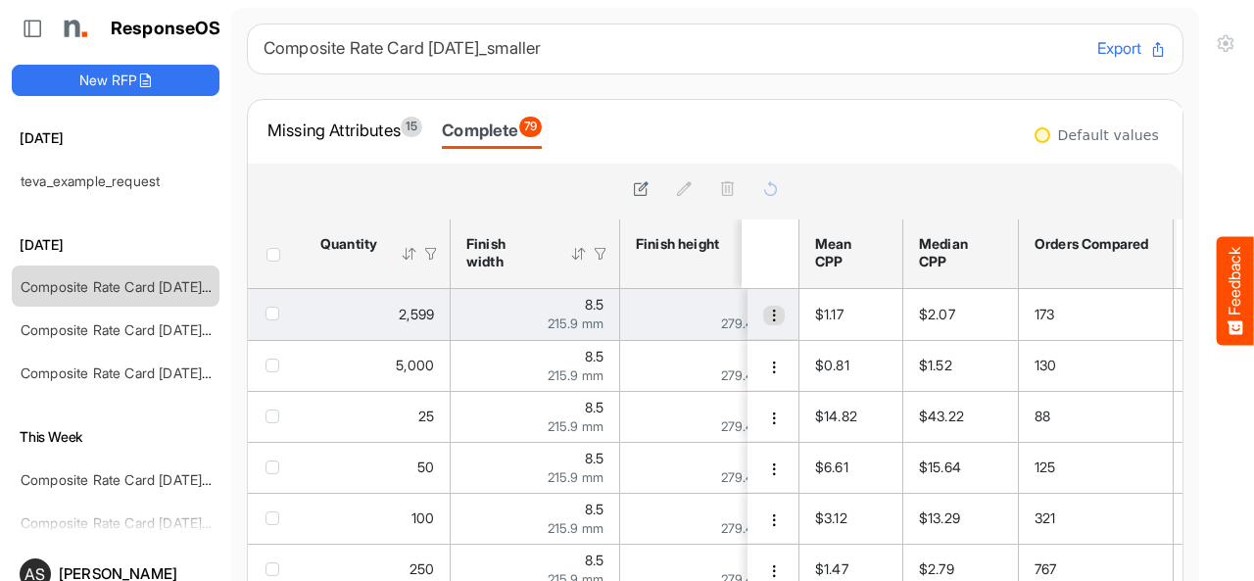
click at [767, 320] on span "dropdownbutton" at bounding box center [774, 315] width 14 height 14
click at [280, 310] on div "checkbox" at bounding box center [276, 314] width 22 height 20
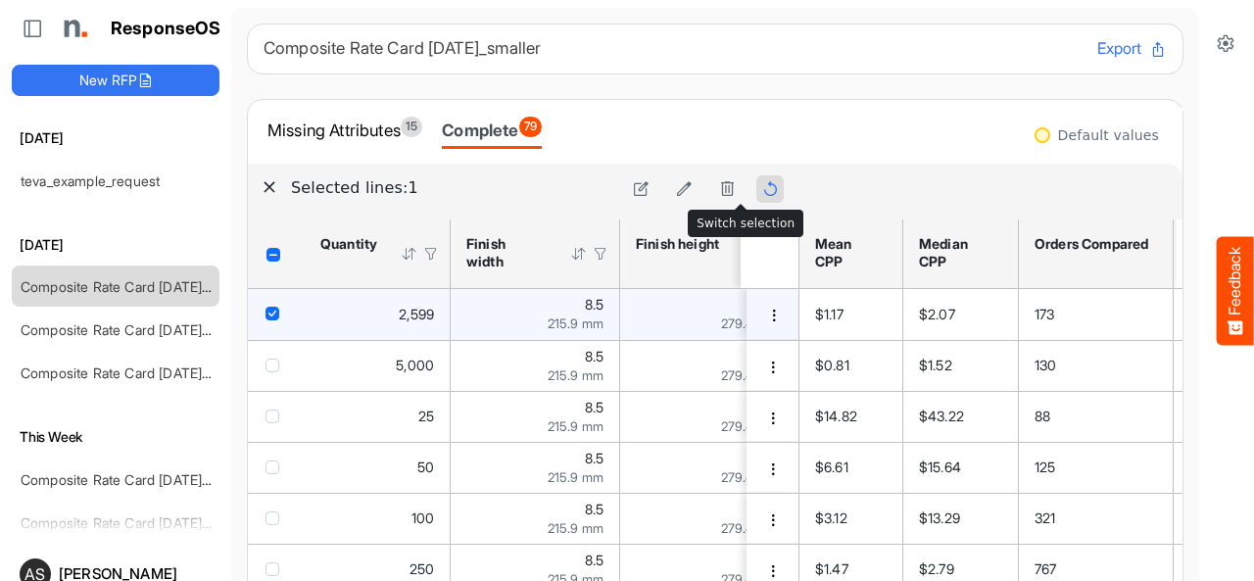
click at [762, 192] on icon at bounding box center [770, 188] width 17 height 17
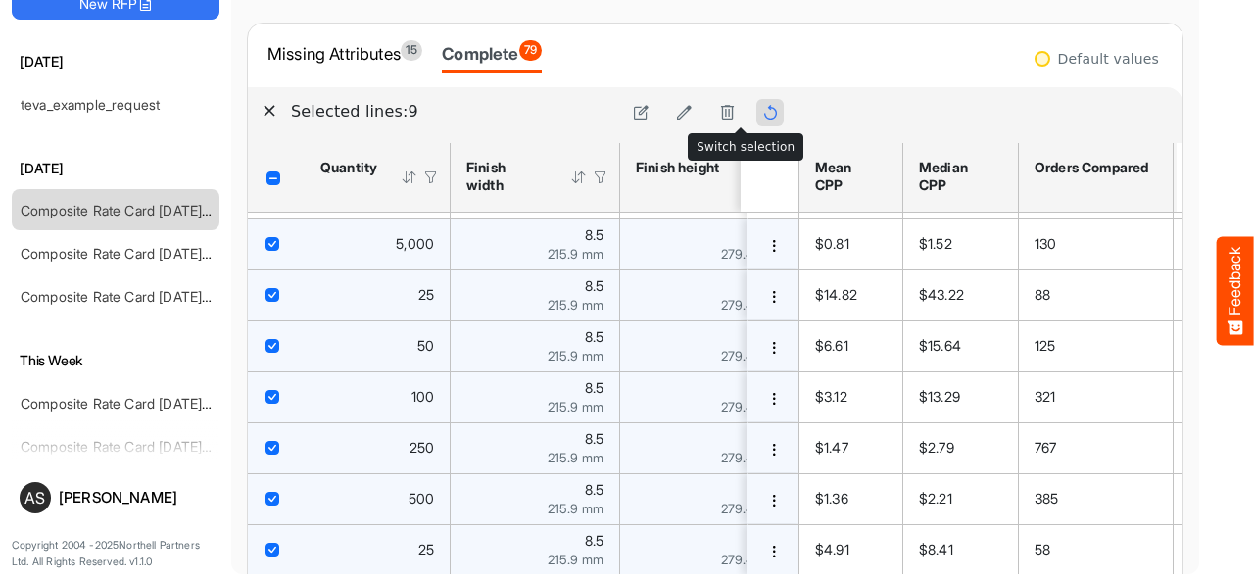
click at [756, 111] on button at bounding box center [769, 112] width 27 height 27
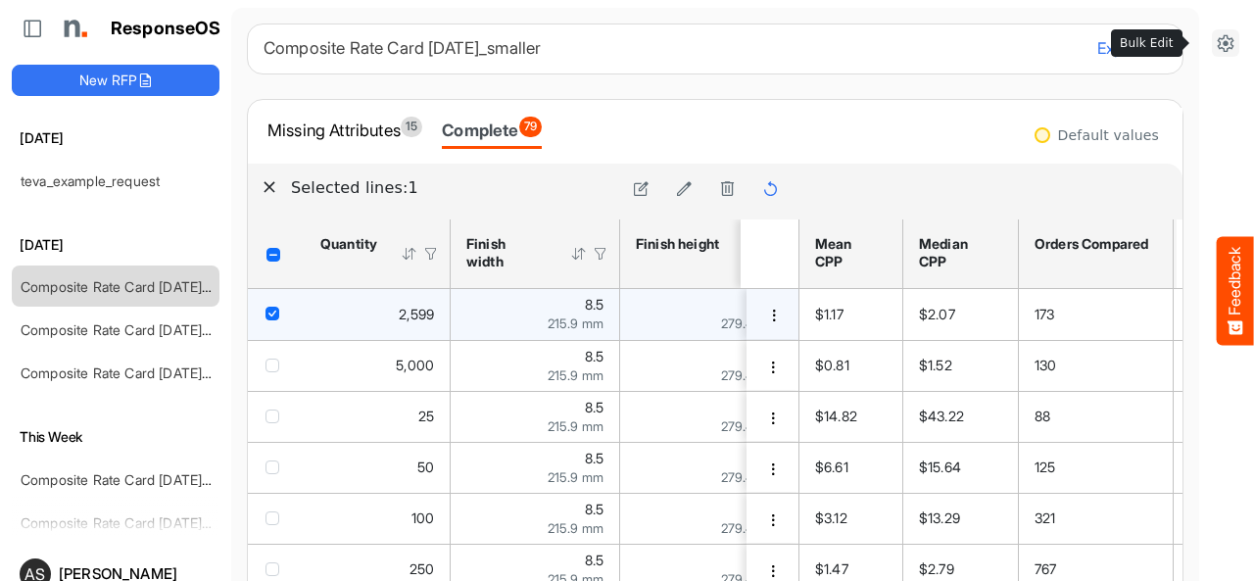
click at [1215, 40] on icon at bounding box center [1225, 43] width 20 height 20
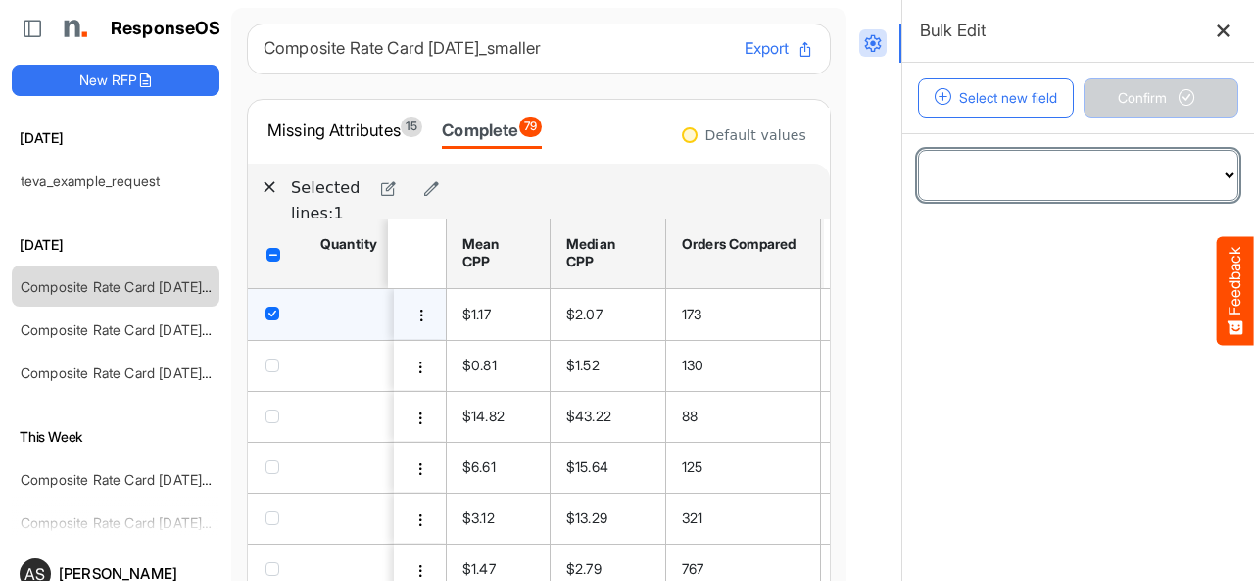
click at [984, 180] on select "**********" at bounding box center [1078, 175] width 318 height 49
select select "**********"
click at [919, 151] on select "**********" at bounding box center [1078, 175] width 318 height 49
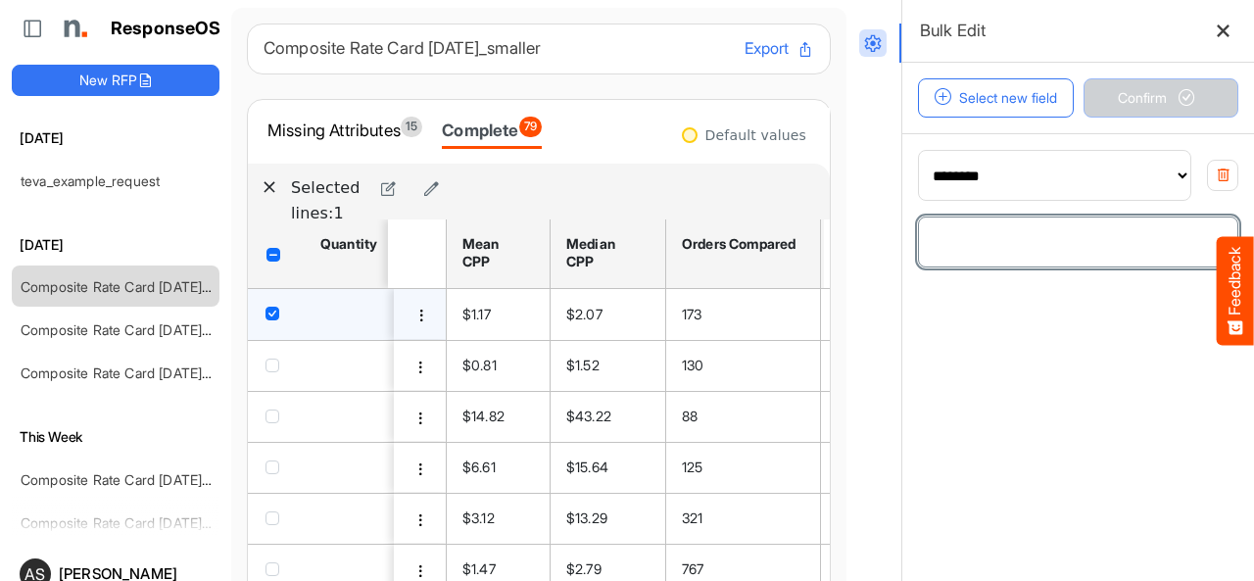
click at [974, 242] on input "number" at bounding box center [1078, 241] width 318 height 49
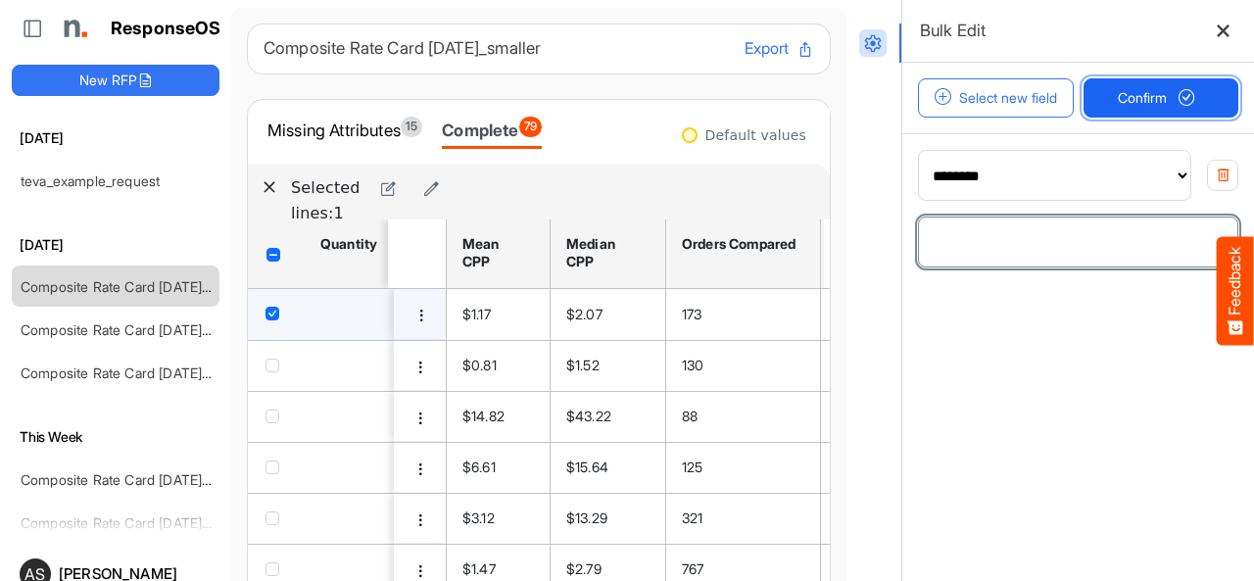
type input "****"
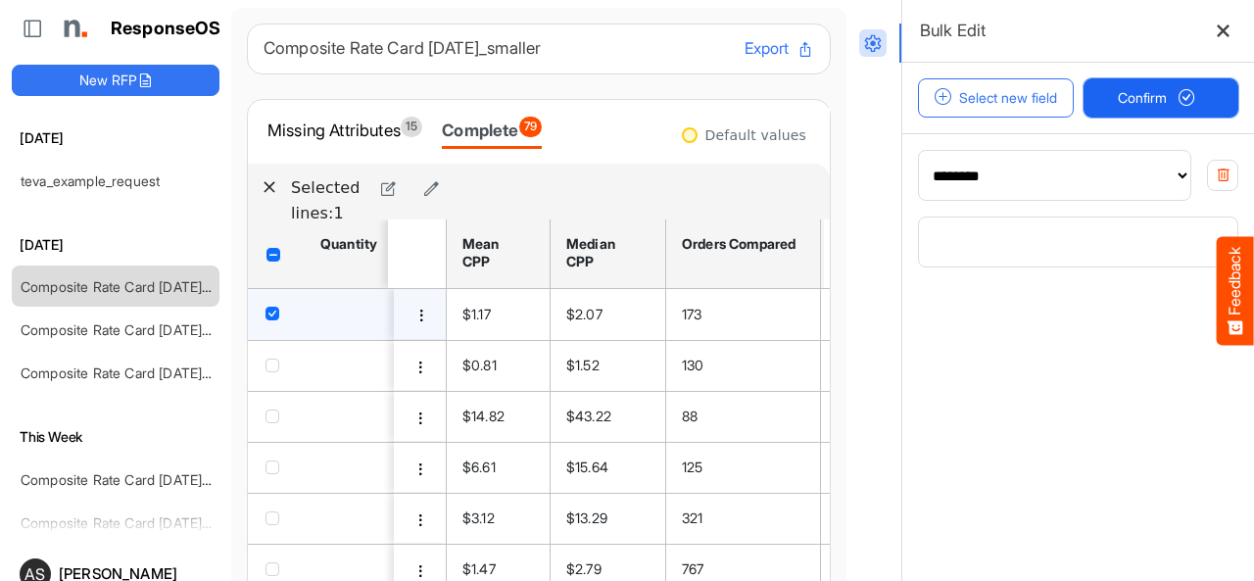
click at [1117, 95] on span "Confirm" at bounding box center [1160, 98] width 86 height 22
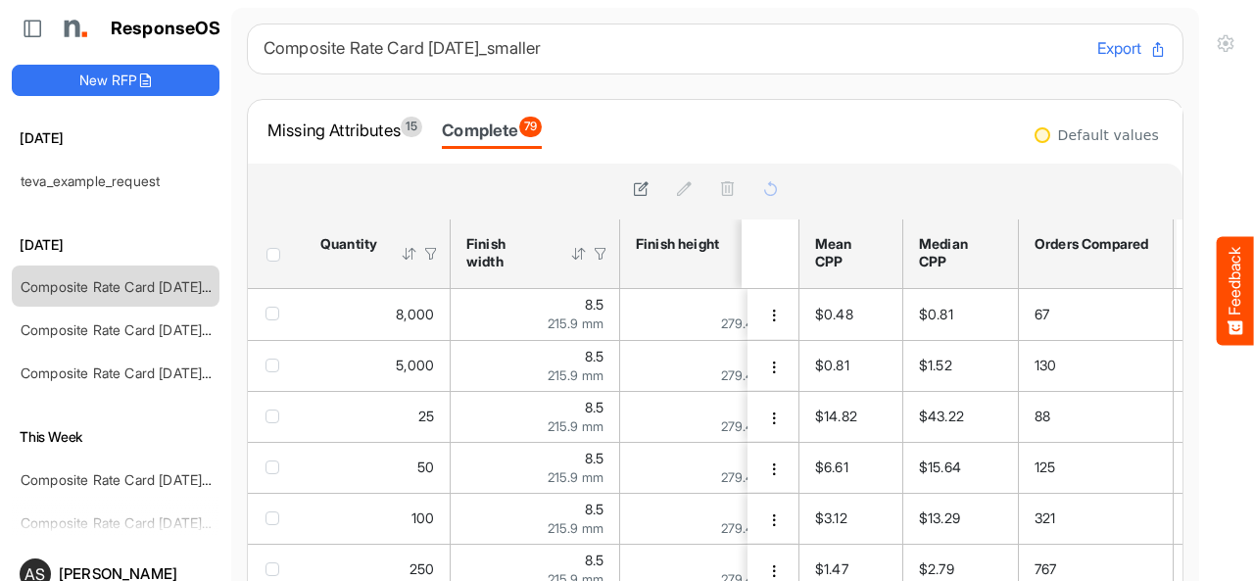
click at [408, 252] on div at bounding box center [410, 254] width 18 height 18
click at [362, 128] on div "Missing Attributes 15" at bounding box center [344, 130] width 155 height 27
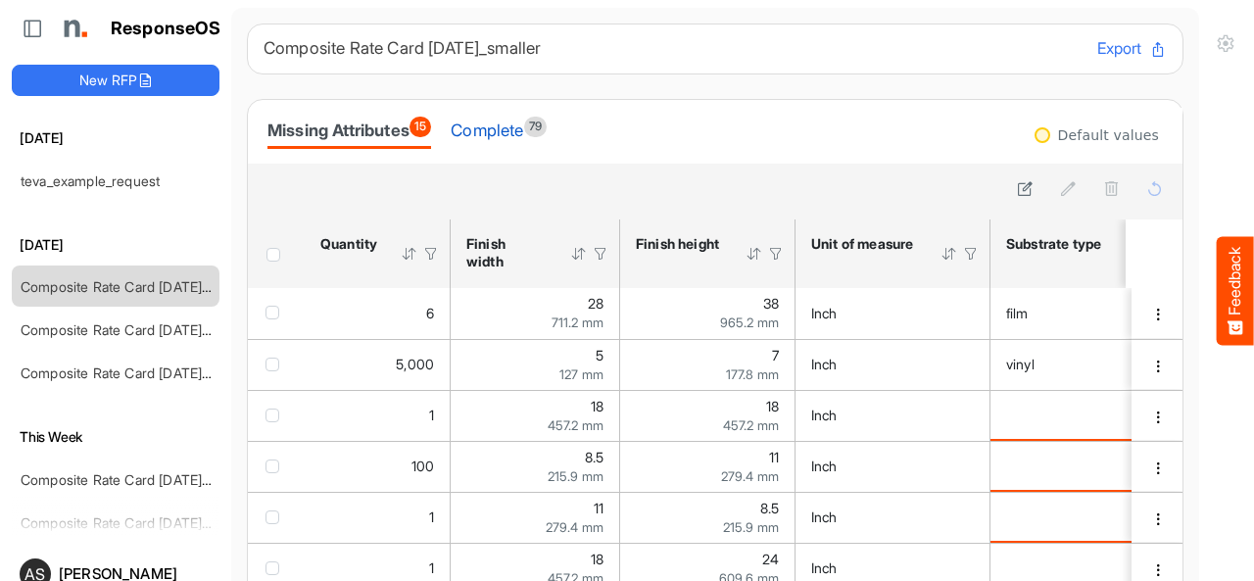
click at [524, 138] on div "Complete 79" at bounding box center [499, 130] width 96 height 27
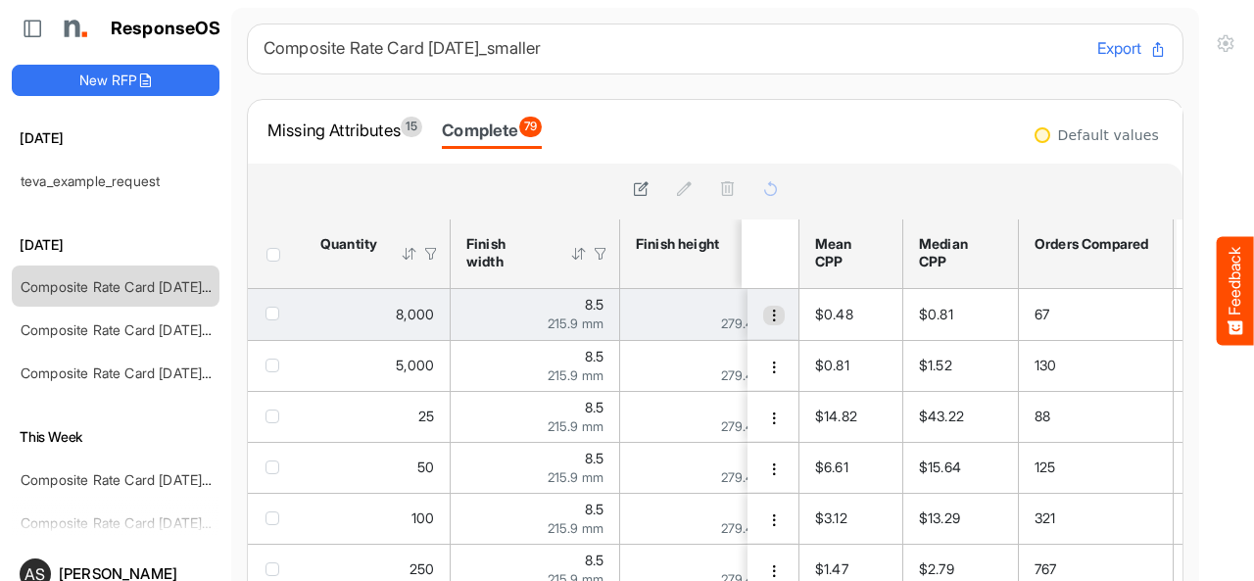
click at [767, 313] on span "dropdownbutton" at bounding box center [774, 315] width 14 height 14
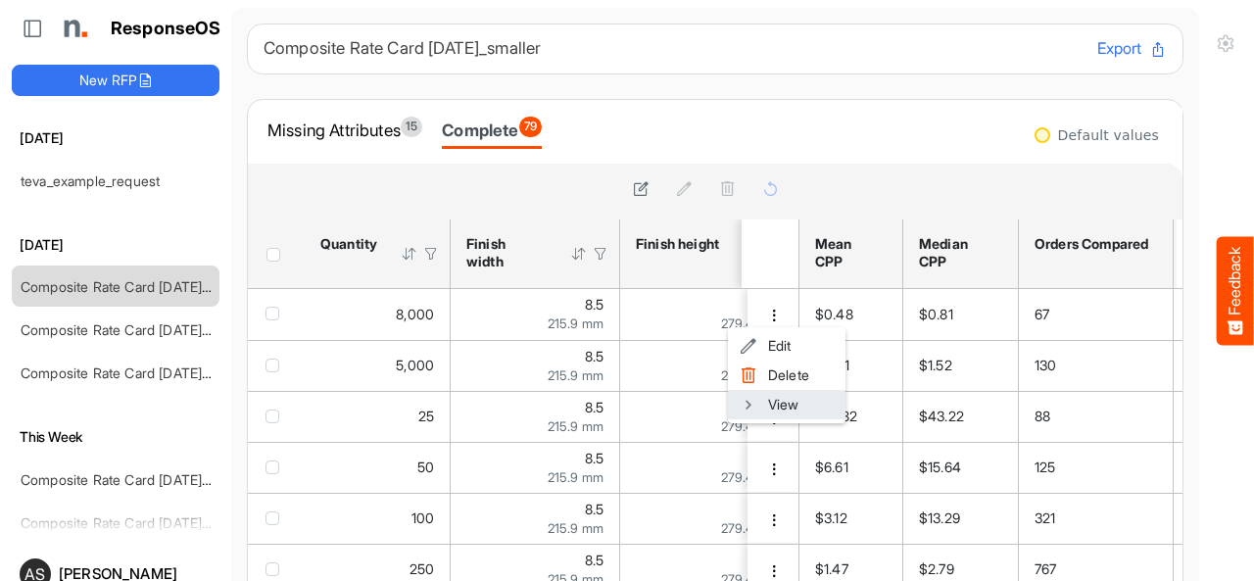
click at [768, 404] on li "View" at bounding box center [787, 404] width 118 height 29
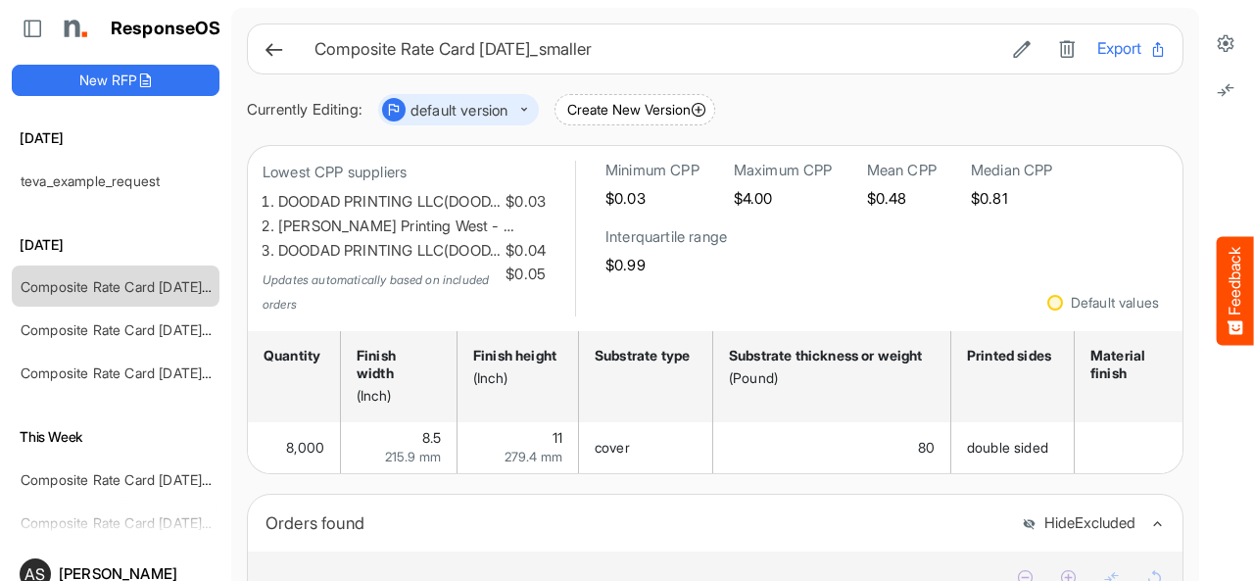
click at [273, 47] on icon at bounding box center [273, 49] width 21 height 21
